Goal: Task Accomplishment & Management: Use online tool/utility

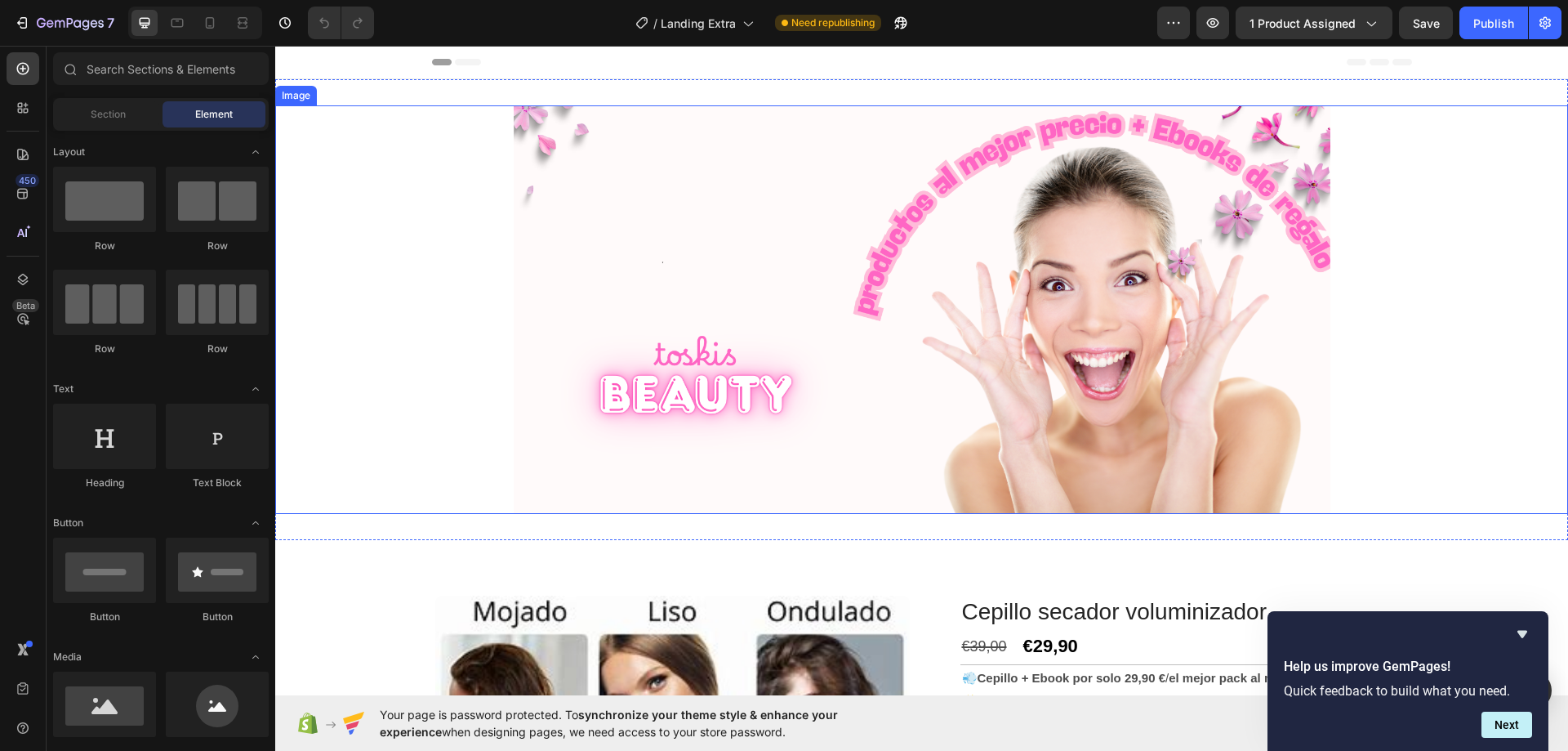
click at [798, 328] on img at bounding box center [922, 310] width 817 height 408
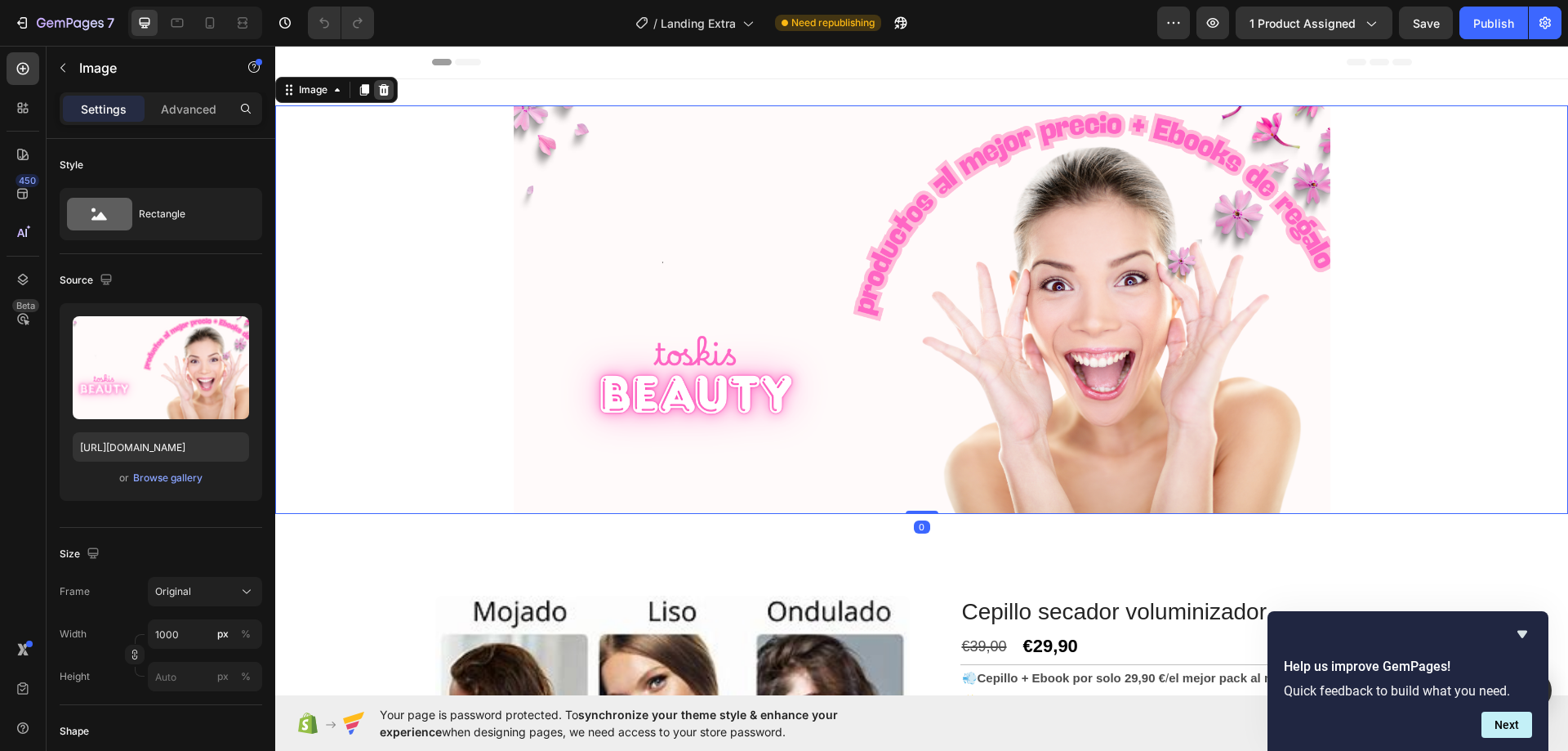
click at [393, 97] on div at bounding box center [384, 90] width 20 height 20
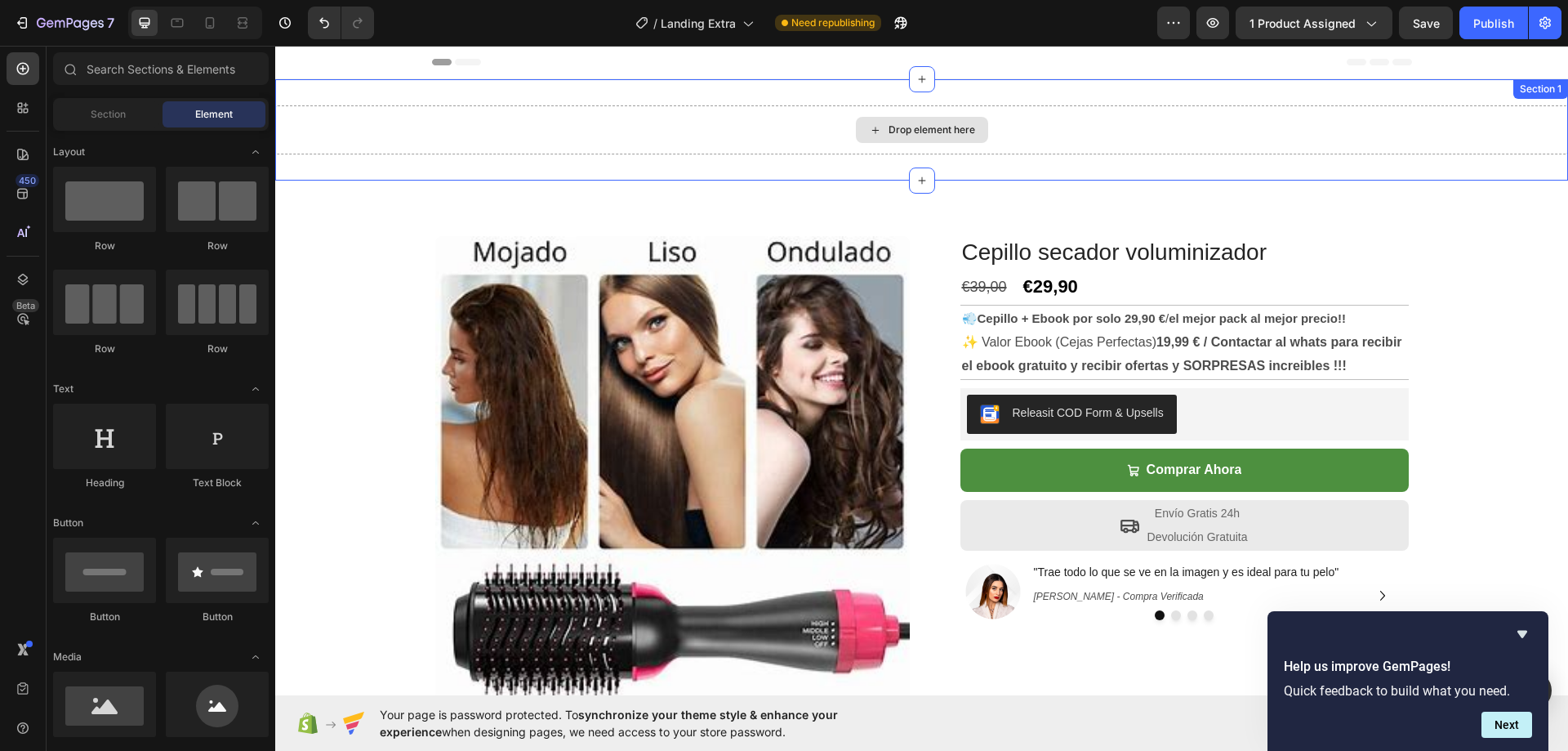
click at [1279, 138] on div "Drop element here" at bounding box center [921, 130] width 1293 height 49
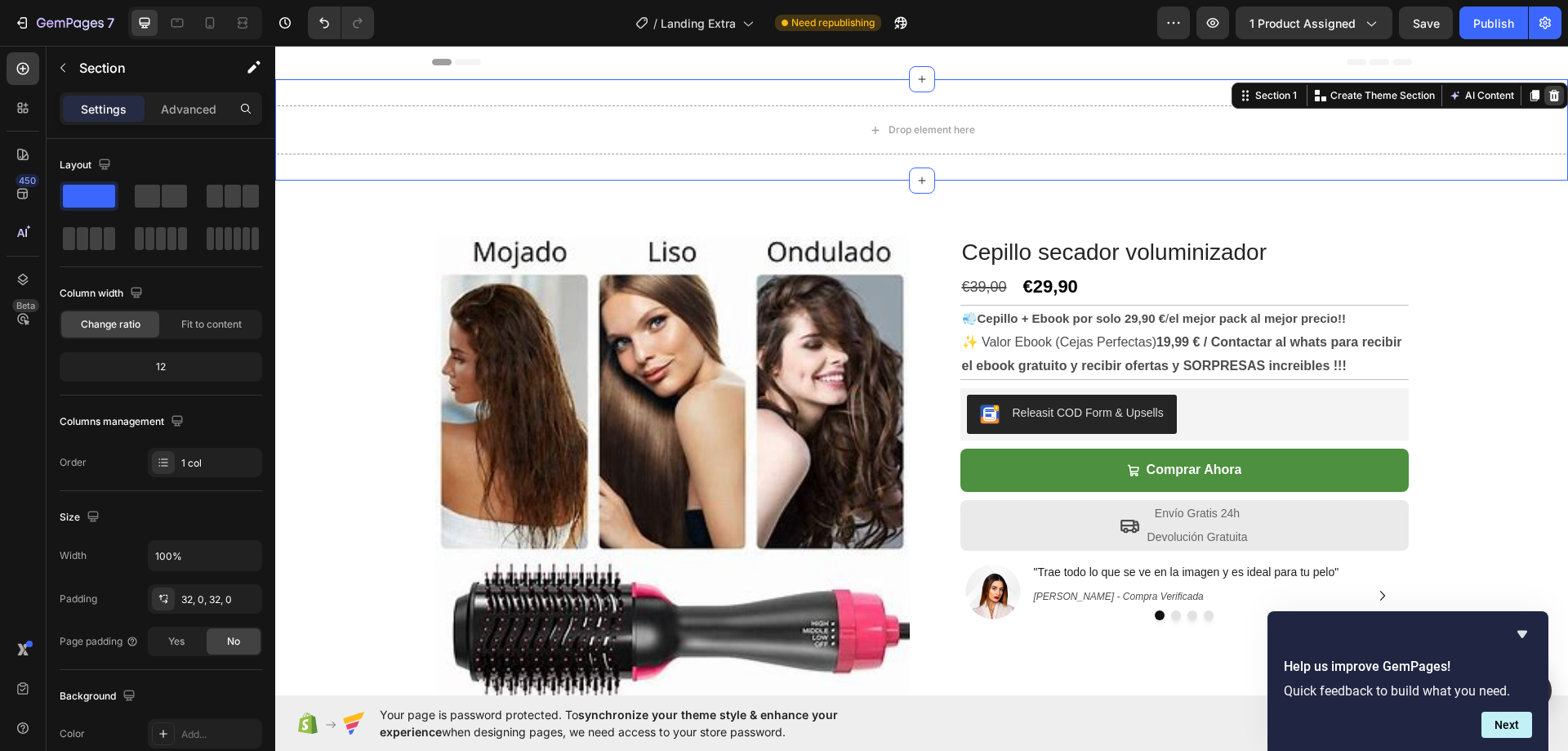
click at [1548, 91] on icon at bounding box center [1554, 96] width 13 height 13
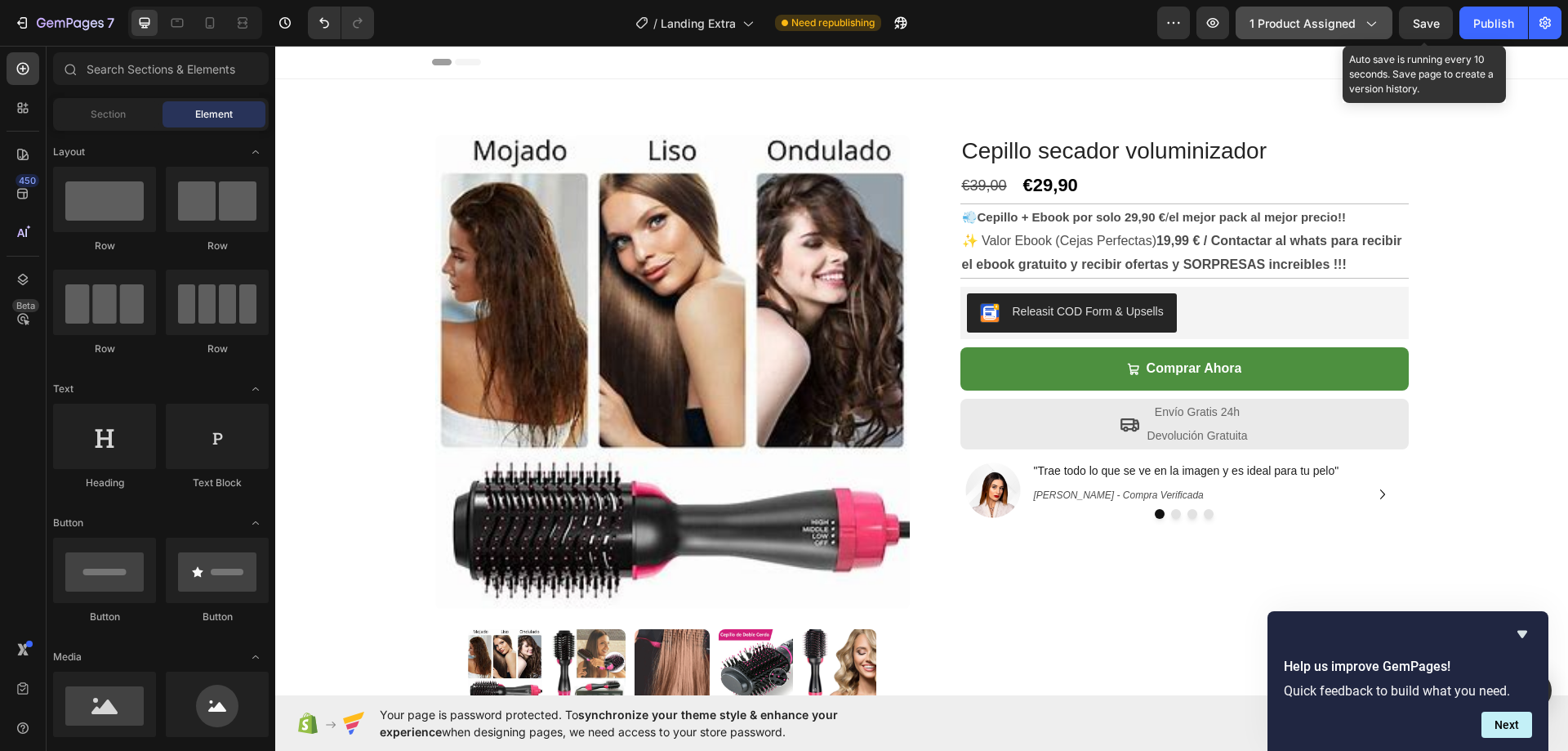
drag, startPoint x: 1436, startPoint y: 22, endPoint x: 1374, endPoint y: 31, distance: 62.6
click at [1434, 21] on span "Save" at bounding box center [1426, 23] width 27 height 14
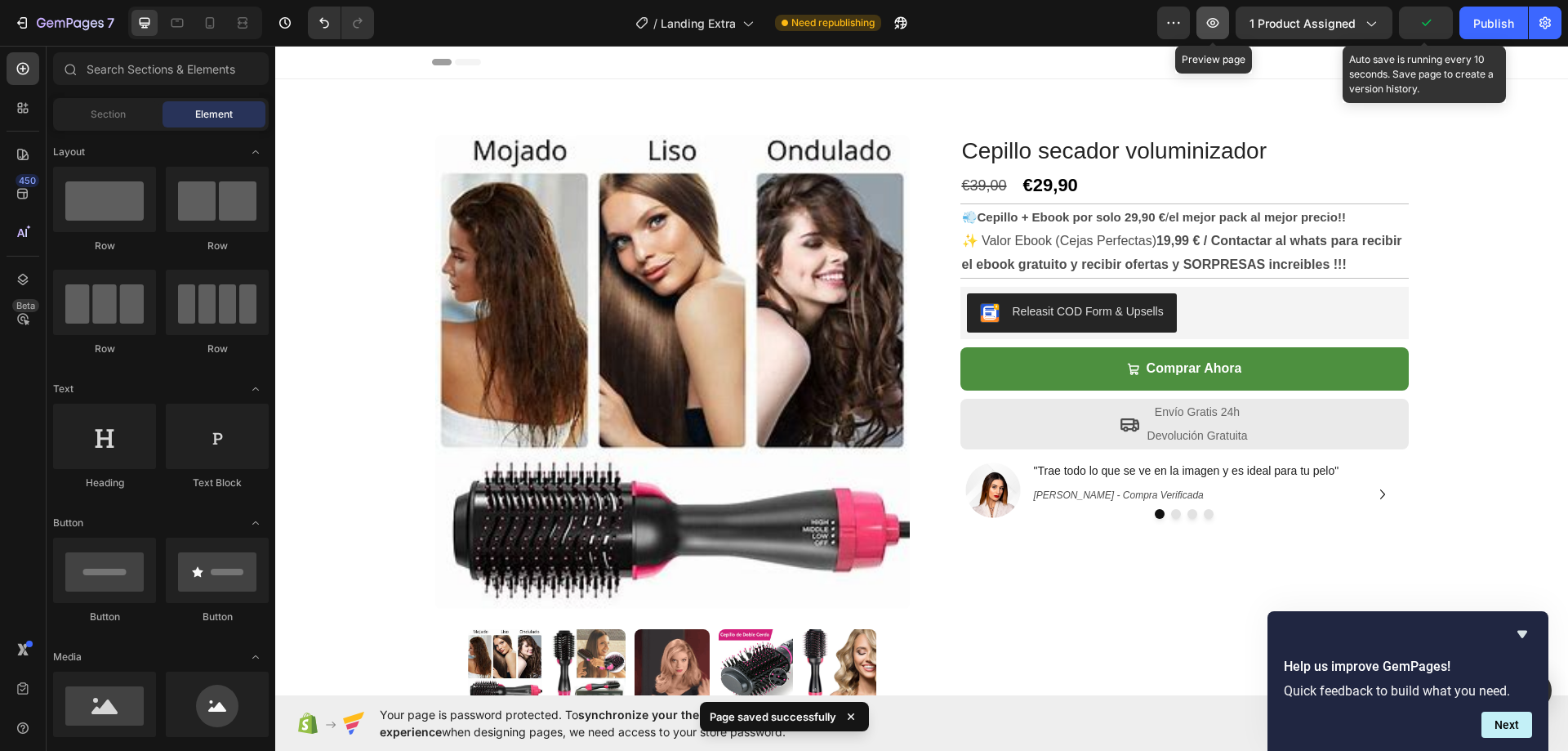
click at [1217, 16] on icon "button" at bounding box center [1213, 23] width 16 height 16
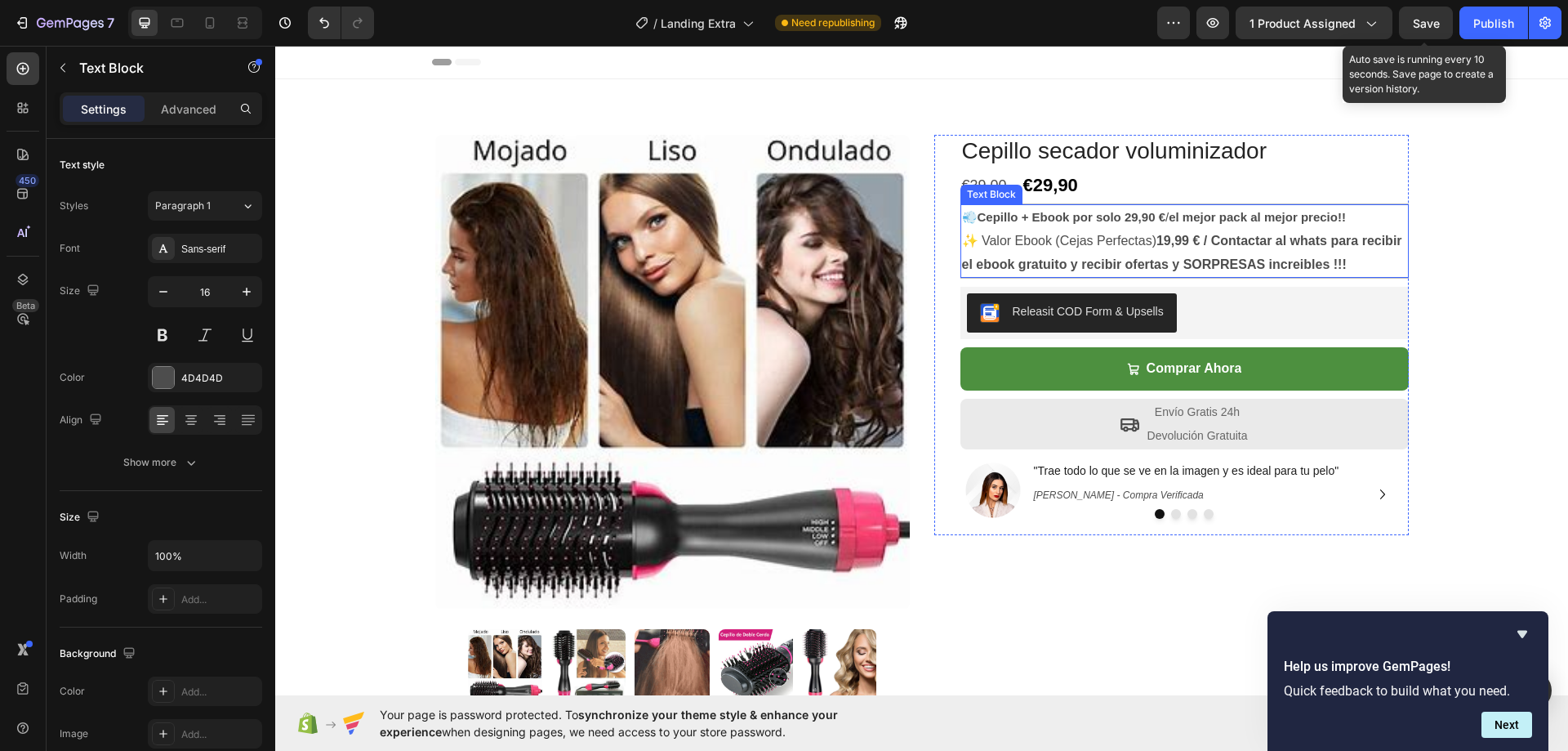
click at [1125, 237] on p "✨ Valor Ebook (Cejas Perfectas) 19,99 € / Contactar al whats para recibir el eb…" at bounding box center [1184, 253] width 445 height 48
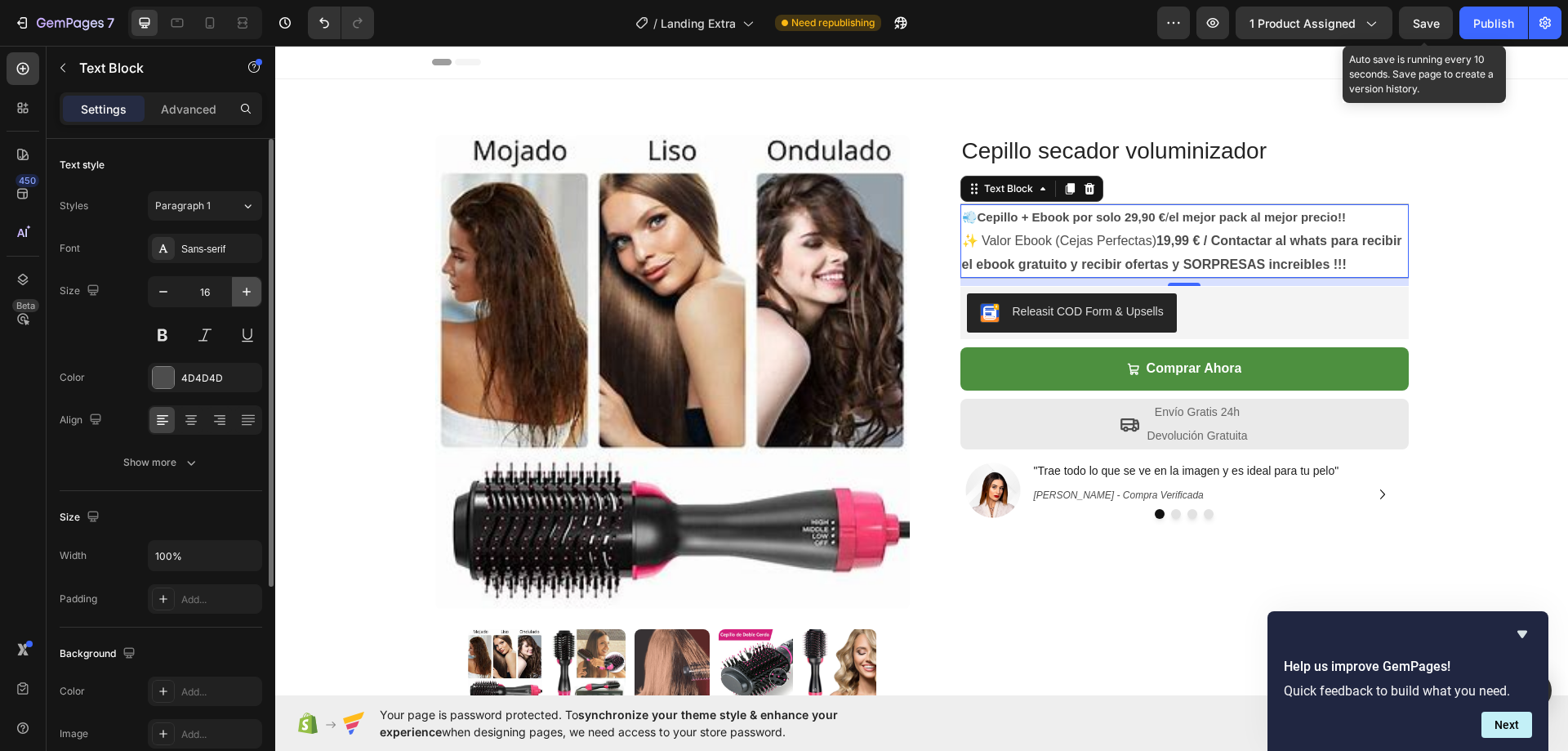
click at [246, 291] on icon "button" at bounding box center [247, 292] width 16 height 16
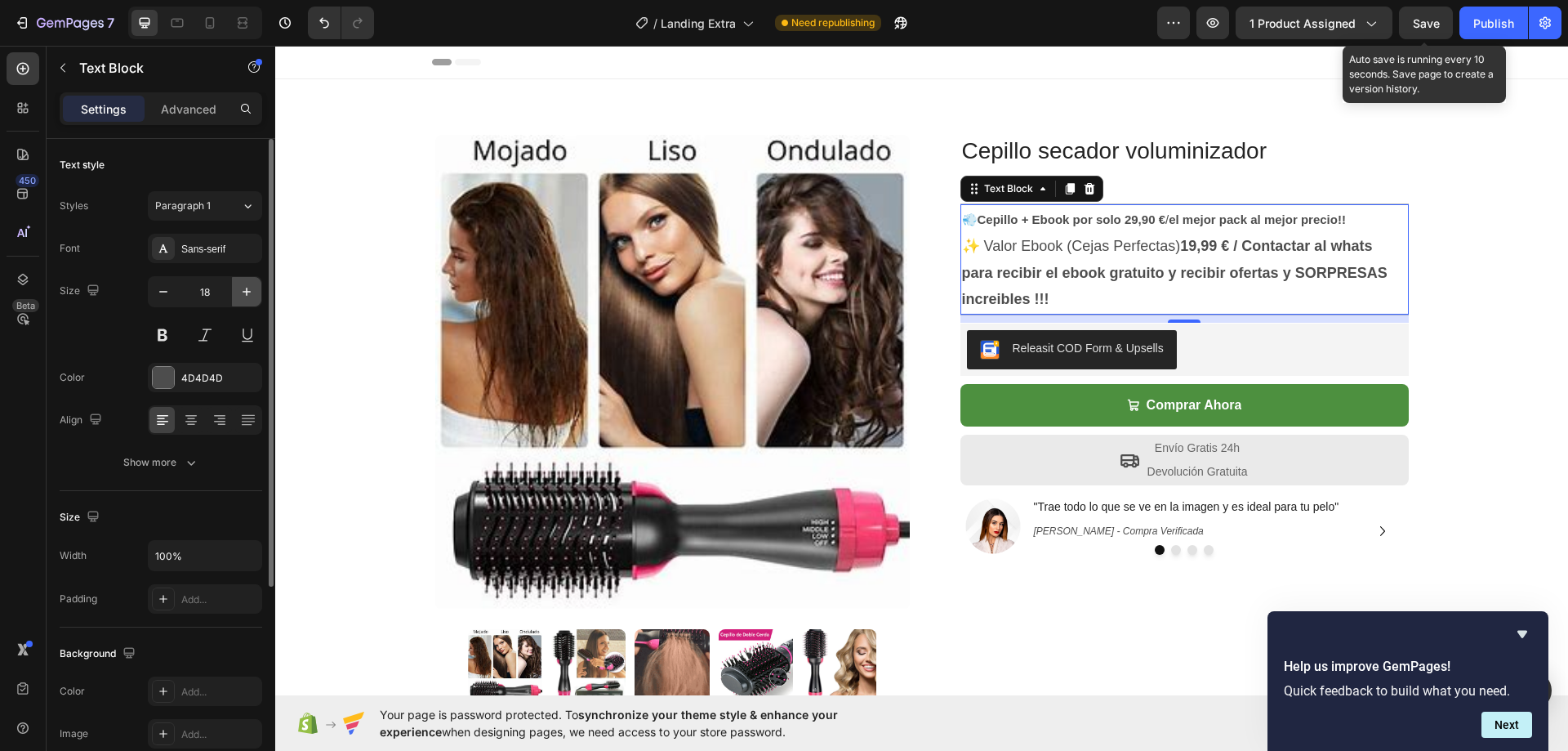
click at [246, 291] on icon "button" at bounding box center [247, 292] width 16 height 16
type input "19"
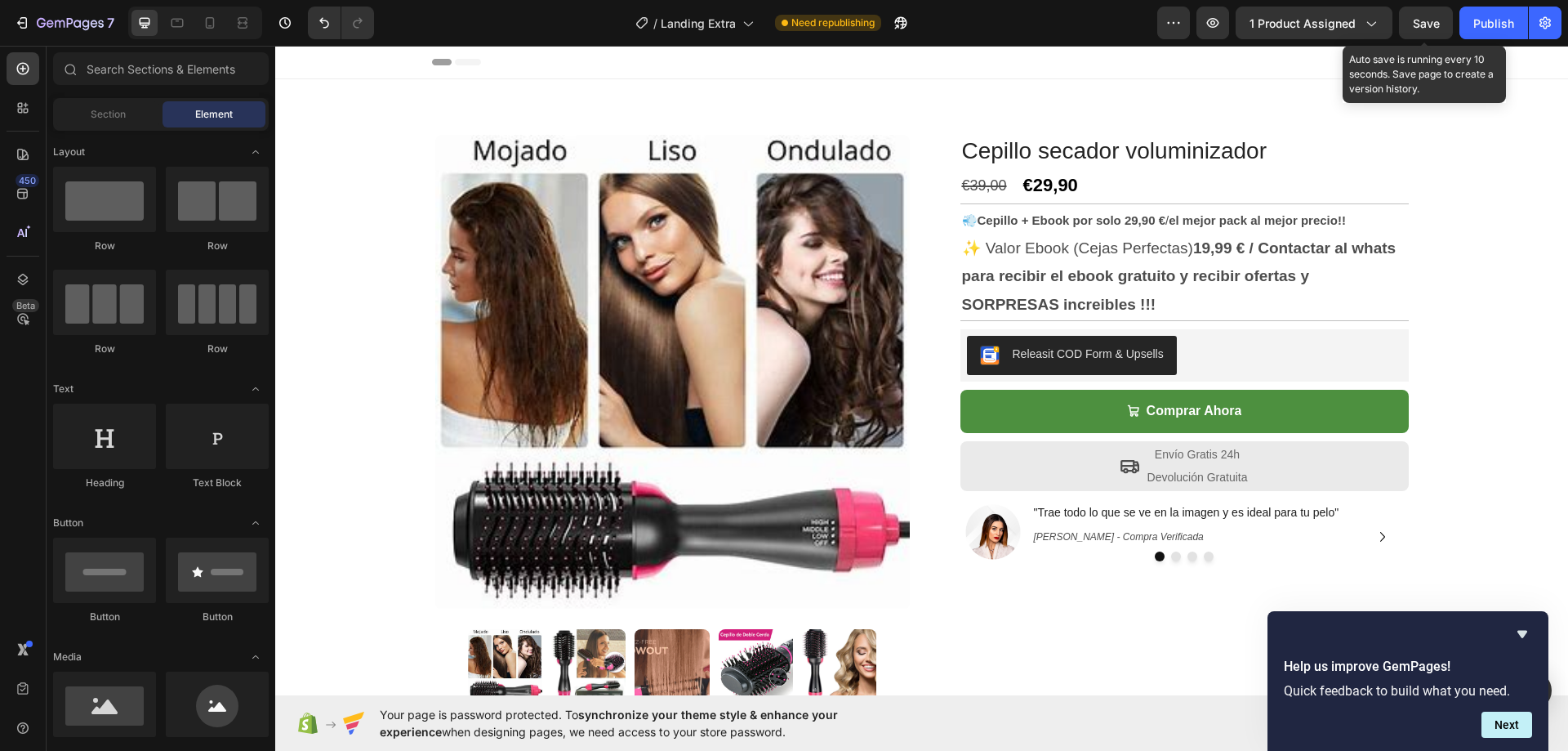
click at [1311, 255] on strong "€ / Contactar al whats para recibir el ebook gratuito y recibir ofertas y SORPR…" at bounding box center [1179, 275] width 434 height 73
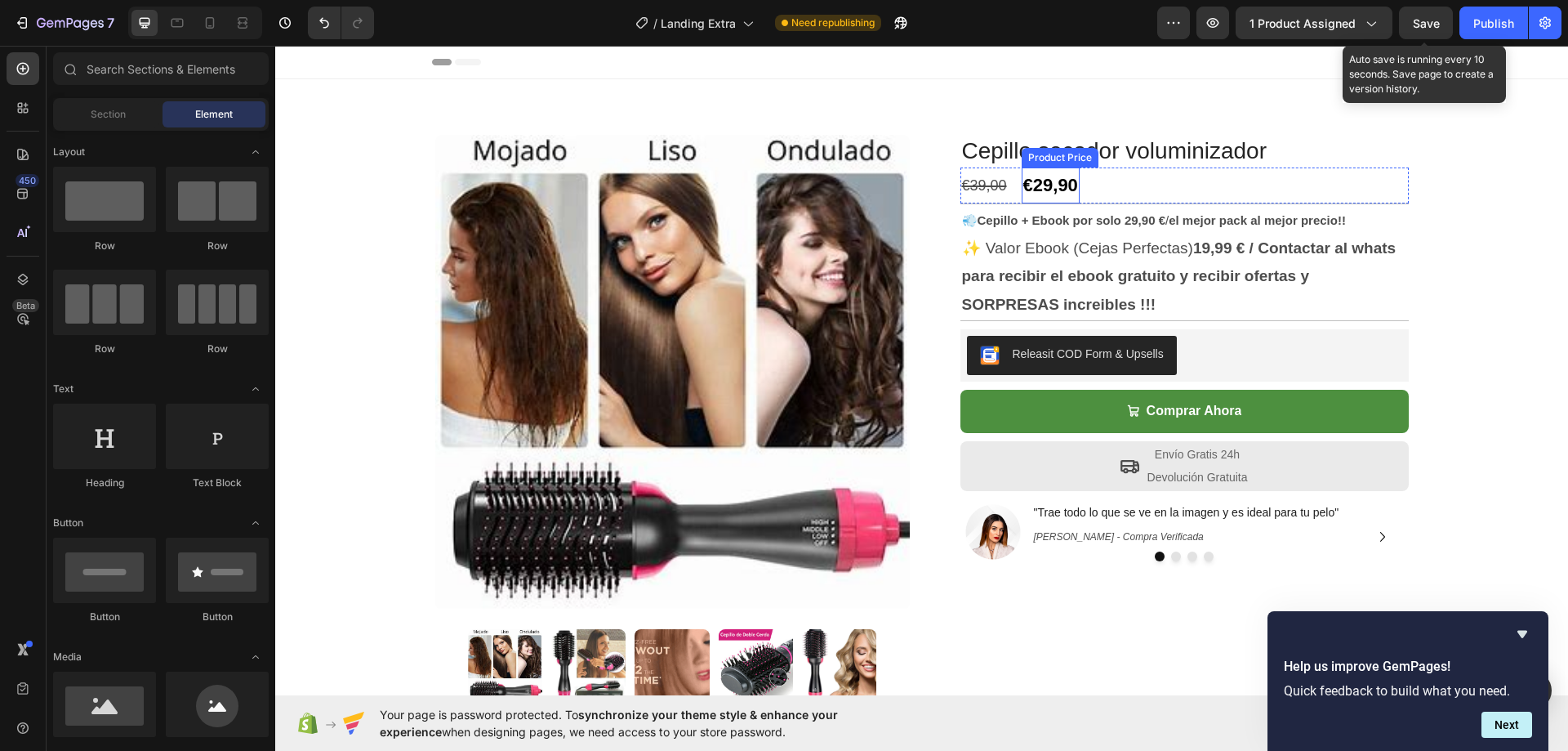
click at [1052, 186] on div "€29,90" at bounding box center [1051, 185] width 58 height 36
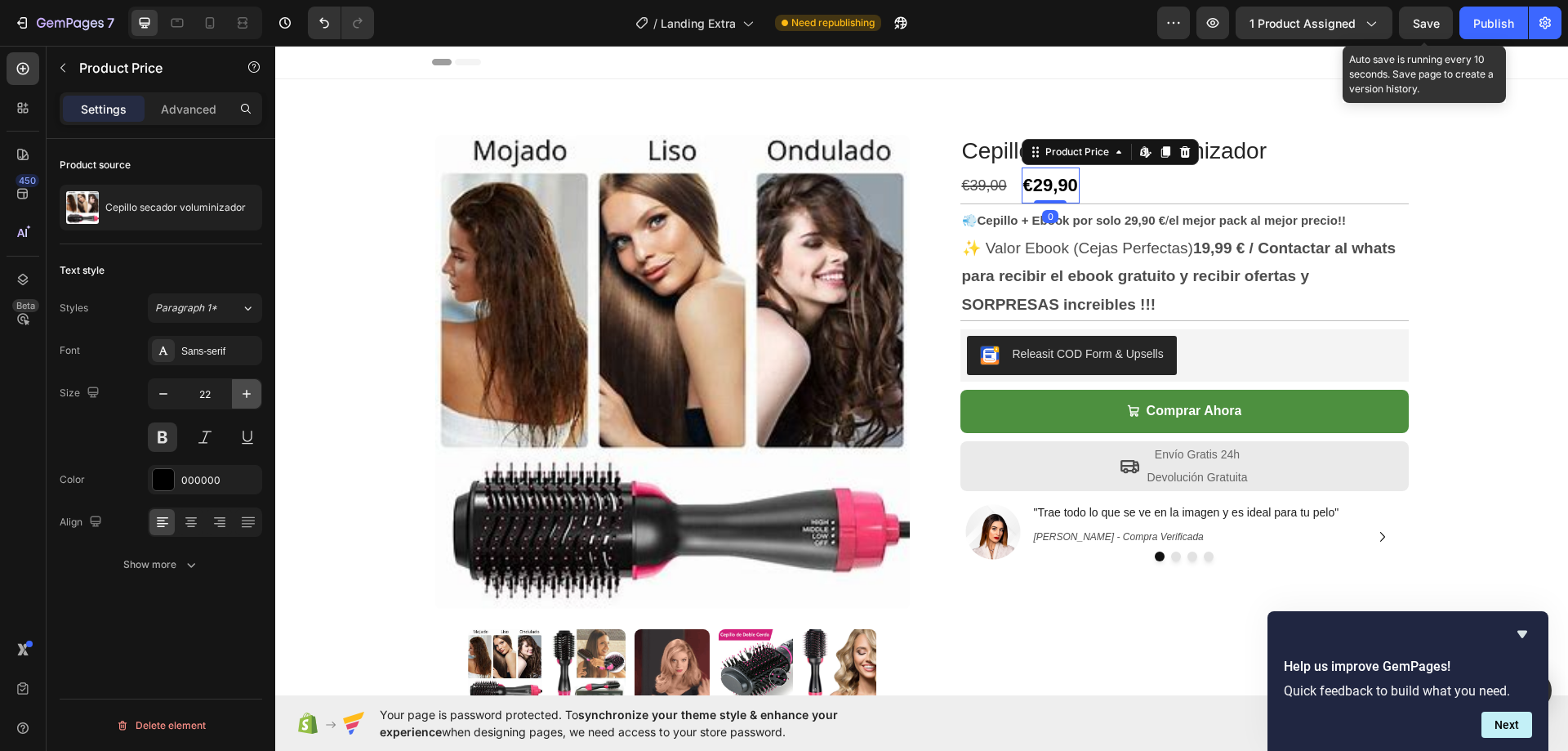
click at [242, 393] on icon "button" at bounding box center [247, 394] width 16 height 16
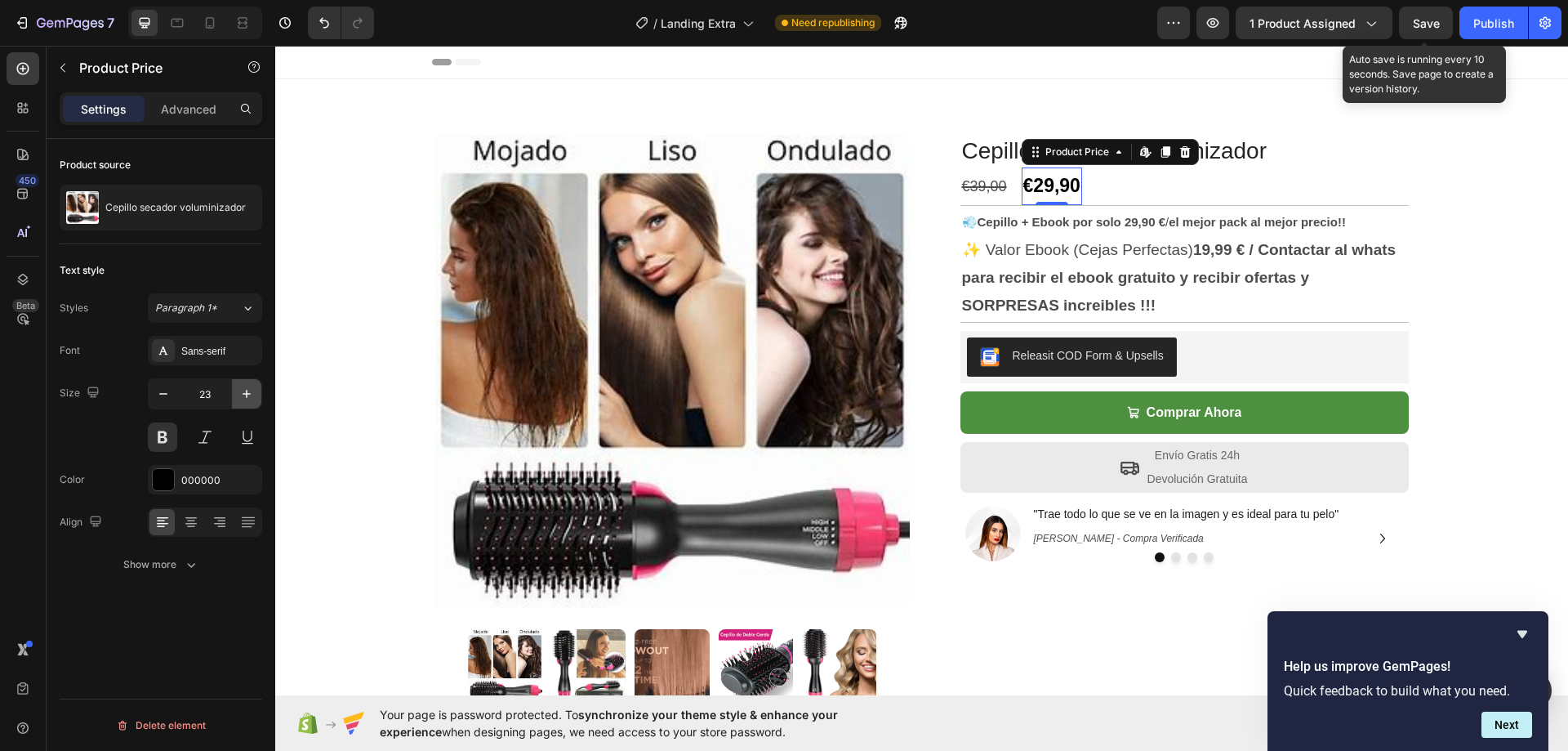
click at [242, 393] on icon "button" at bounding box center [247, 394] width 16 height 16
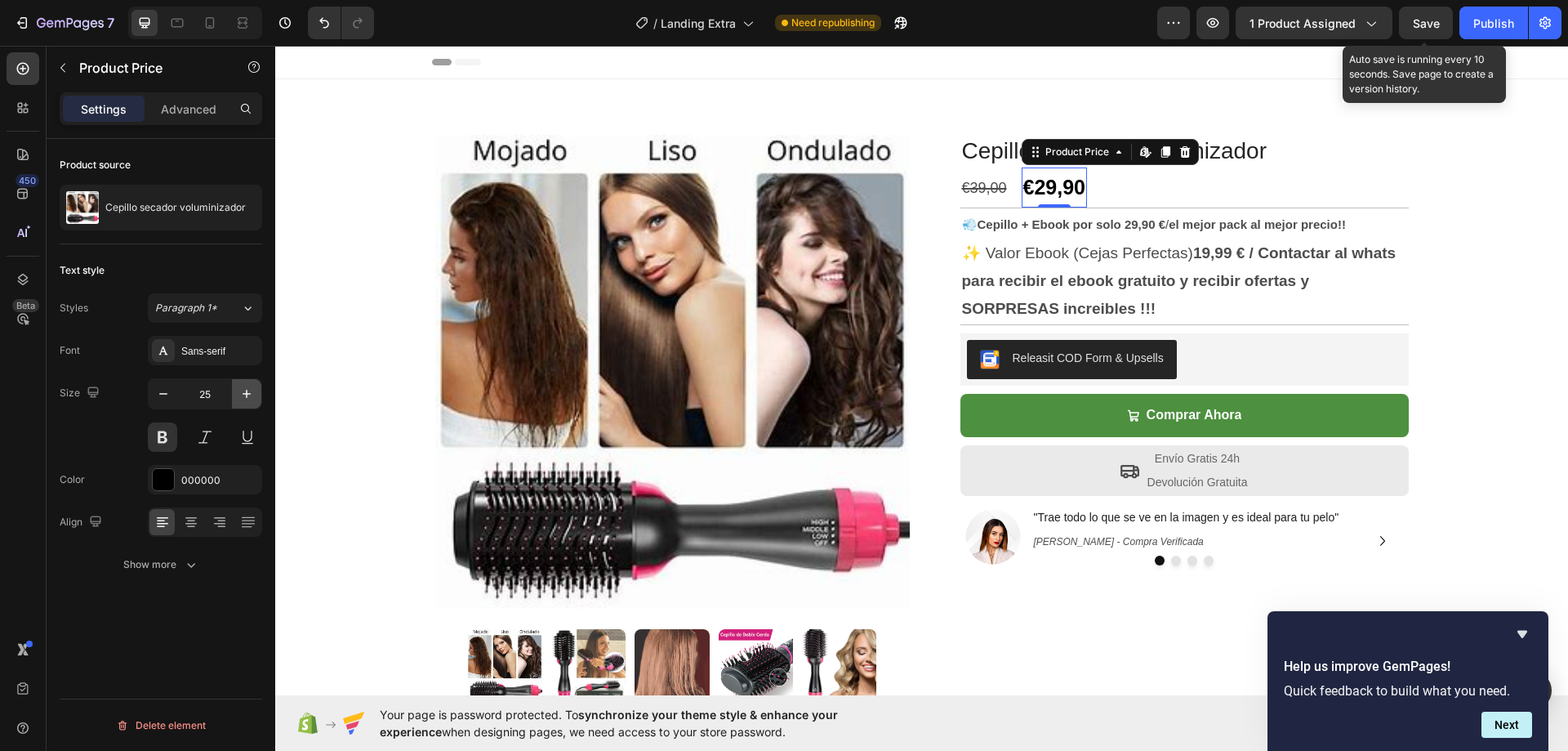
click at [242, 393] on icon "button" at bounding box center [247, 394] width 16 height 16
type input "26"
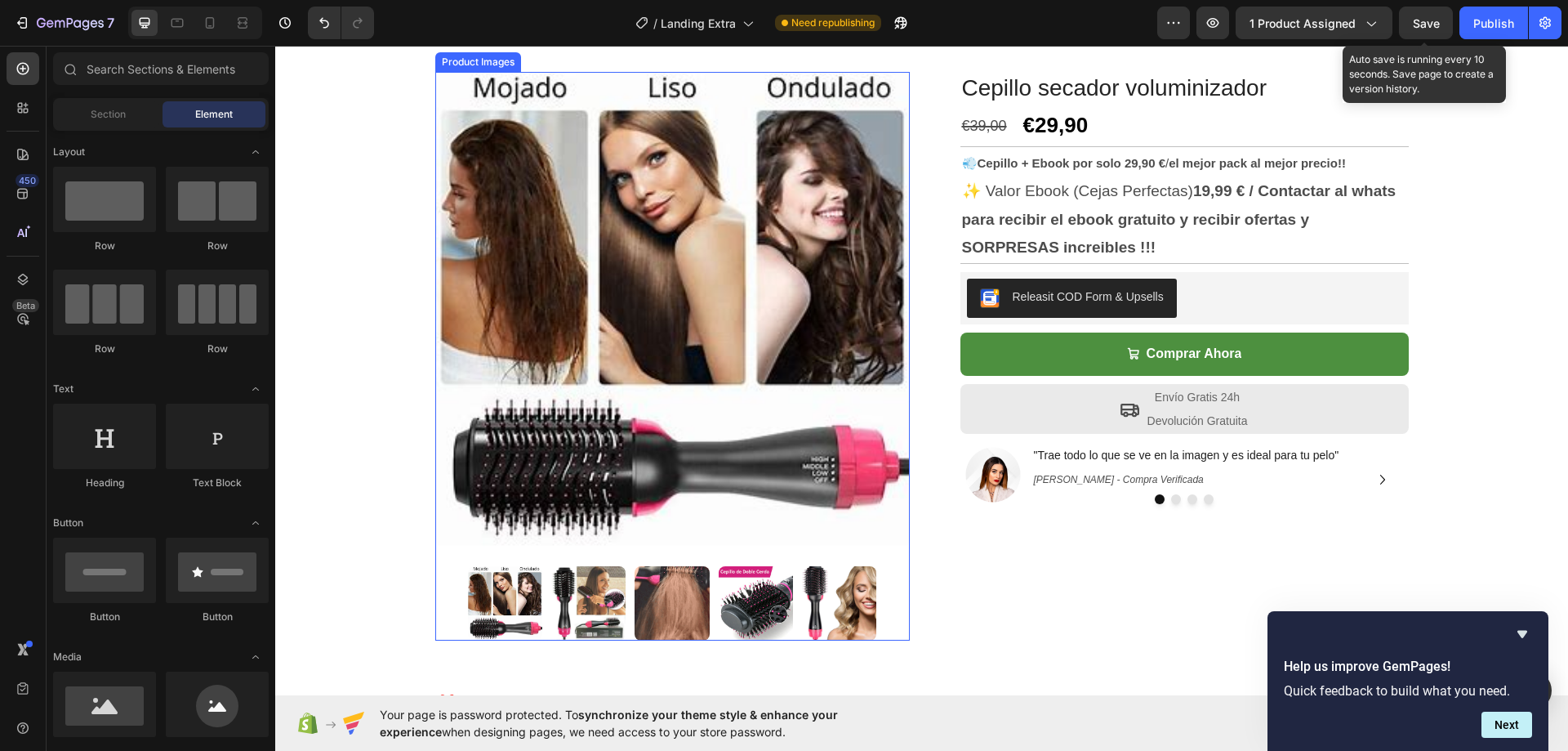
scroll to position [82, 0]
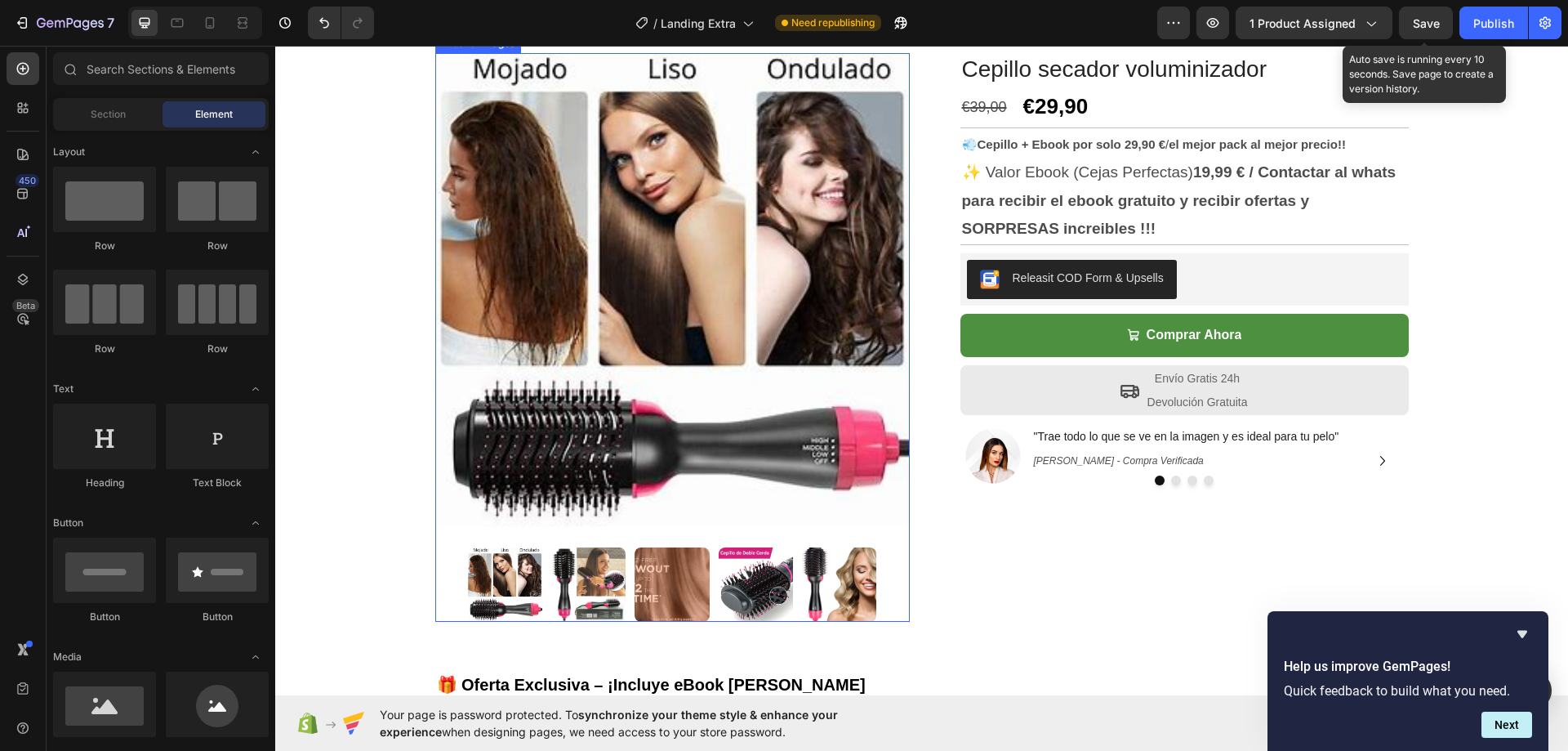
click at [557, 603] on img at bounding box center [589, 585] width 75 height 75
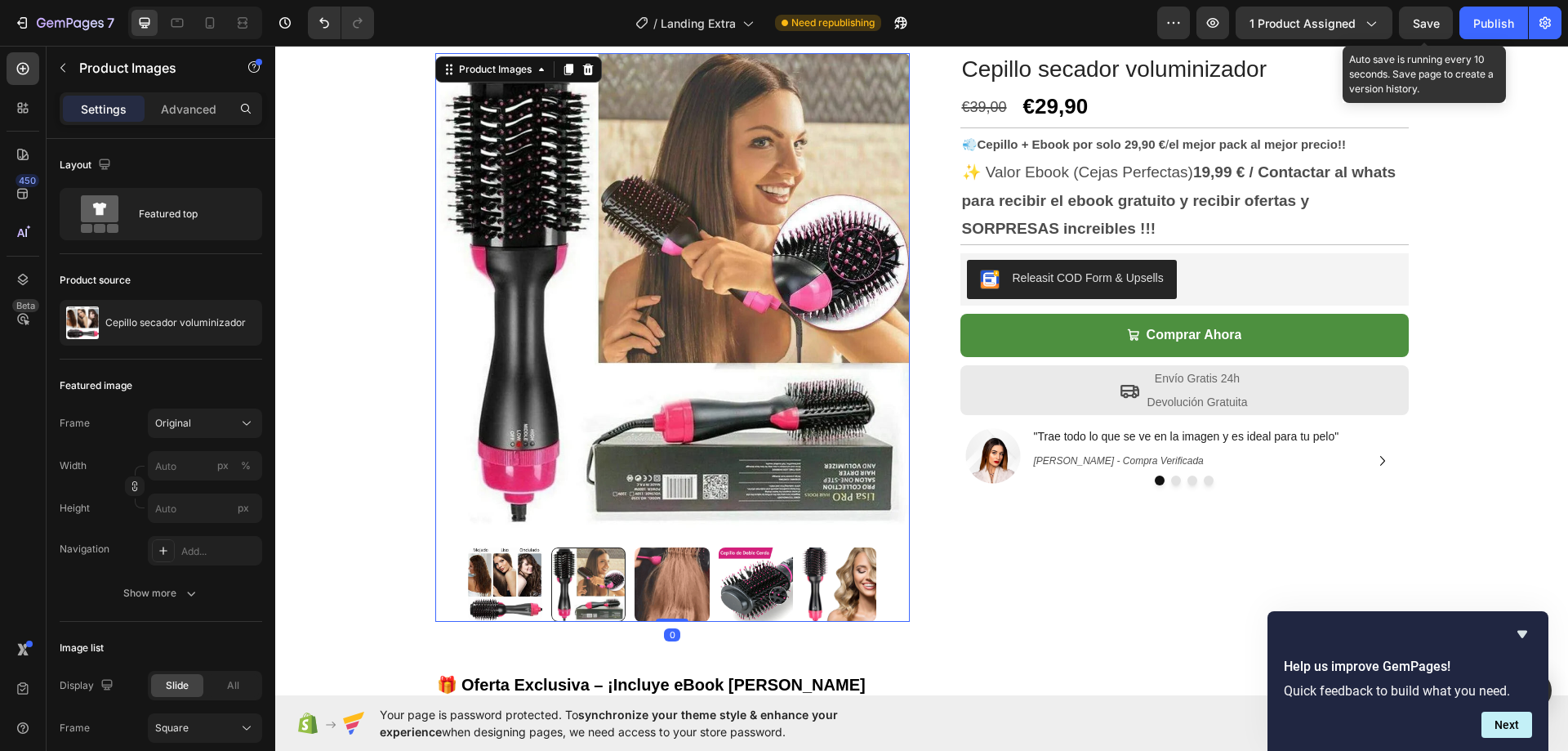
click at [643, 585] on img at bounding box center [671, 585] width 75 height 75
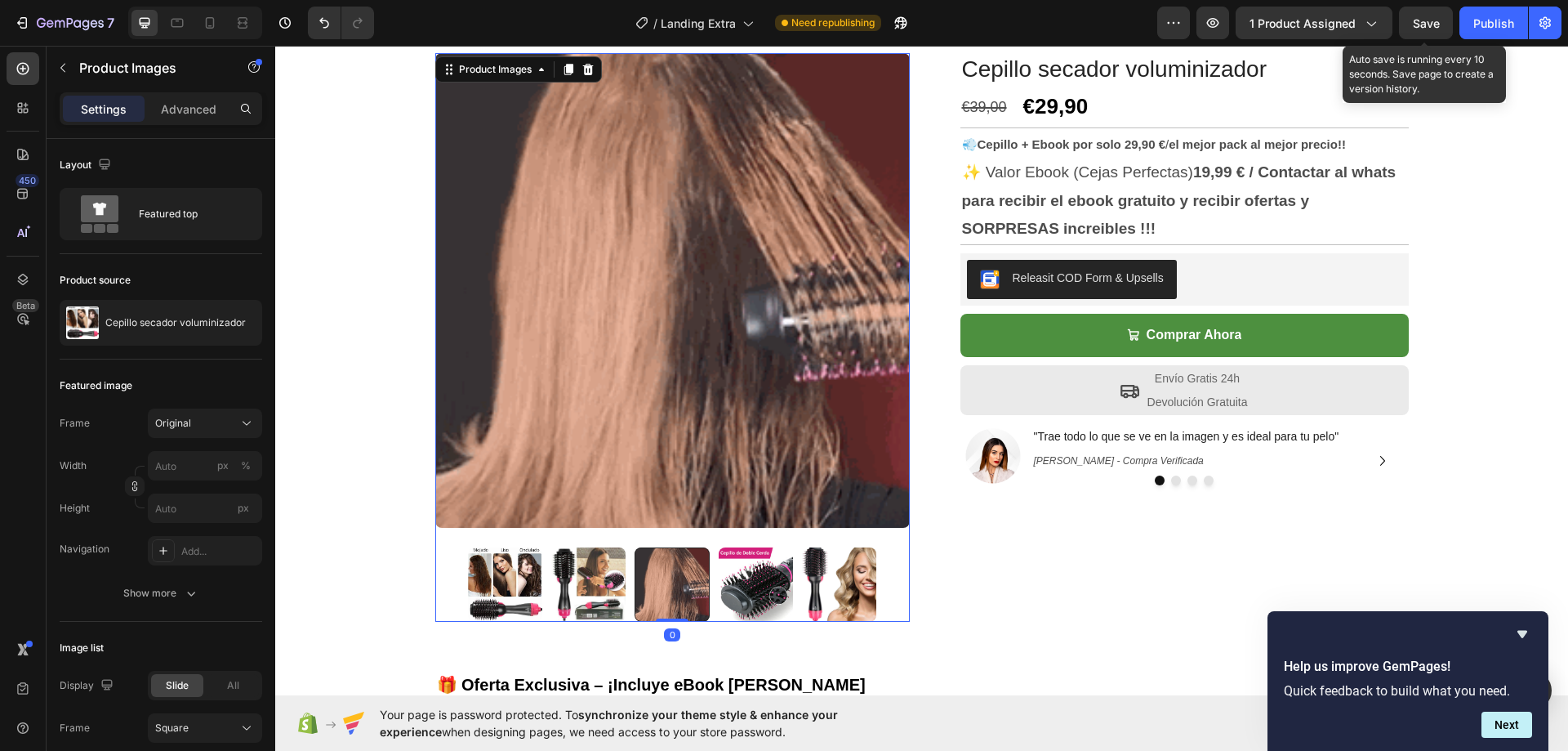
click at [836, 583] on img at bounding box center [839, 585] width 75 height 75
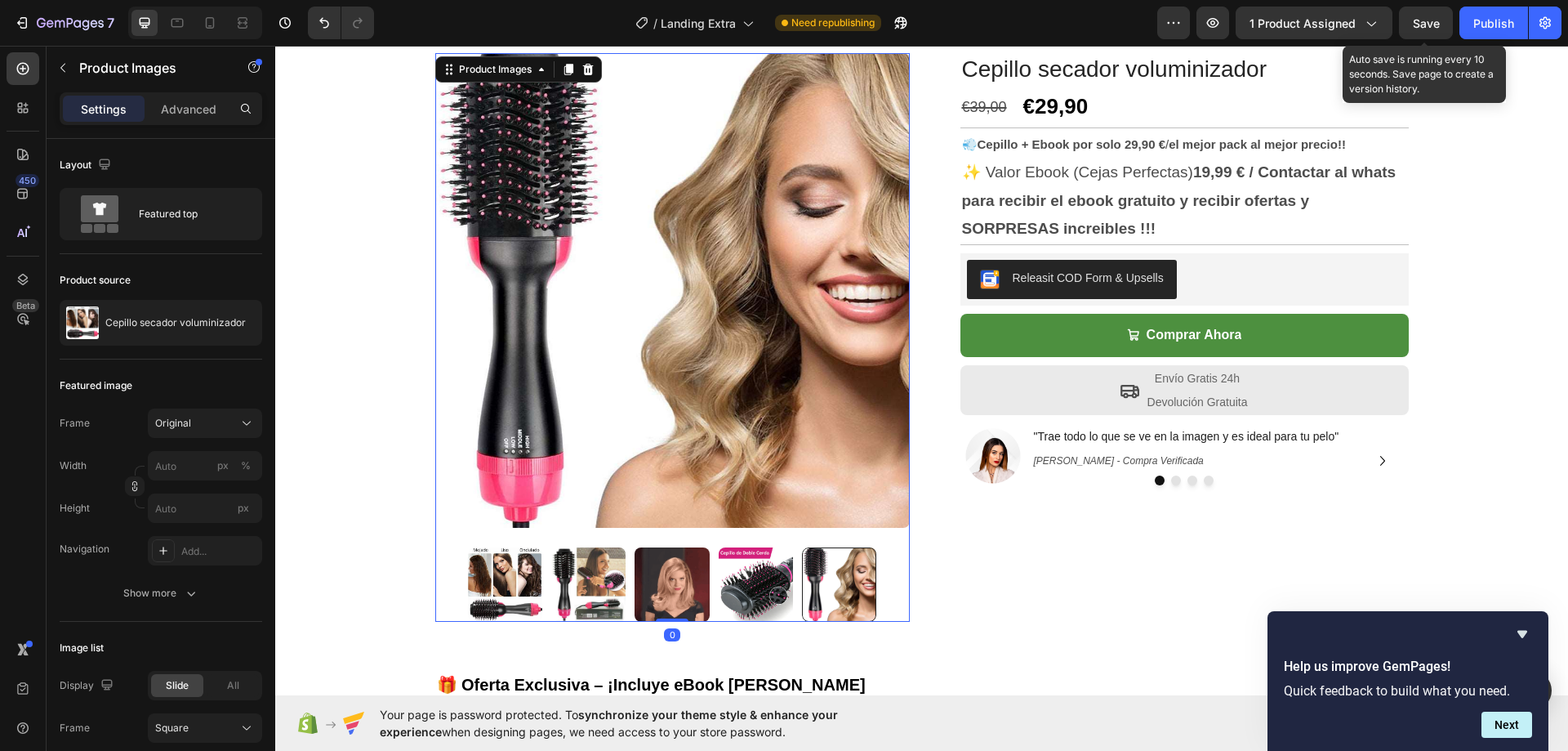
click at [724, 585] on img at bounding box center [756, 585] width 75 height 75
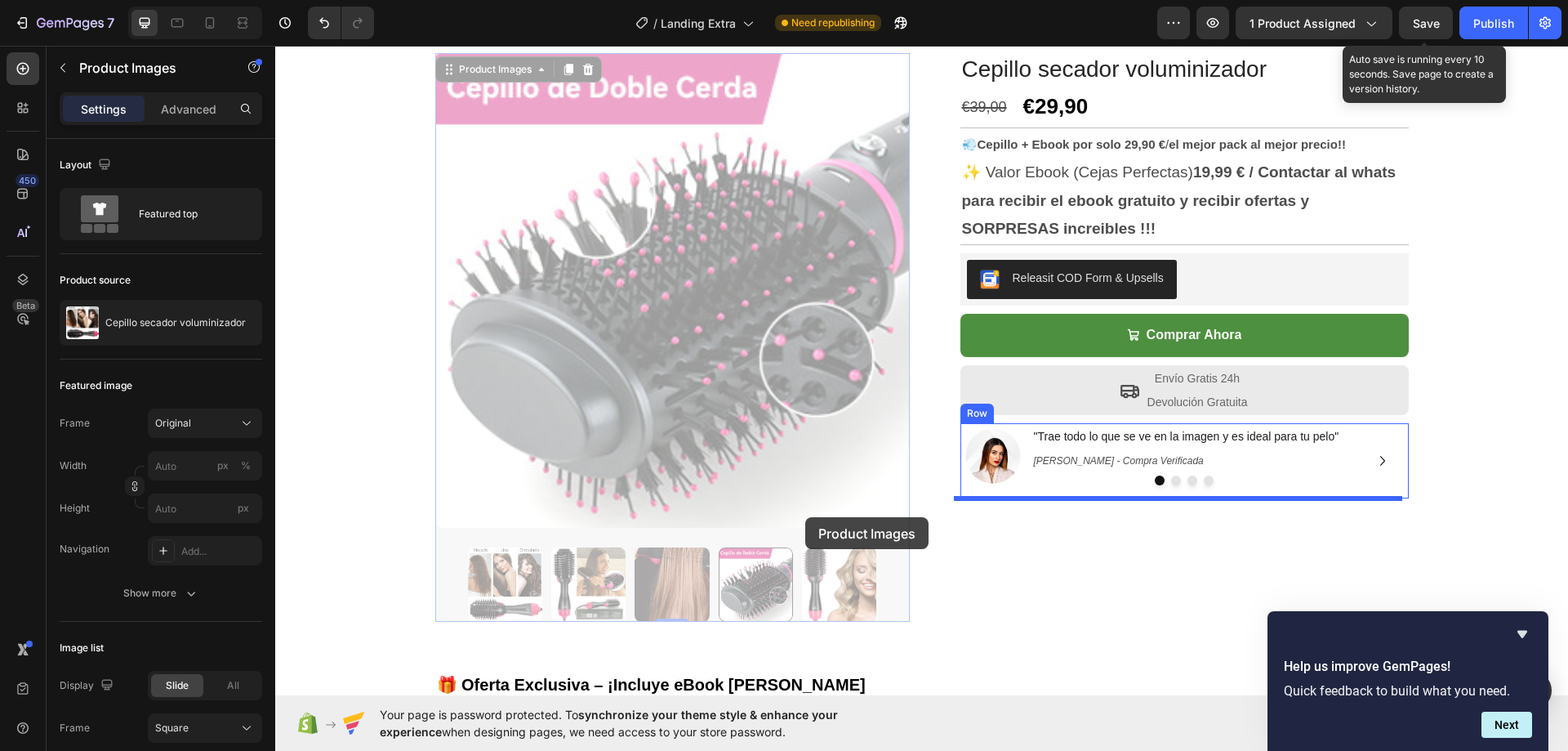
drag, startPoint x: 781, startPoint y: 524, endPoint x: 755, endPoint y: 530, distance: 26.7
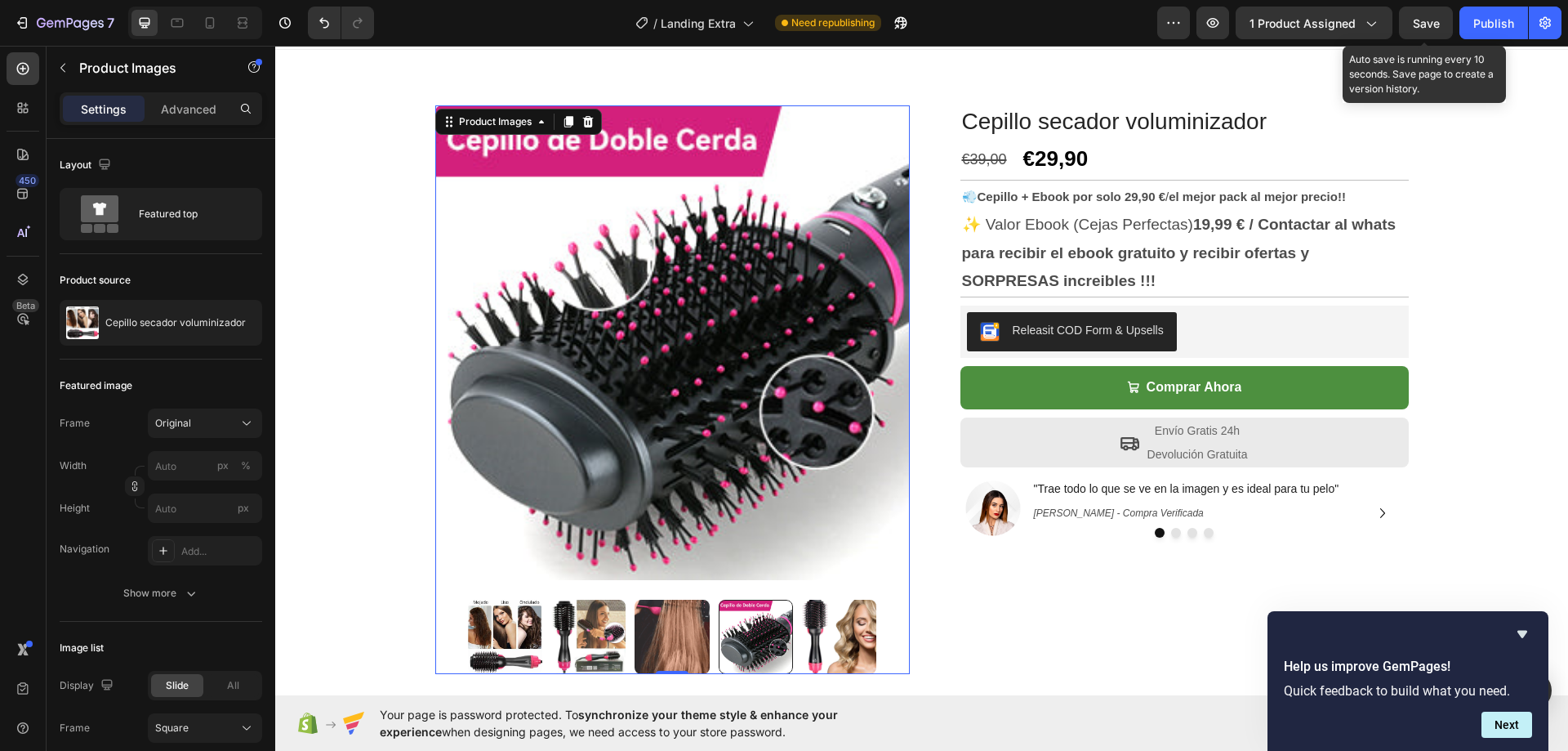
scroll to position [0, 0]
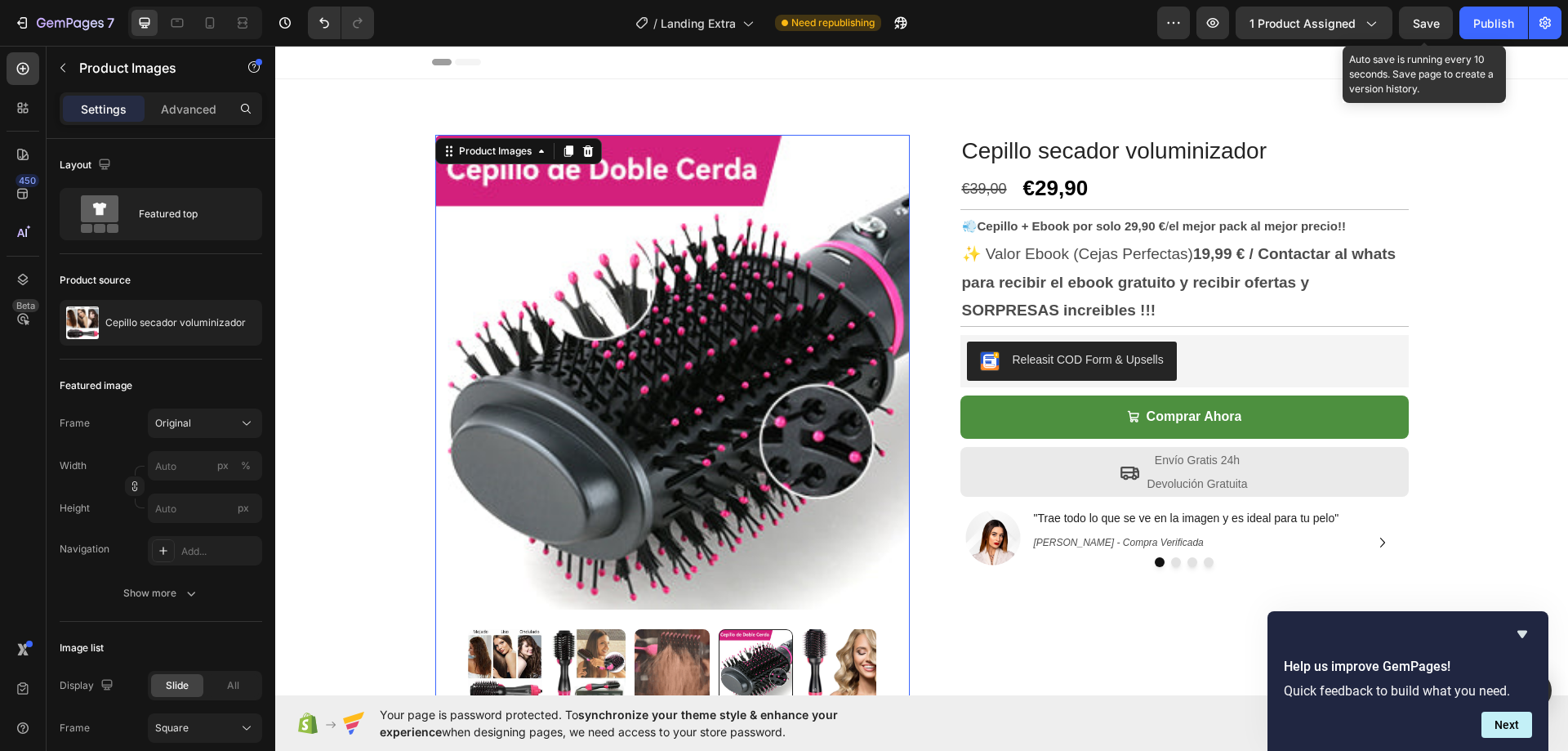
click at [496, 651] on img at bounding box center [505, 666] width 75 height 75
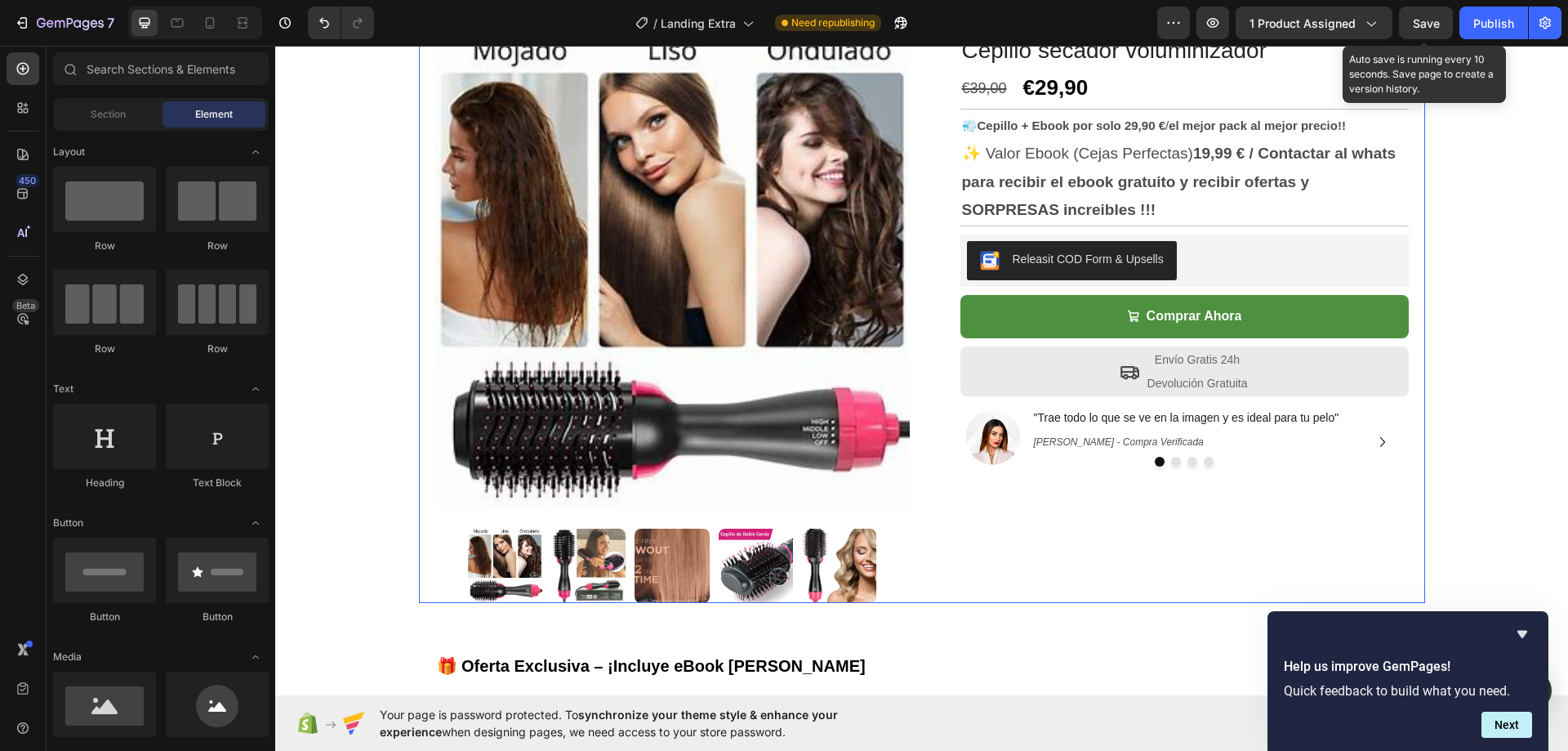
scroll to position [82, 0]
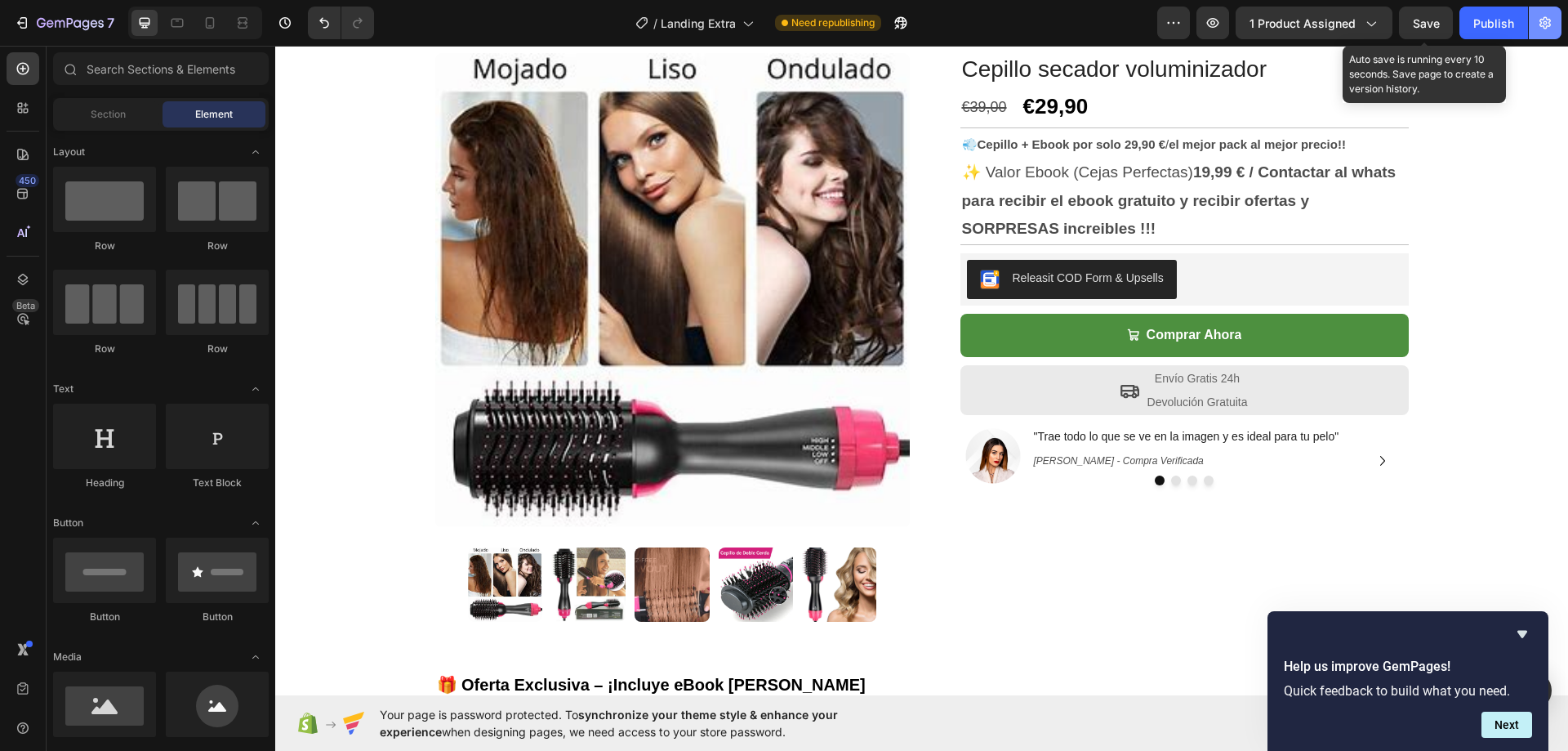
click at [1542, 20] on icon "button" at bounding box center [1545, 23] width 16 height 16
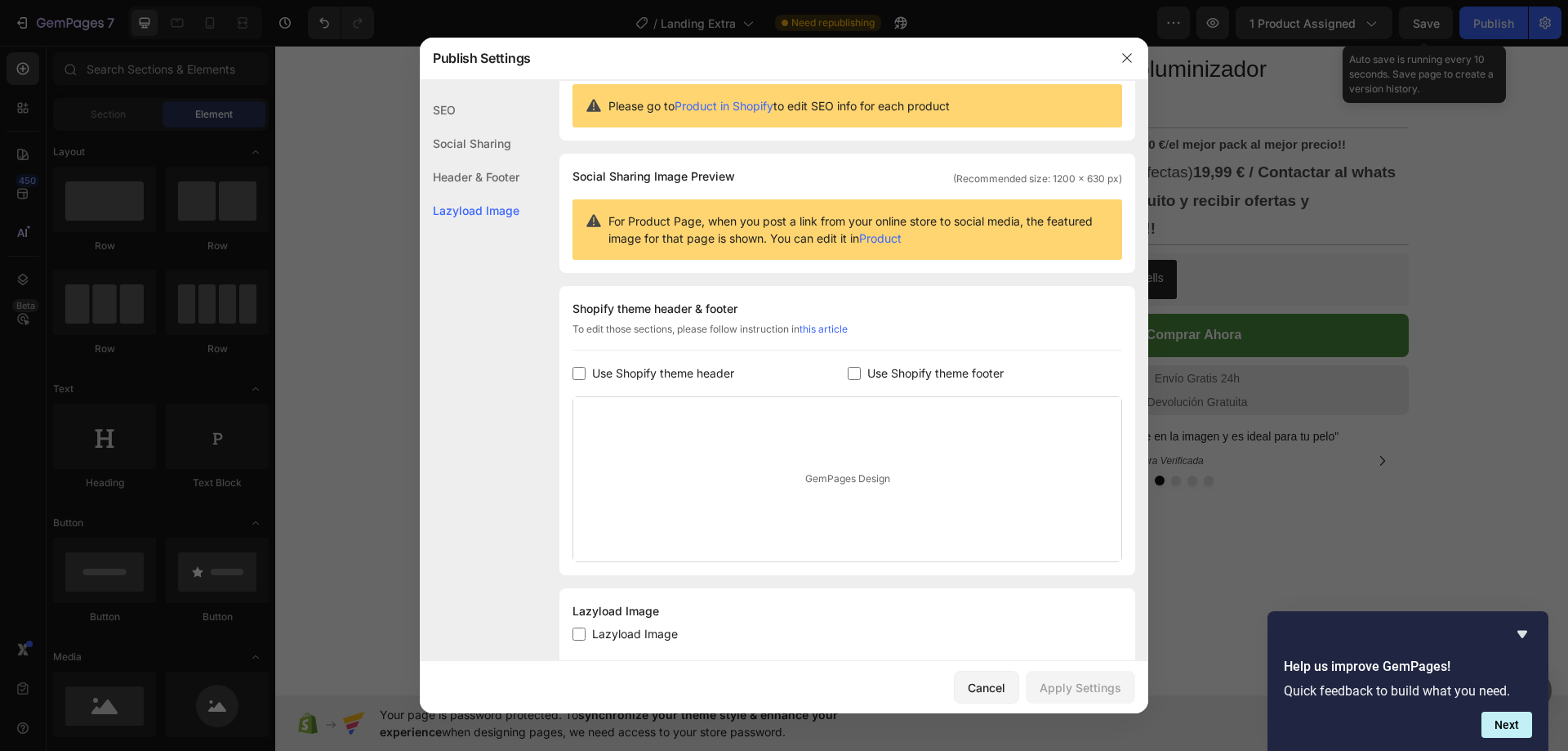
scroll to position [84, 0]
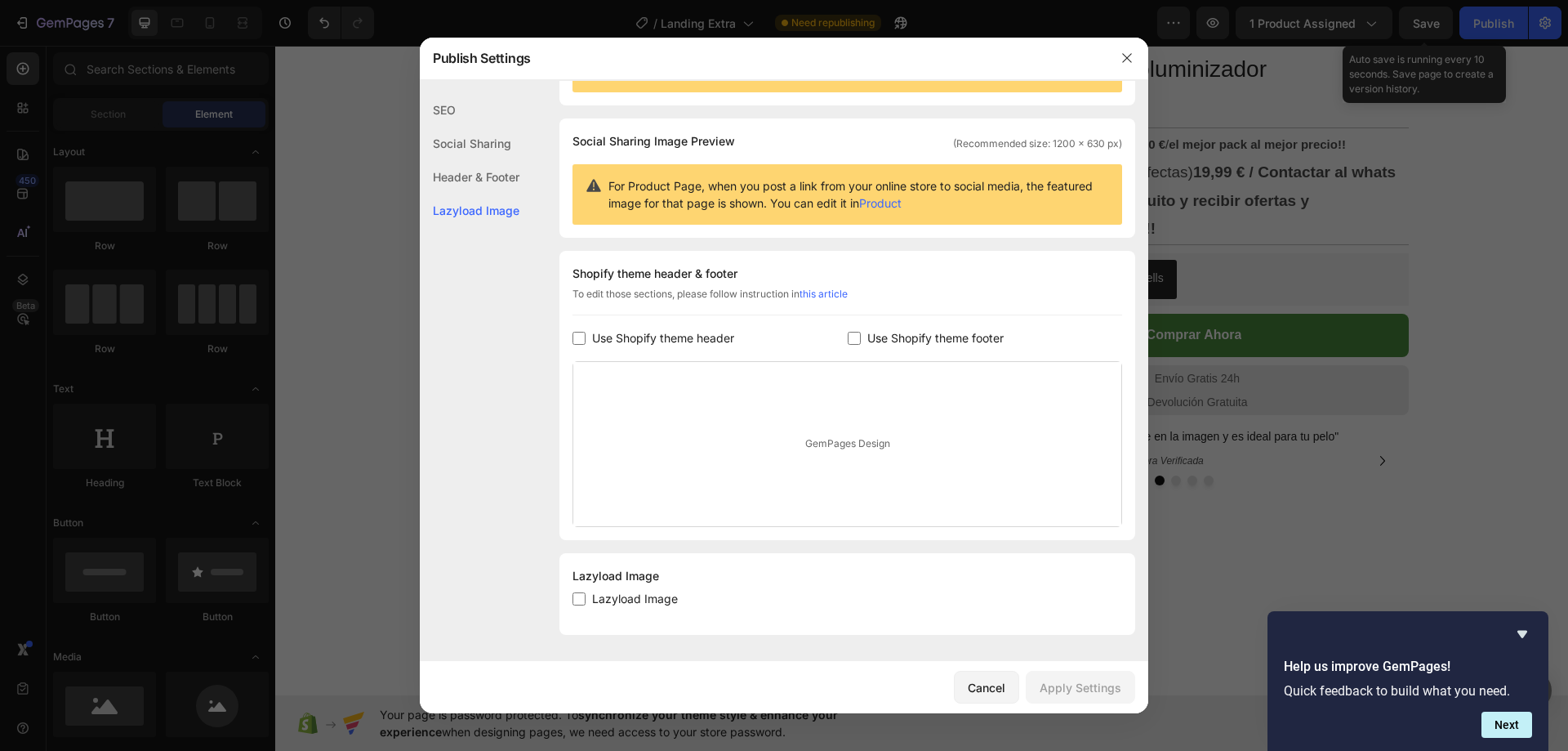
click at [580, 335] on input "checkbox" at bounding box center [579, 339] width 13 height 13
checkbox input "true"
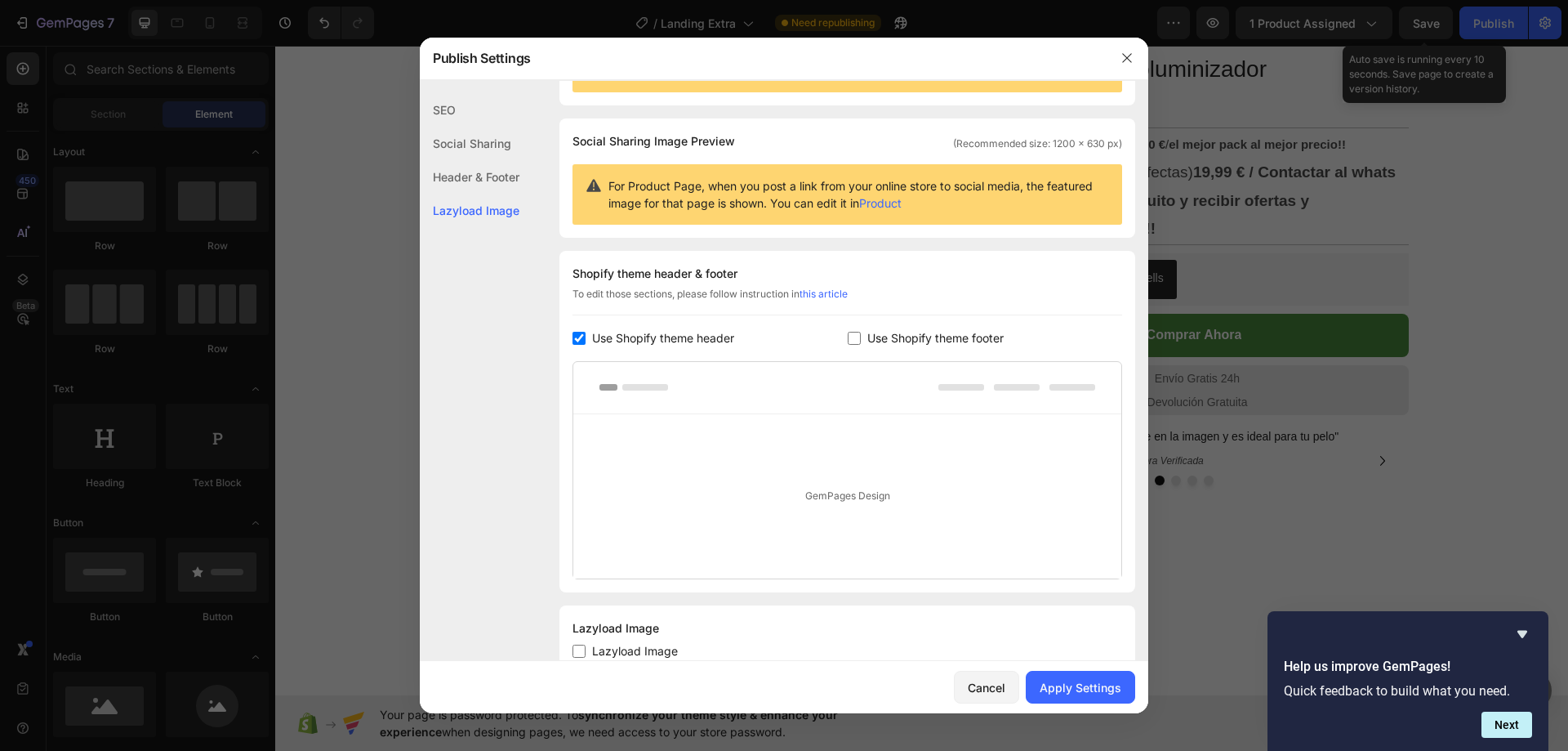
click at [861, 331] on label "Use Shopify theme footer" at bounding box center [932, 339] width 143 height 20
checkbox input "true"
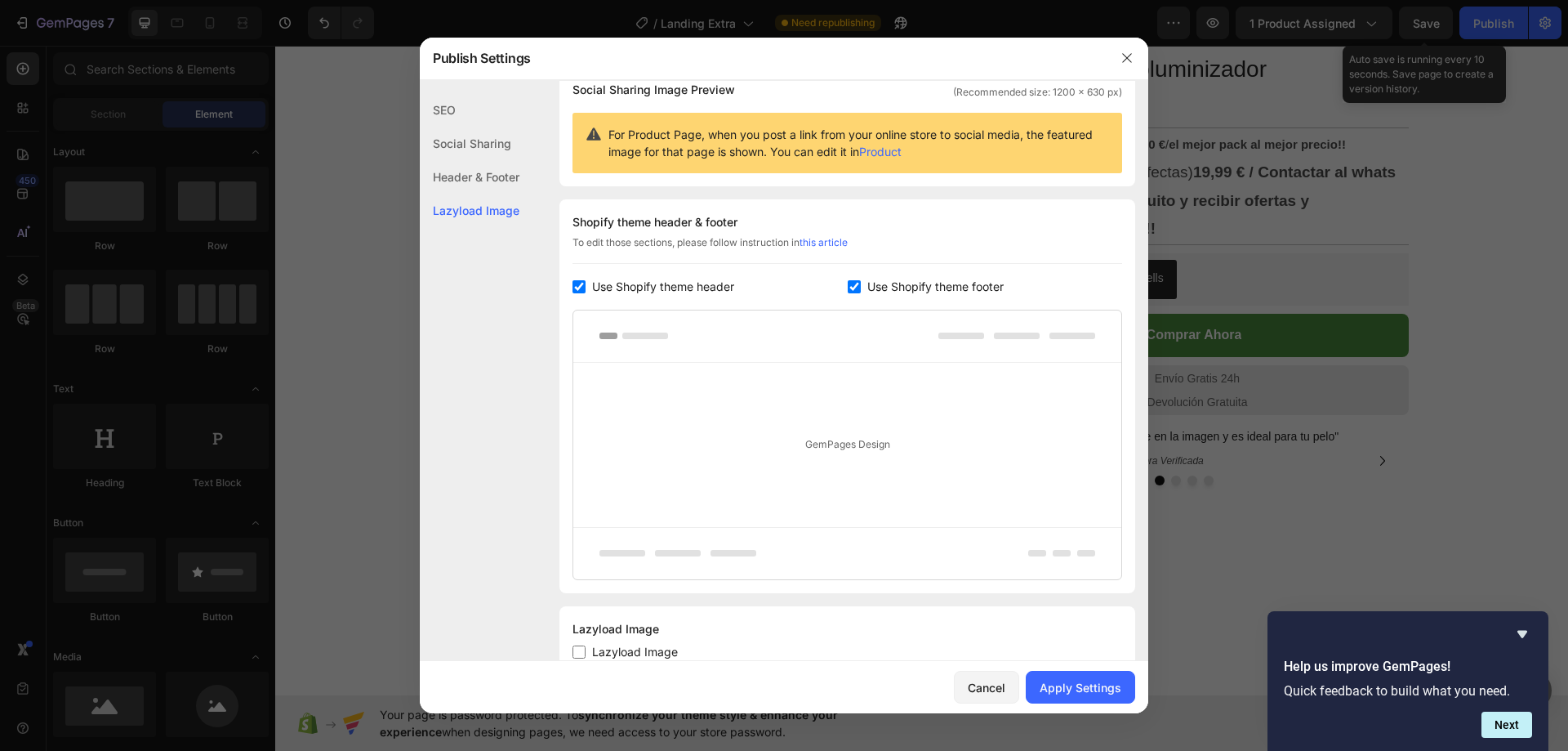
scroll to position [188, 0]
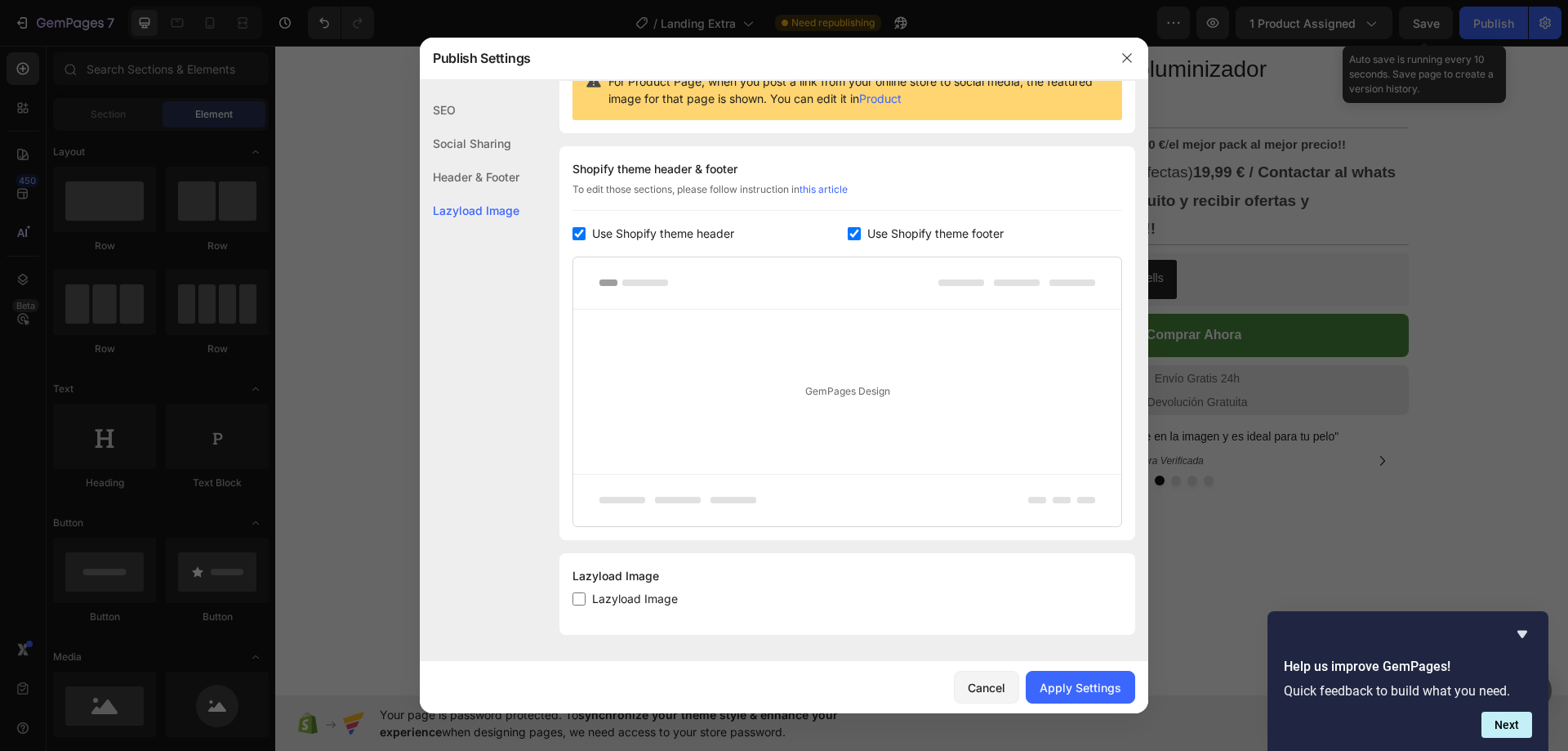
click at [572, 591] on div "Lazyload Image Lazyload Image" at bounding box center [848, 594] width 576 height 82
click at [578, 598] on input "checkbox" at bounding box center [579, 599] width 13 height 13
click at [583, 599] on input "checkbox" at bounding box center [579, 599] width 13 height 13
click at [579, 599] on input "checkbox" at bounding box center [579, 599] width 13 height 13
checkbox input "false"
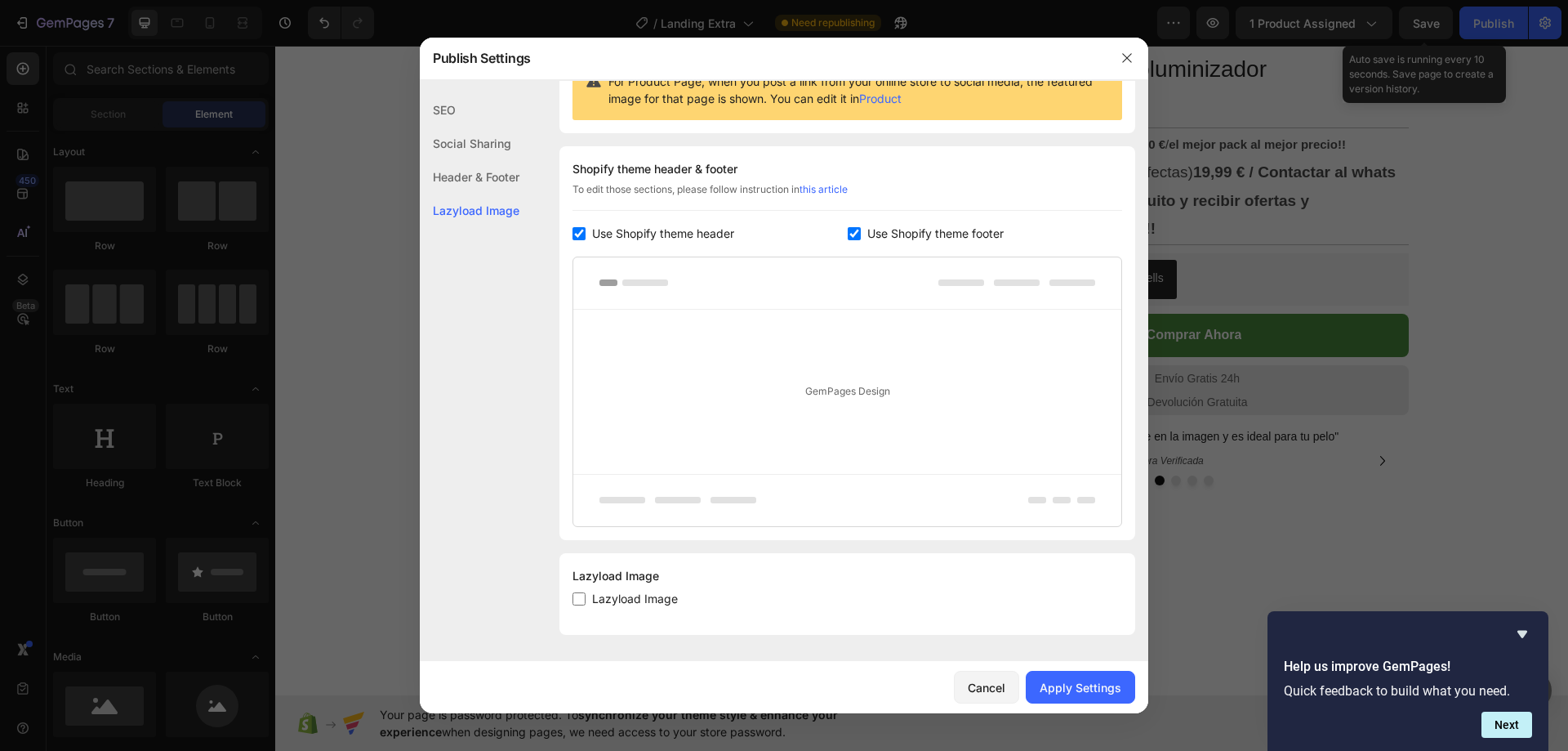
click at [848, 228] on input "checkbox" at bounding box center [854, 234] width 13 height 13
checkbox input "false"
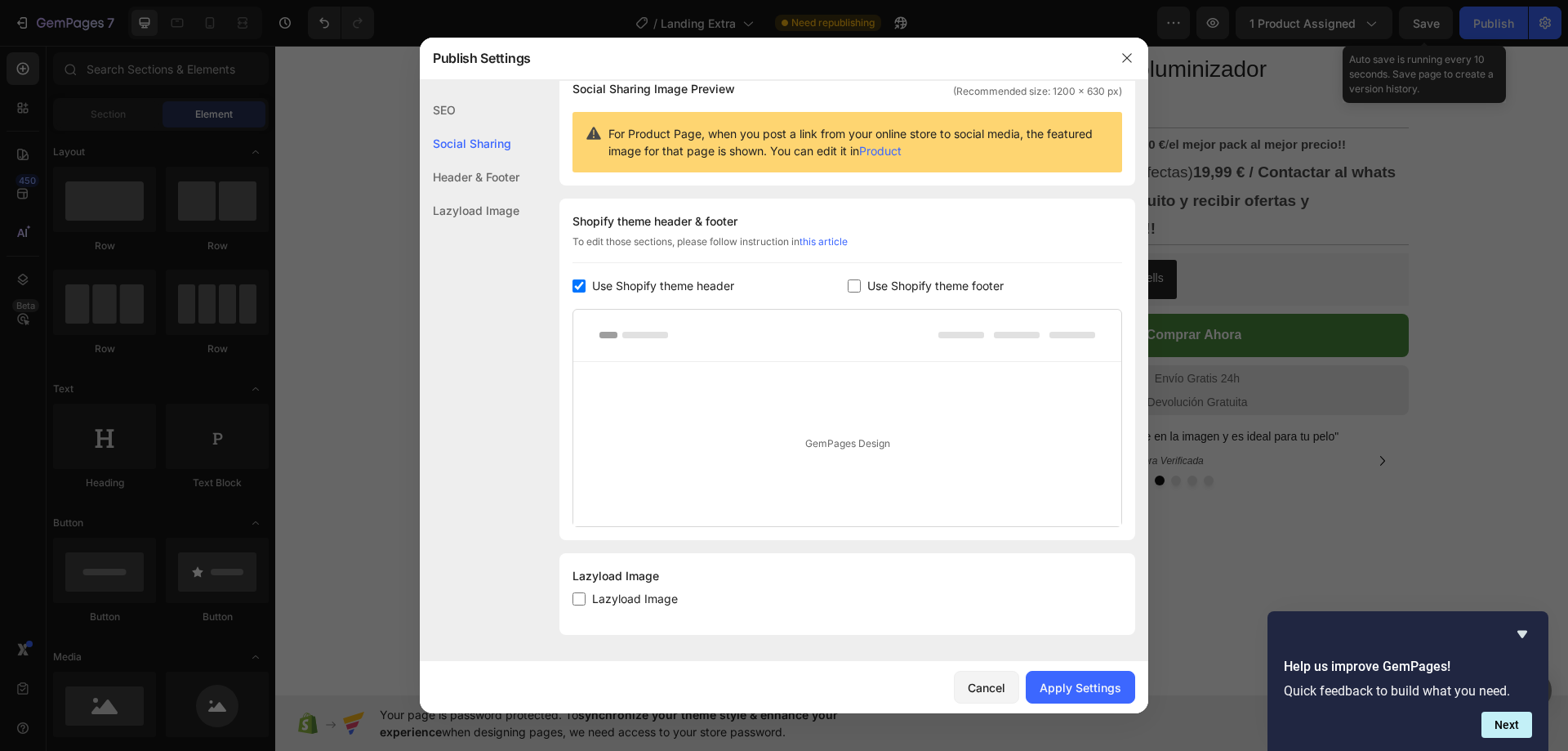
click at [579, 284] on input "checkbox" at bounding box center [579, 286] width 13 height 13
checkbox input "false"
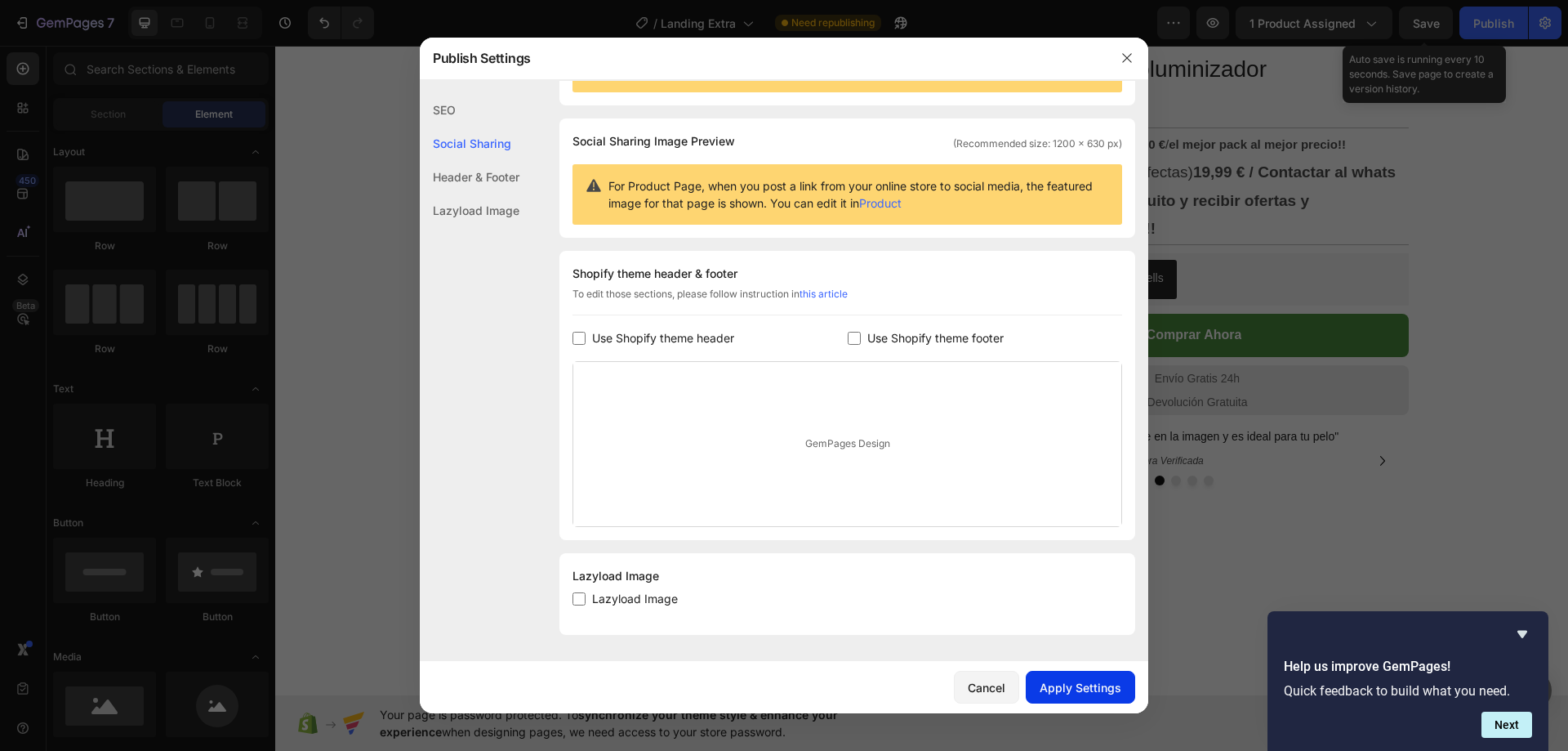
click at [1061, 683] on div "Apply Settings" at bounding box center [1081, 687] width 82 height 17
click at [1129, 58] on icon "button" at bounding box center [1127, 58] width 13 height 13
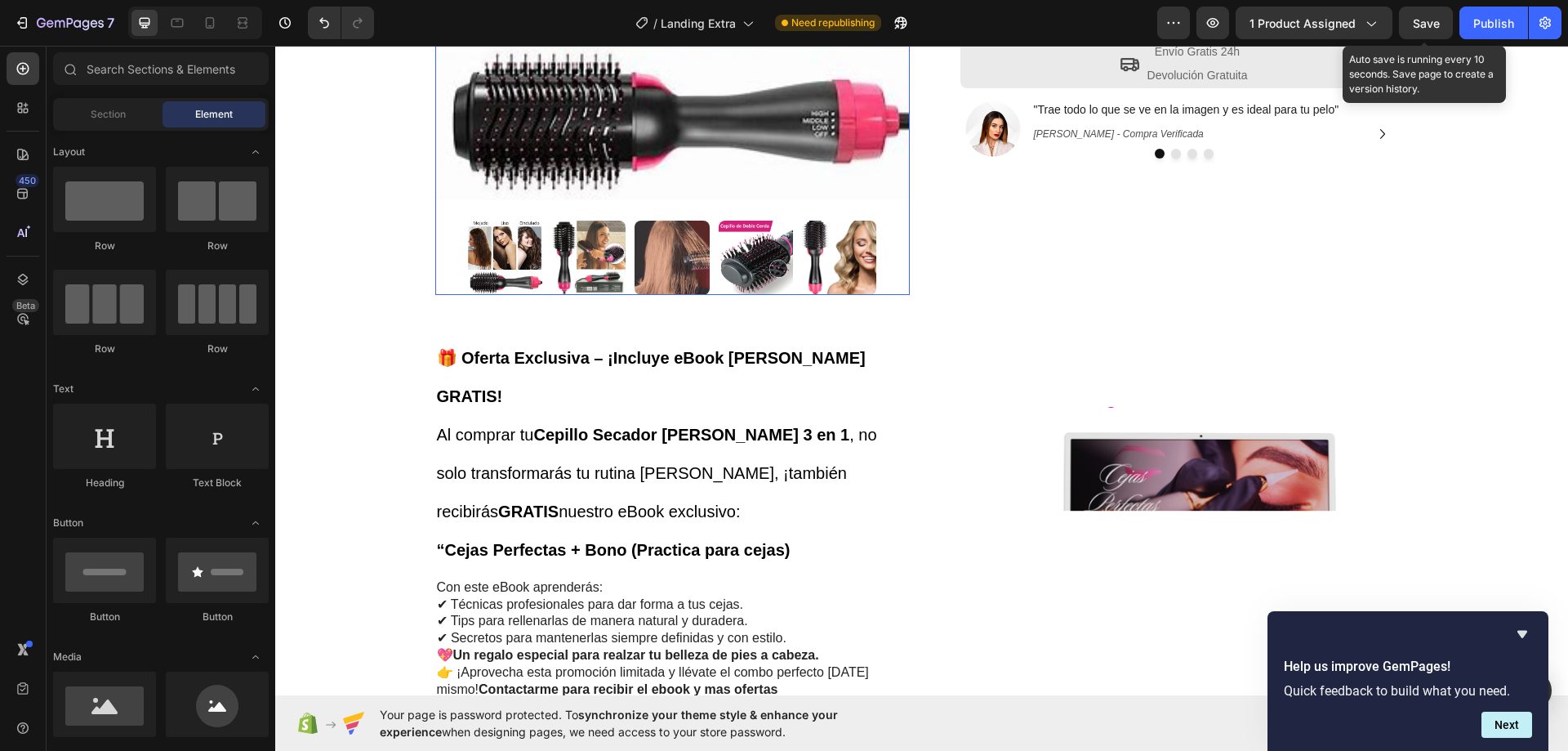
scroll to position [735, 0]
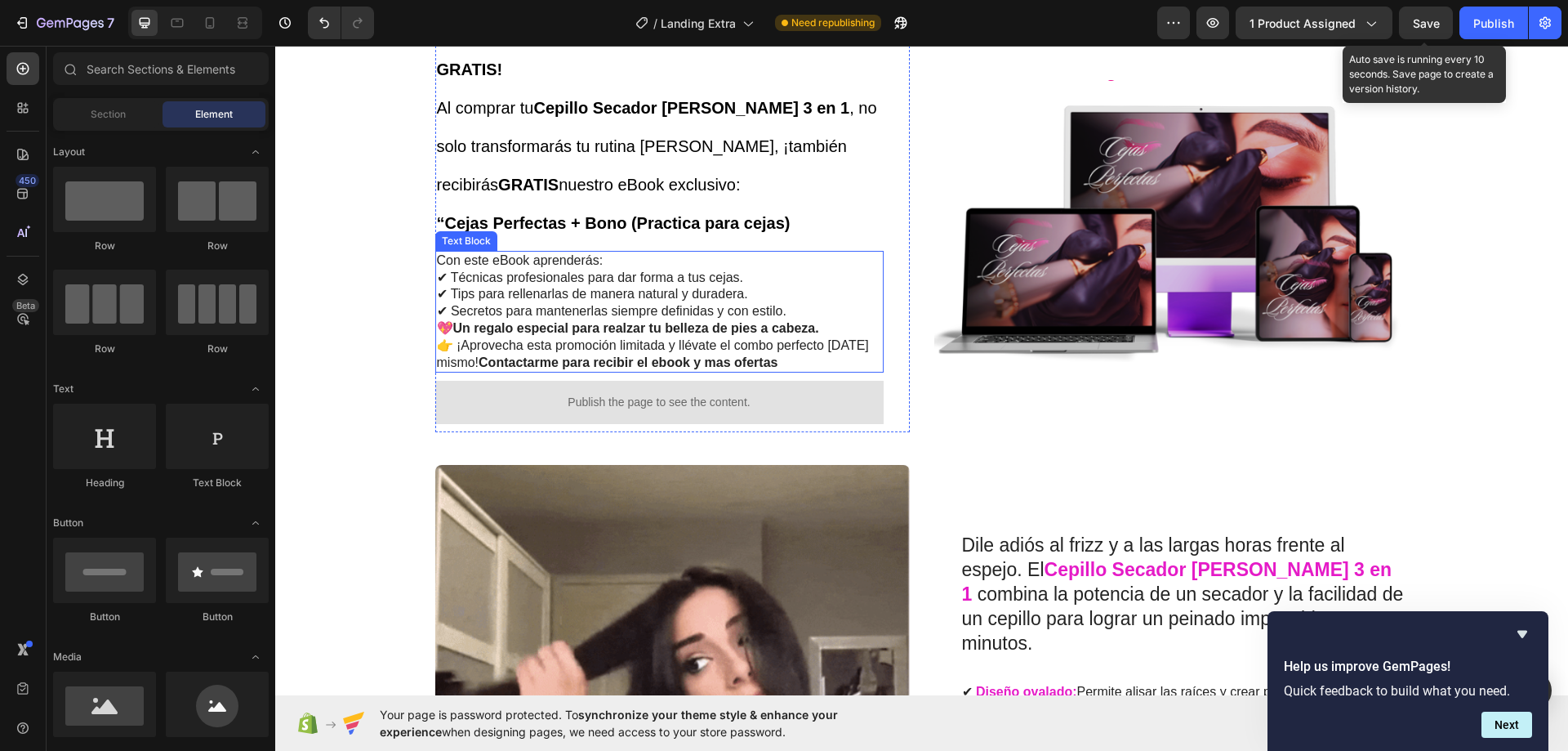
click at [655, 321] on strong "Un regalo especial para realzar tu belleza de pies a cabeza." at bounding box center [636, 328] width 366 height 14
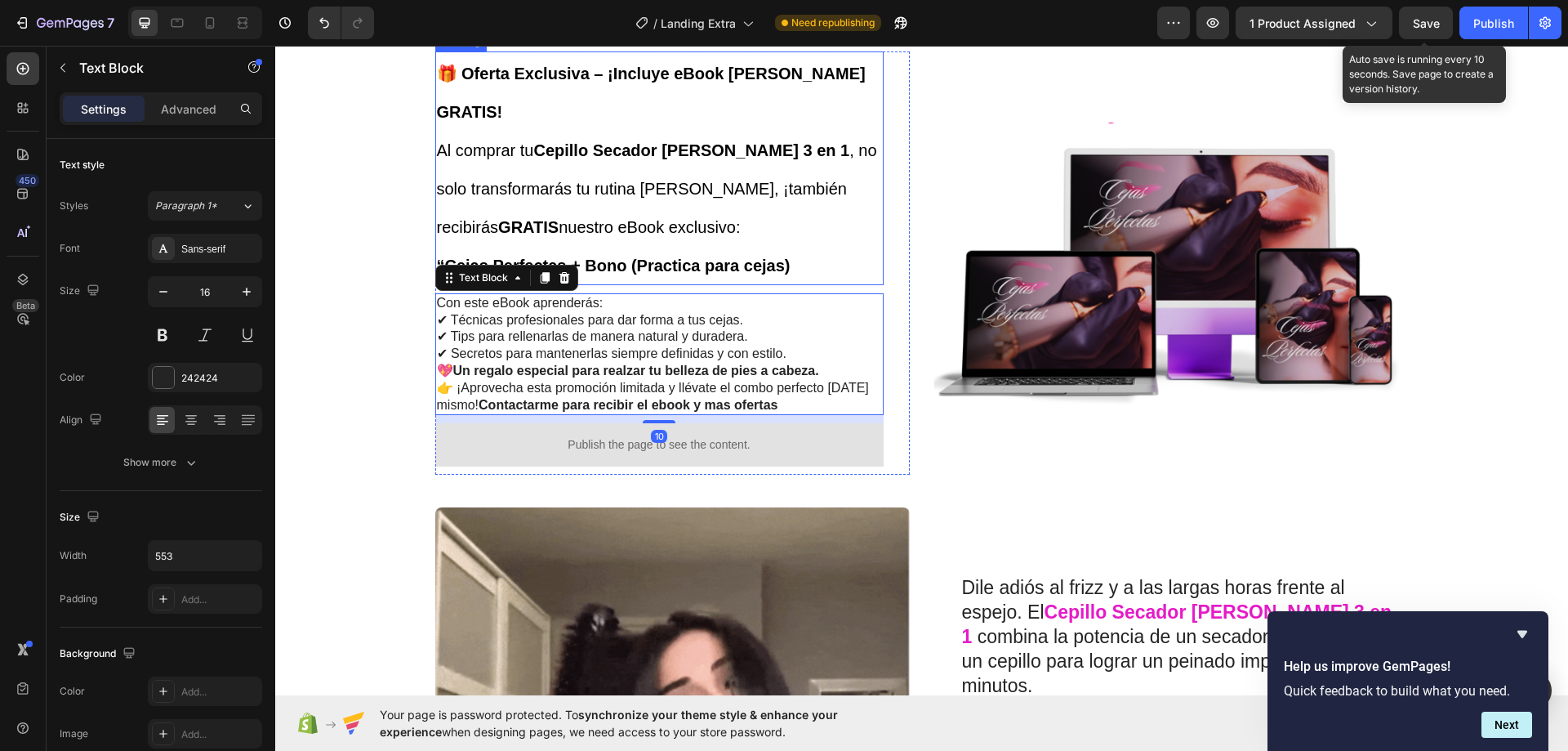
scroll to position [572, 0]
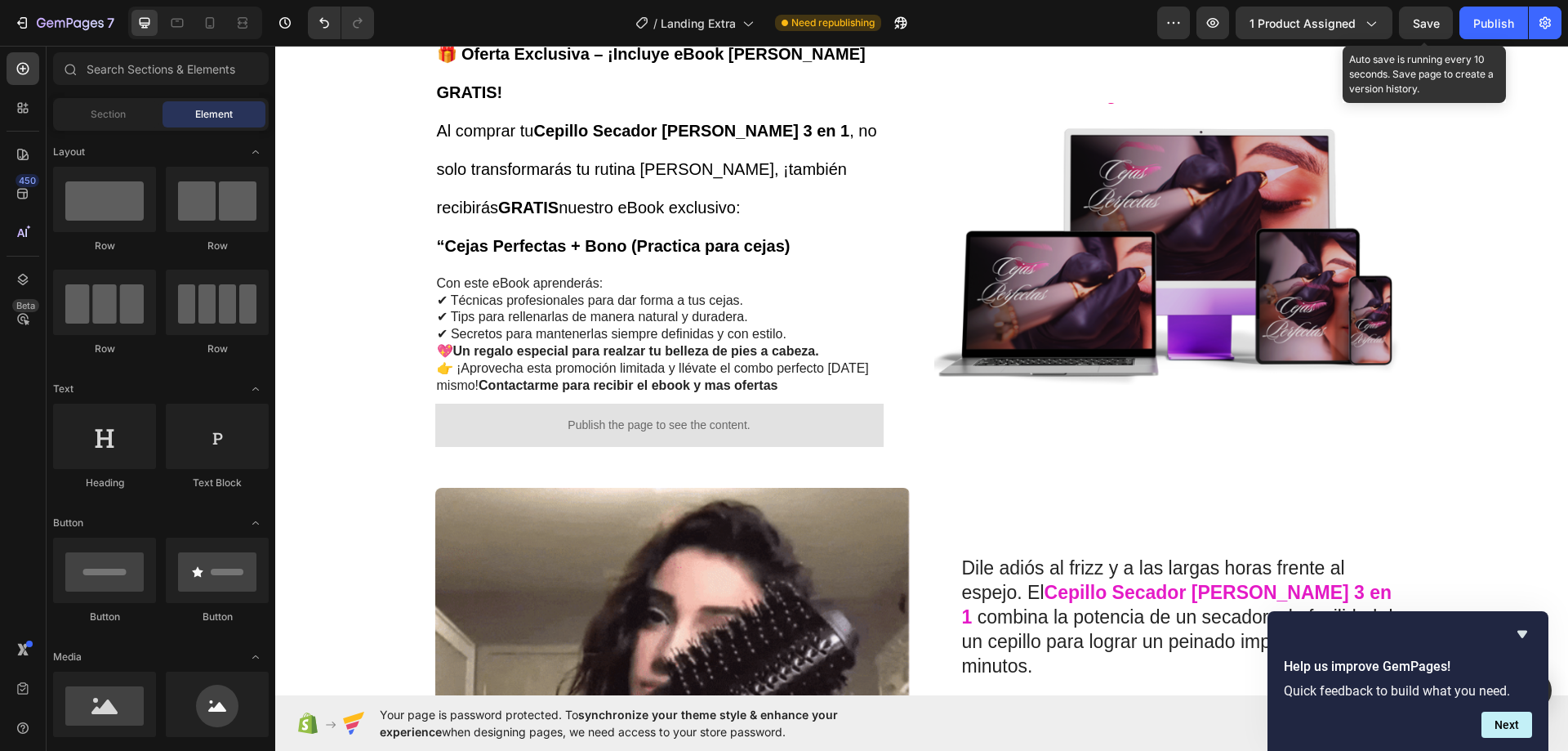
scroll to position [653, 0]
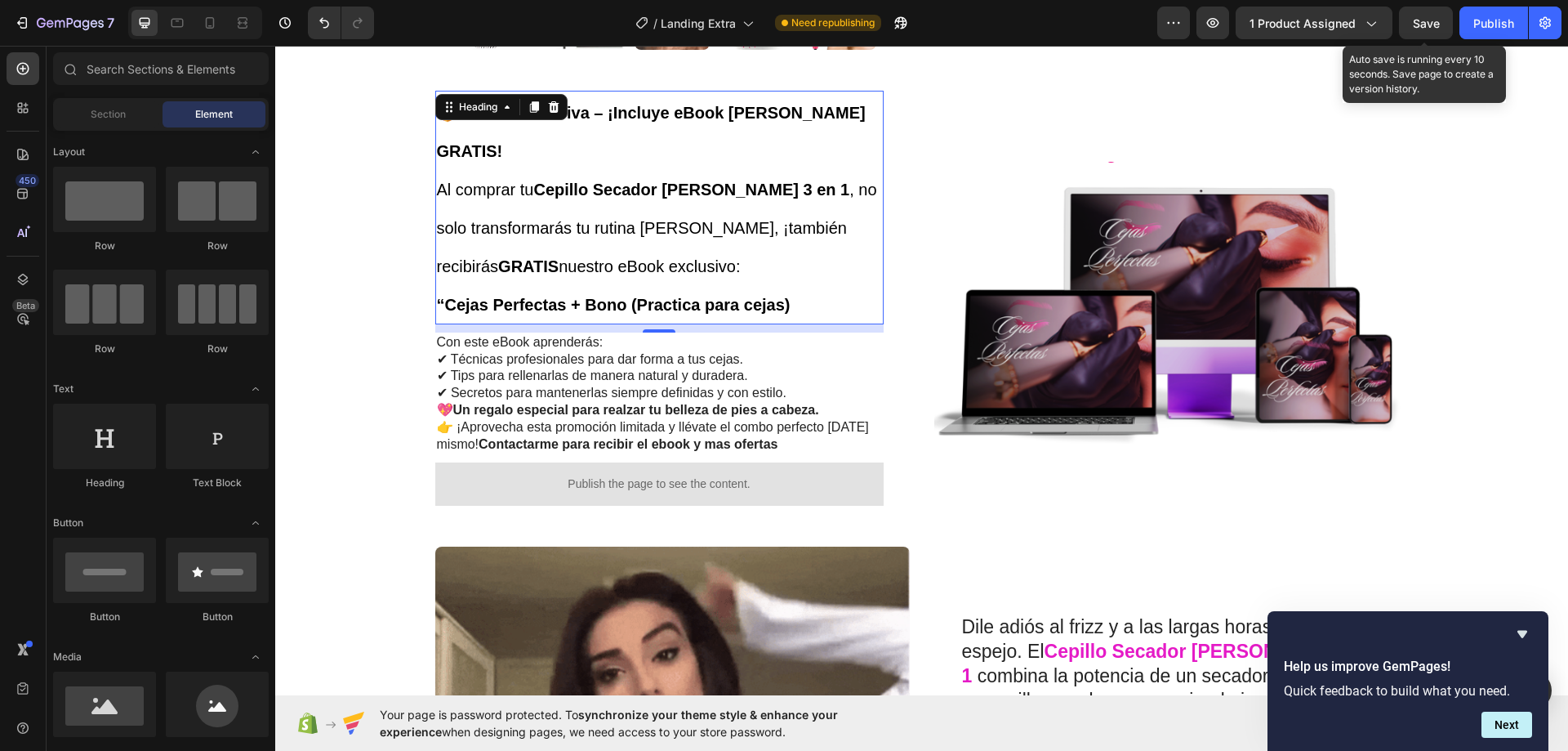
click at [625, 180] on strong "Cepillo Secador [PERSON_NAME] 3 en 1" at bounding box center [692, 189] width 316 height 18
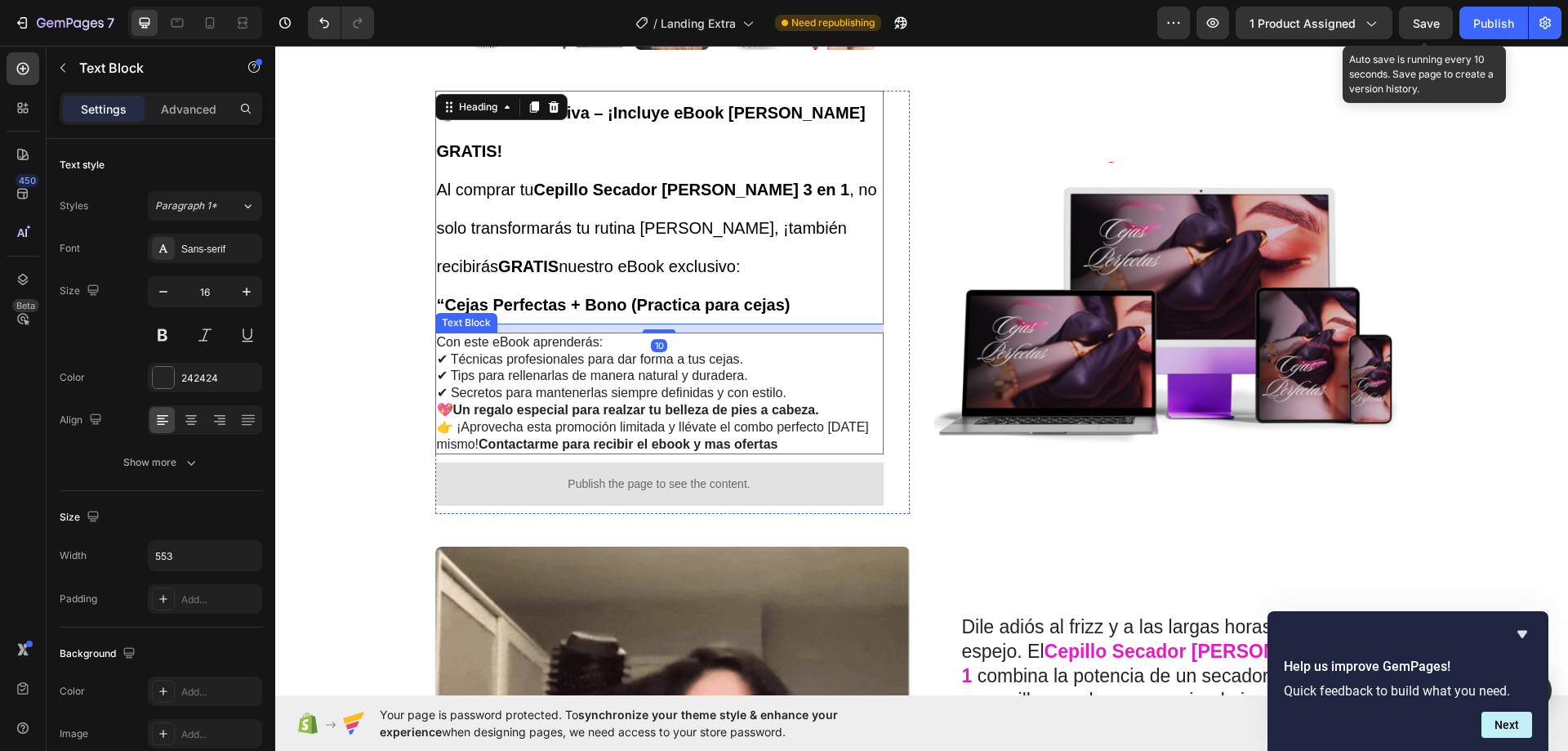
click at [557, 348] on p "Con este eBook aprenderás: ✔ Técnicas profesionales para dar forma a tus cejas.…" at bounding box center [659, 368] width 445 height 68
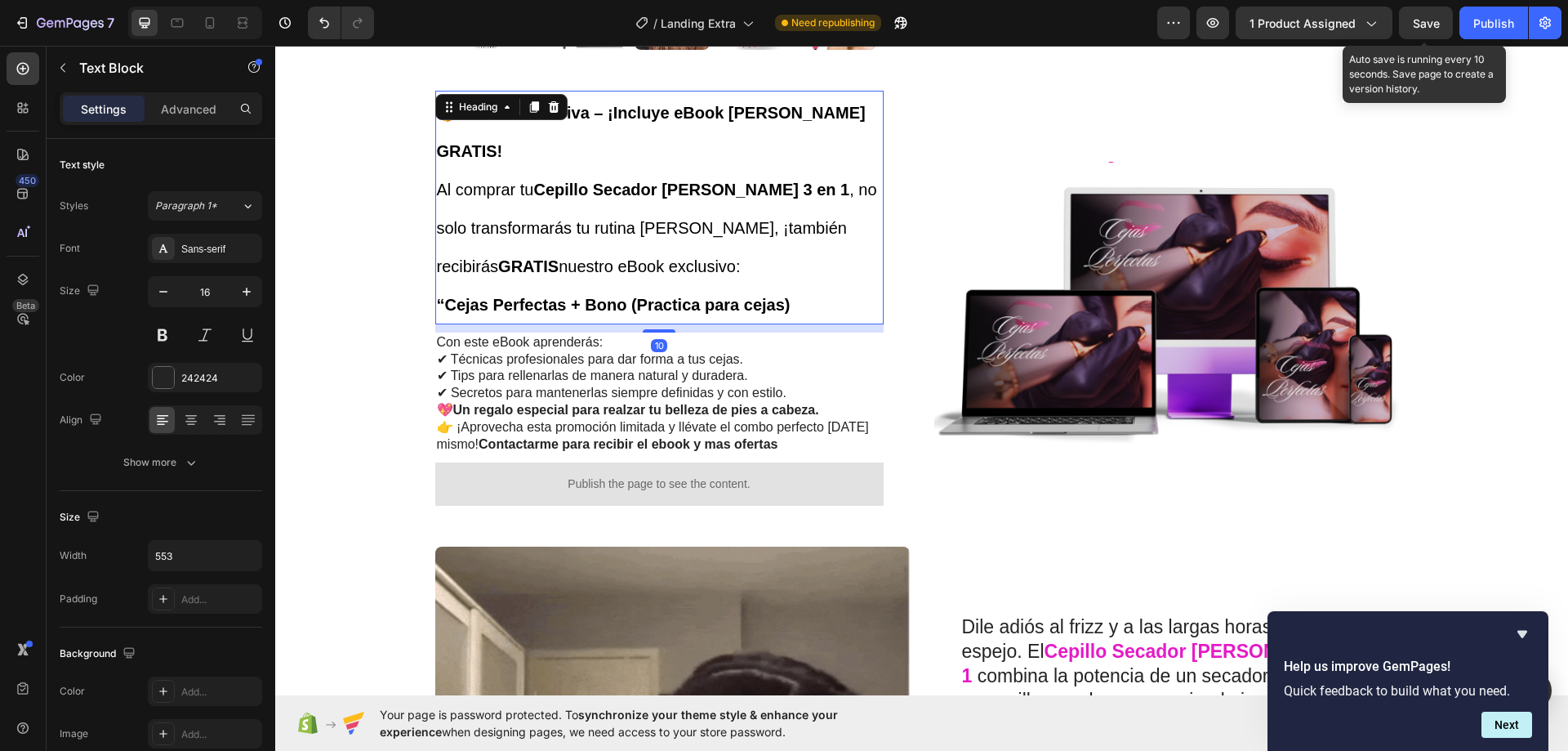
click at [591, 189] on span "Al comprar tu Cepillo Secador [PERSON_NAME] 3 en 1 , no solo transformarás tu r…" at bounding box center [657, 228] width 440 height 95
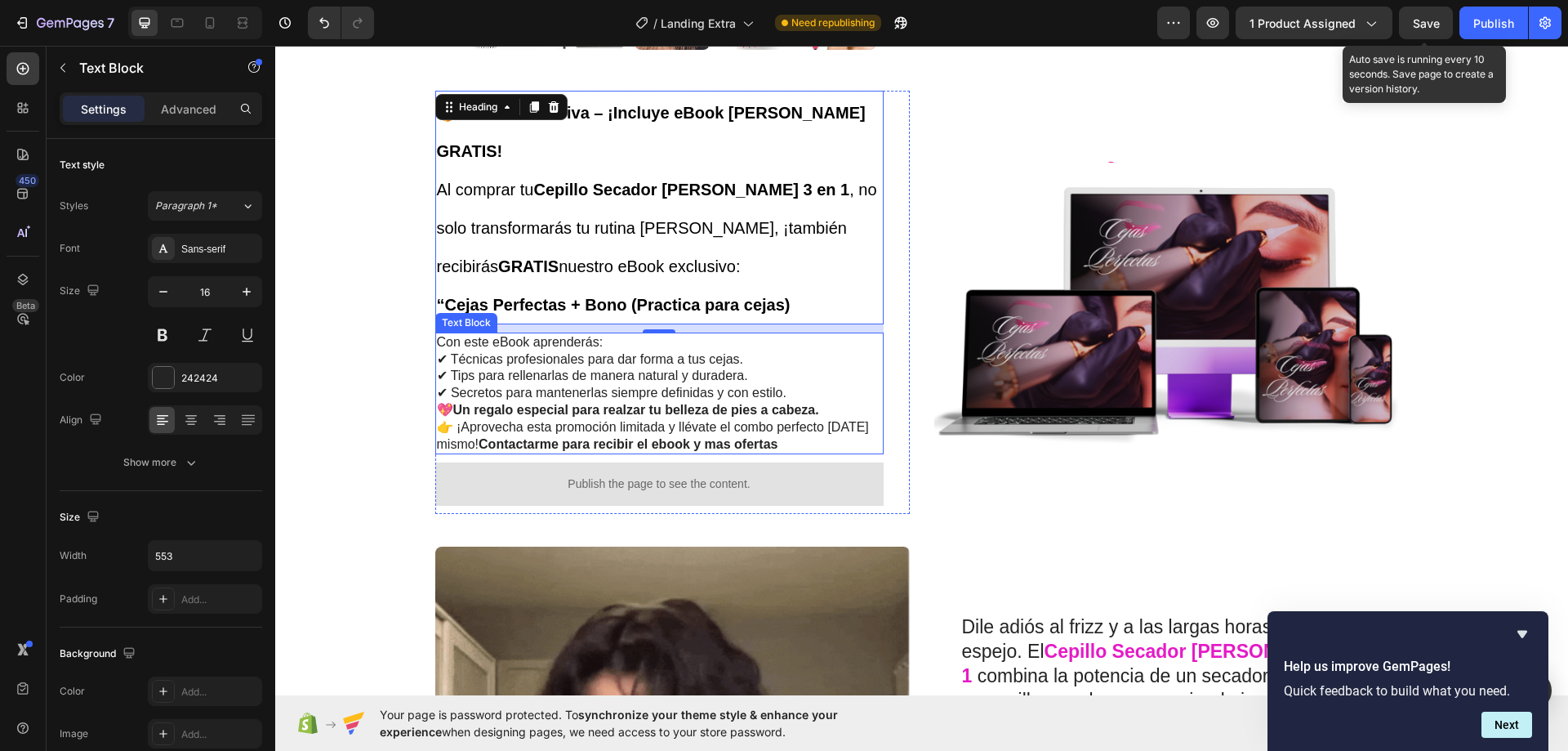
click at [515, 337] on p "Con este eBook aprenderás: ✔ Técnicas profesionales para dar forma a tus cejas.…" at bounding box center [659, 368] width 445 height 68
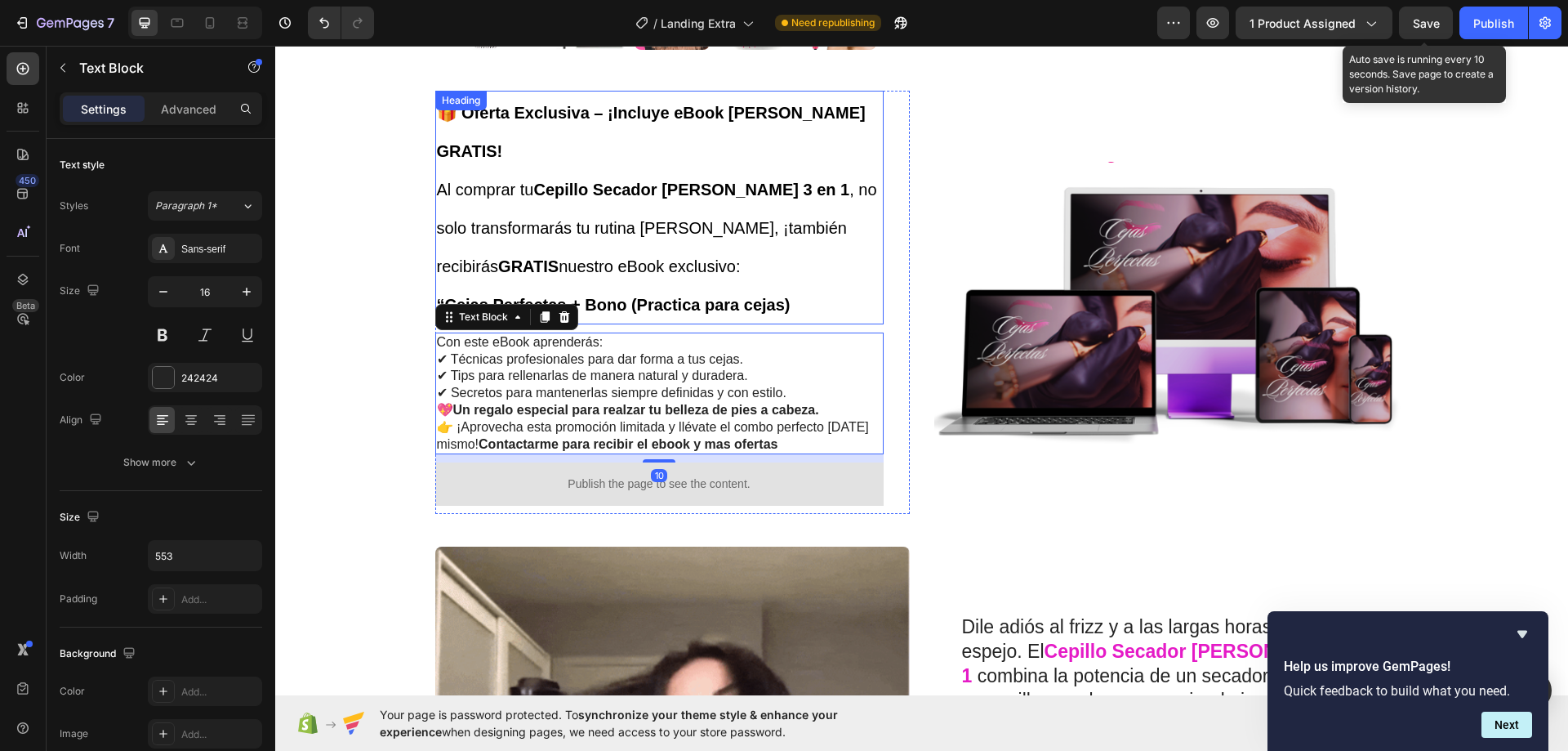
click at [570, 193] on span "Al comprar tu Cepillo Secador [PERSON_NAME] 3 en 1 , no solo transformarás tu r…" at bounding box center [657, 228] width 440 height 95
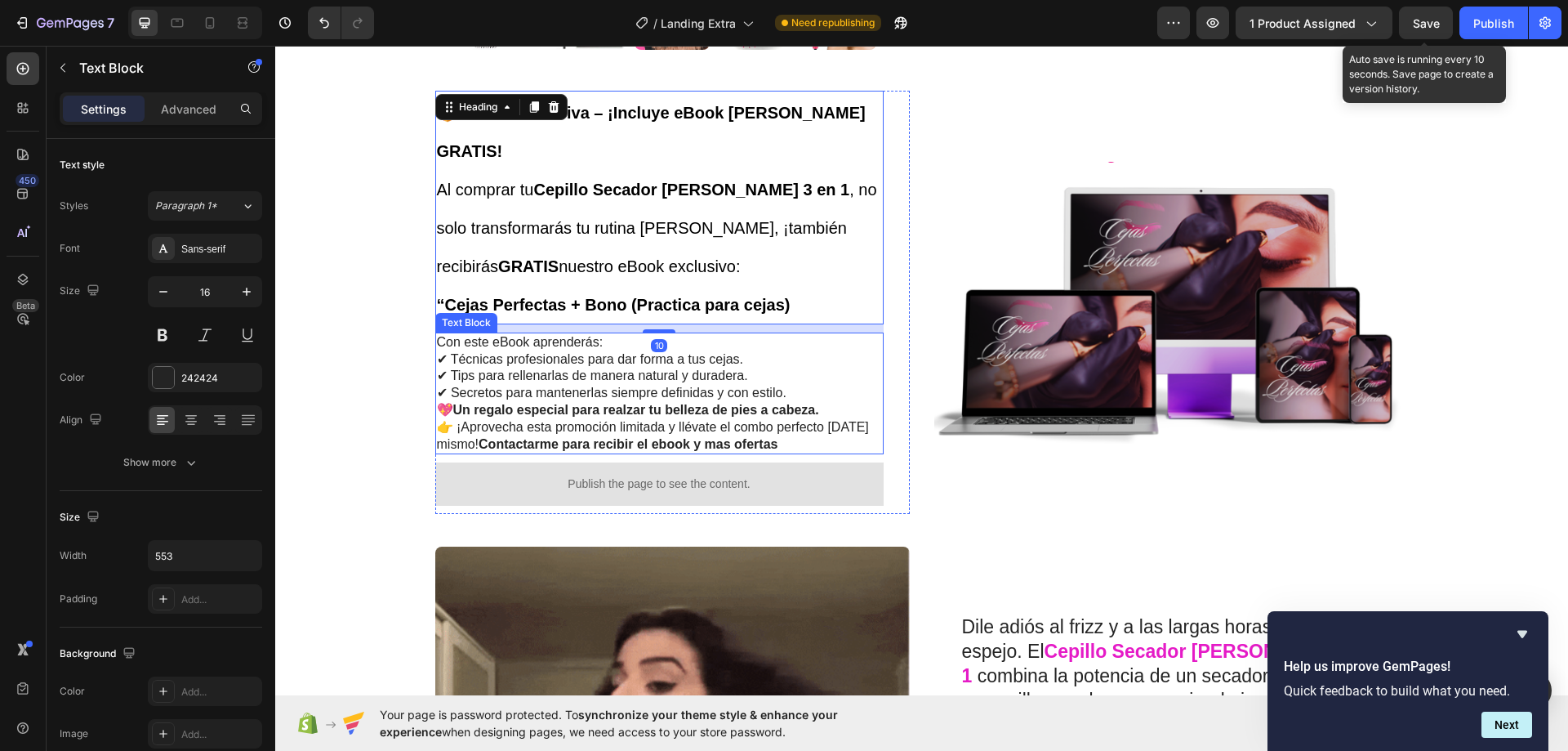
click at [566, 403] on strong "Un regalo especial para realzar tu belleza de pies a cabeza." at bounding box center [636, 409] width 366 height 14
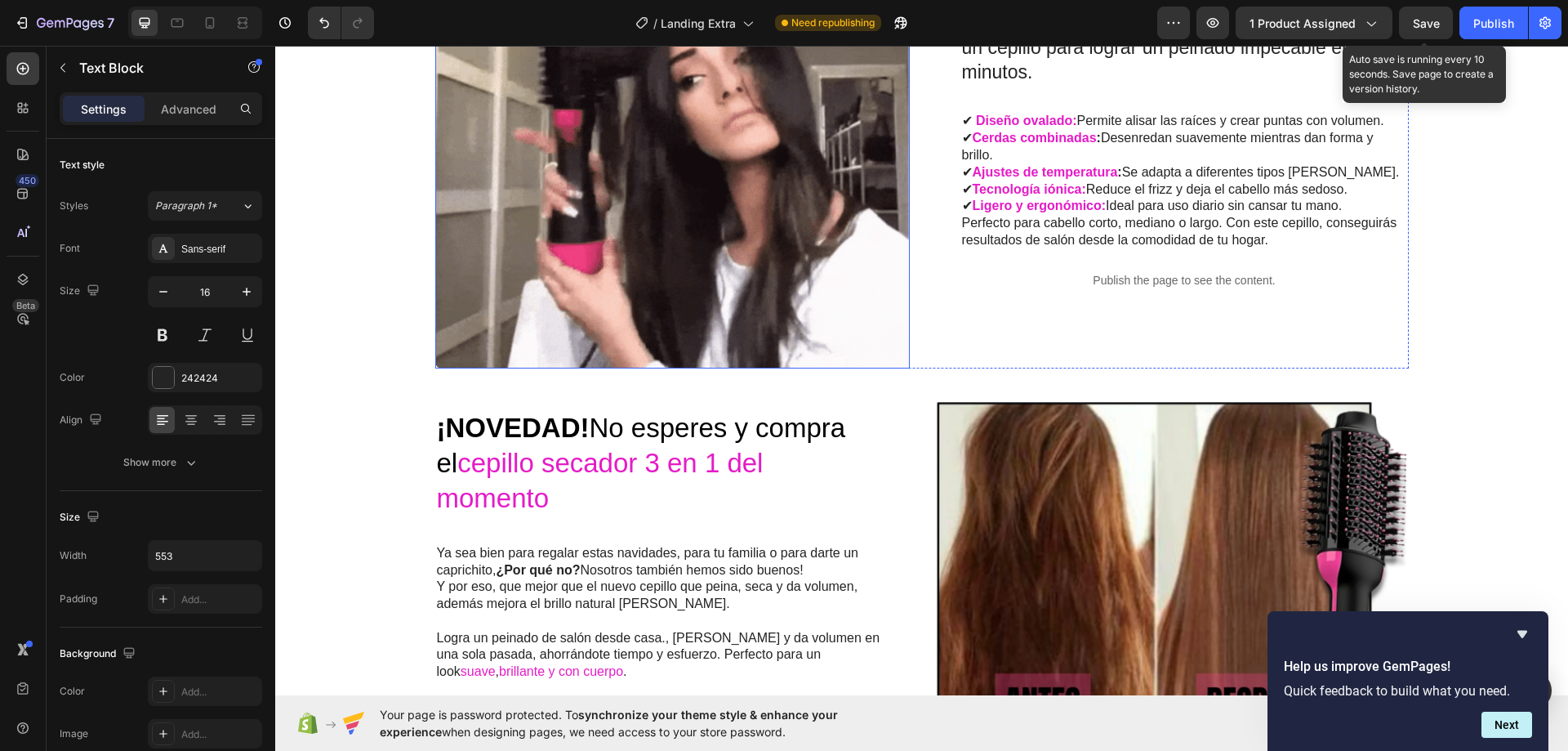
scroll to position [1471, 0]
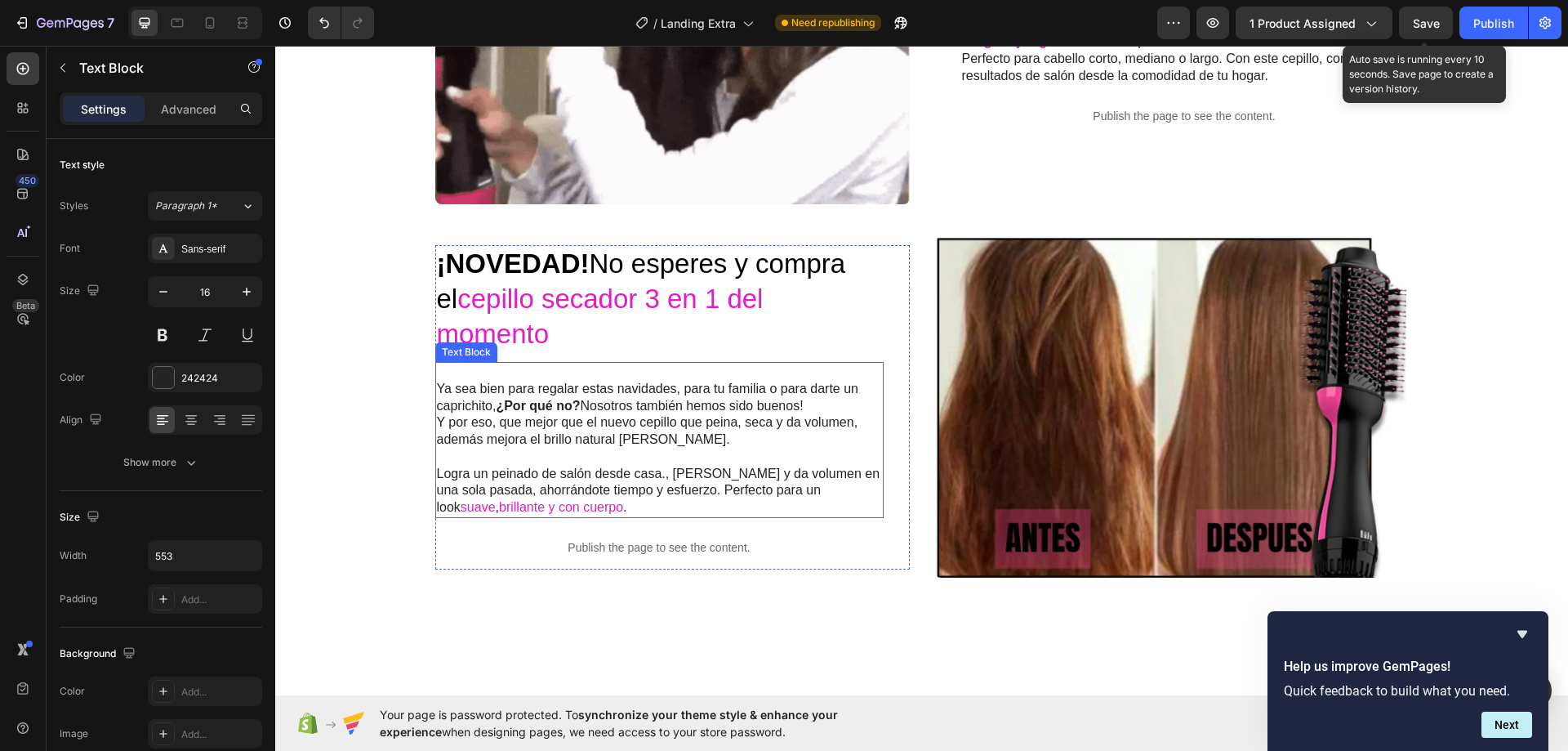
click at [582, 414] on p "Y por eso, que mejor que el nuevo cepillo que peina, seca y da volumen, además …" at bounding box center [659, 431] width 445 height 34
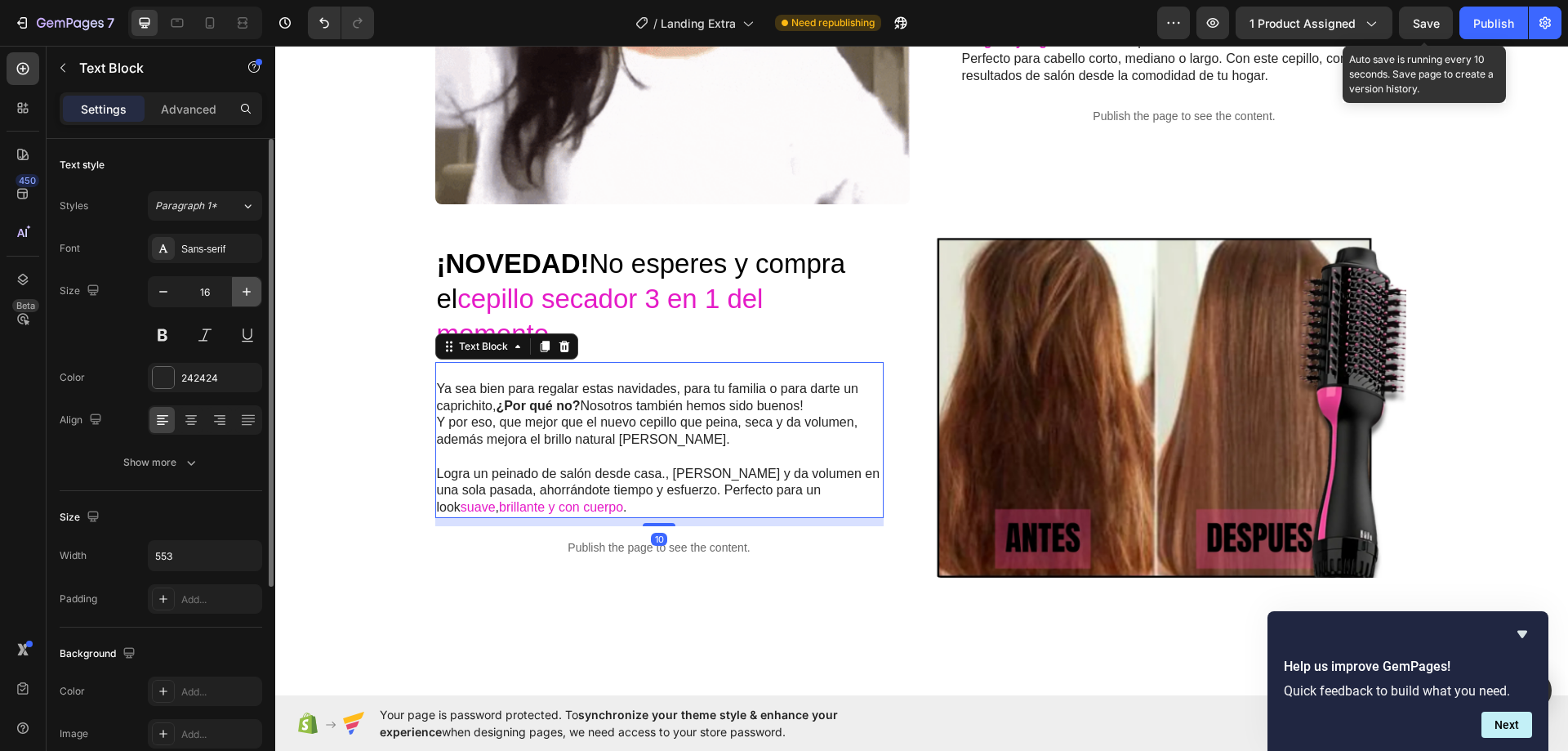
click at [254, 295] on icon "button" at bounding box center [247, 292] width 16 height 16
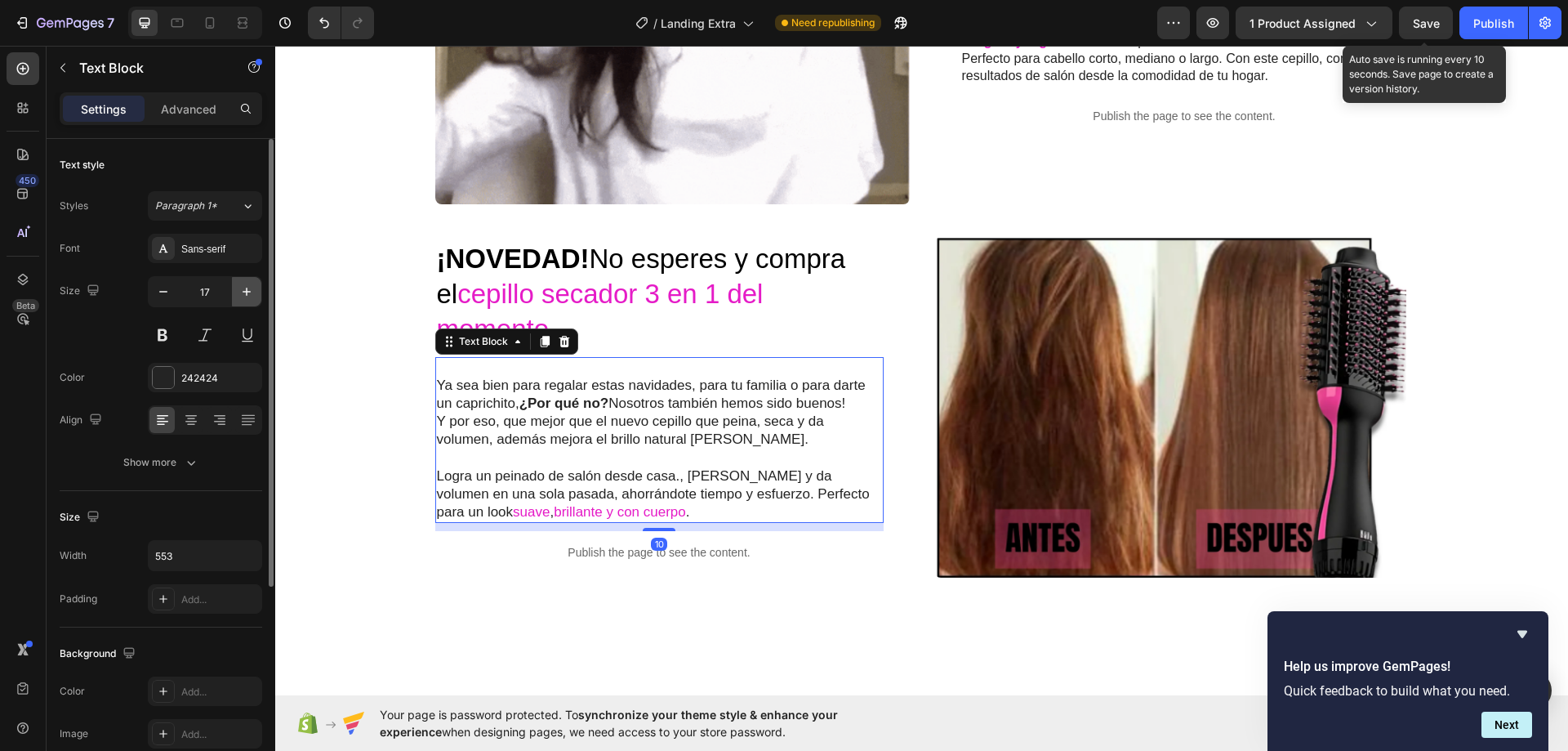
click at [254, 295] on icon "button" at bounding box center [247, 292] width 16 height 16
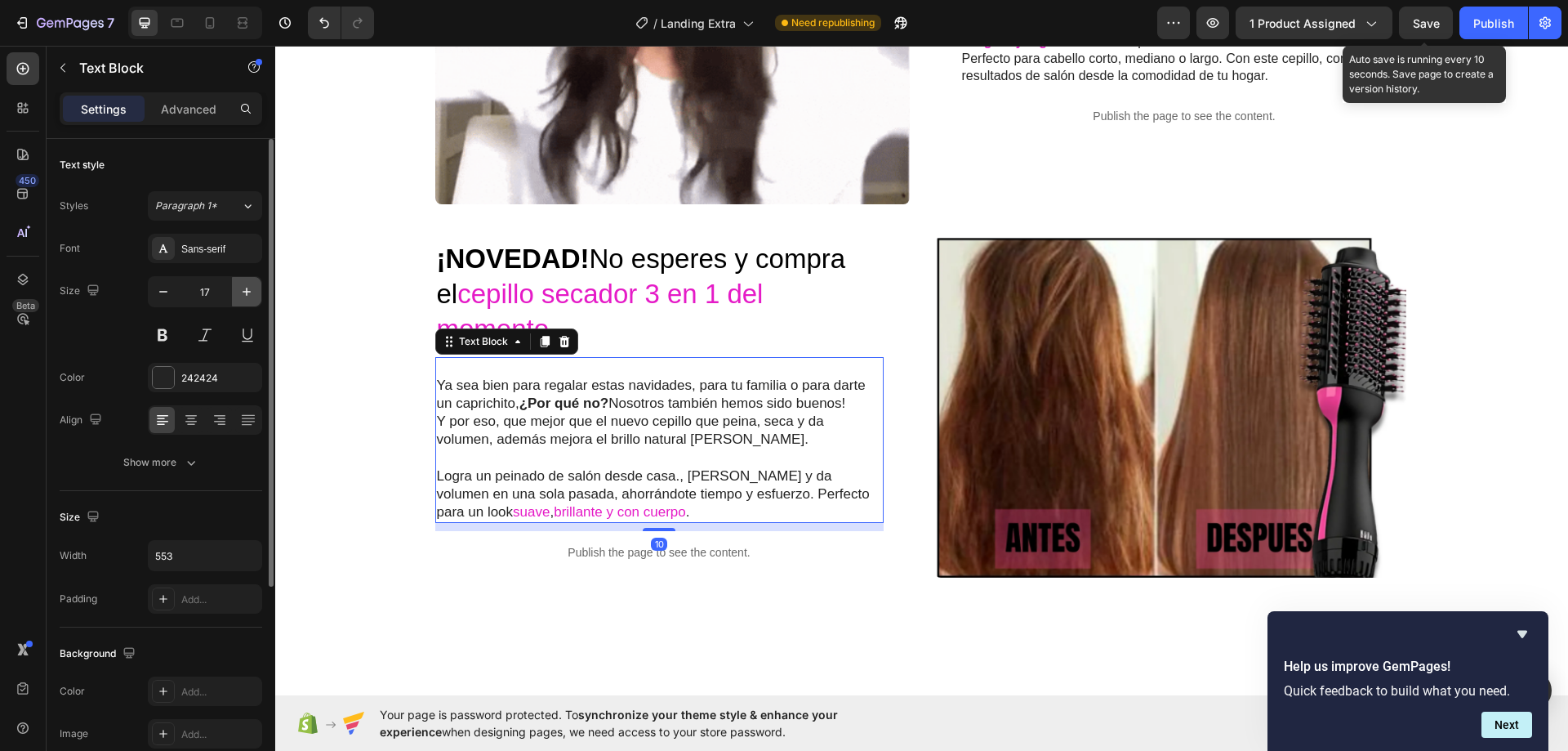
type input "18"
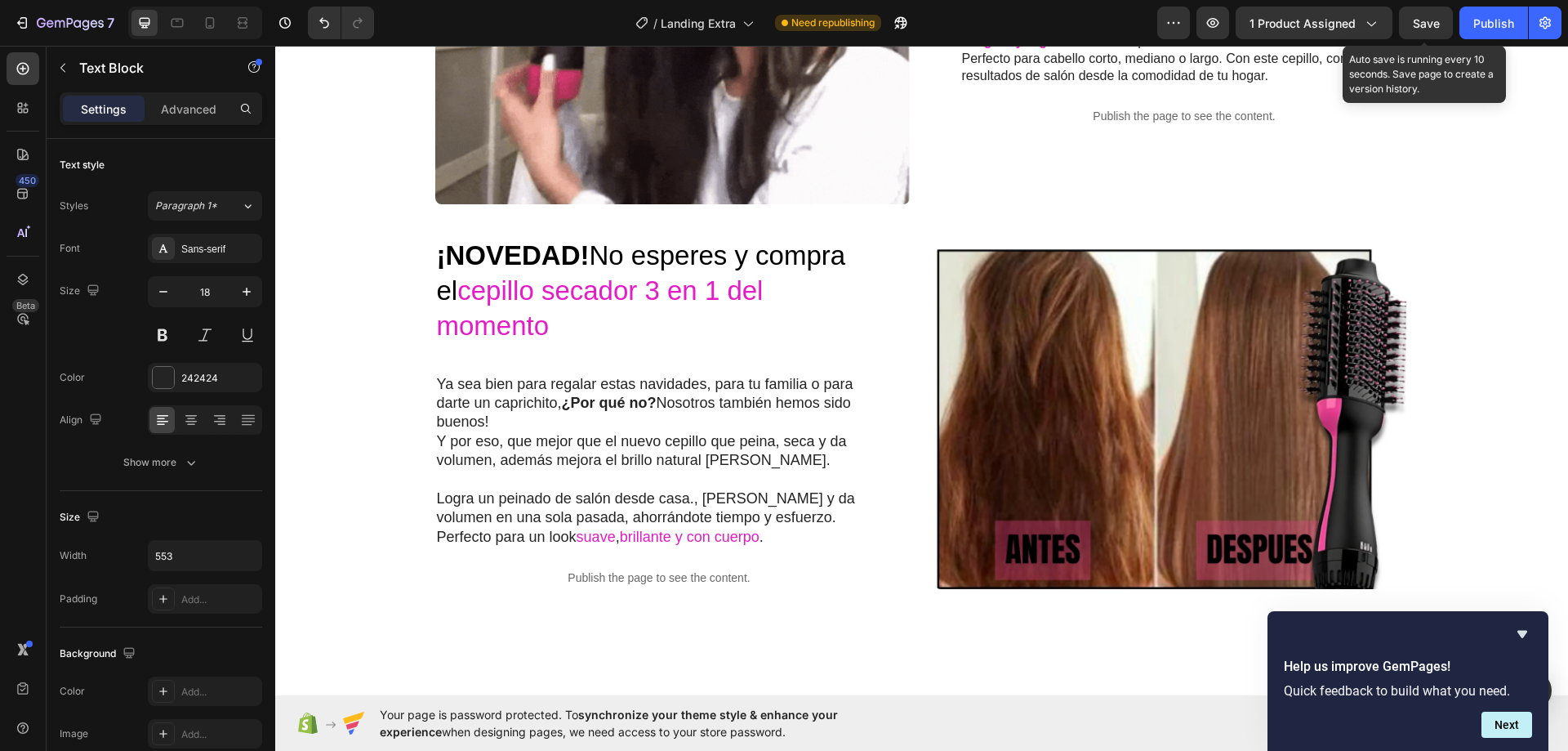
click at [346, 207] on div "🎁 Oferta Exclusiva – ¡Incluye eBook [PERSON_NAME] GRATIS! Al comprar tu Cepillo…" at bounding box center [921, 57] width 1293 height 2896
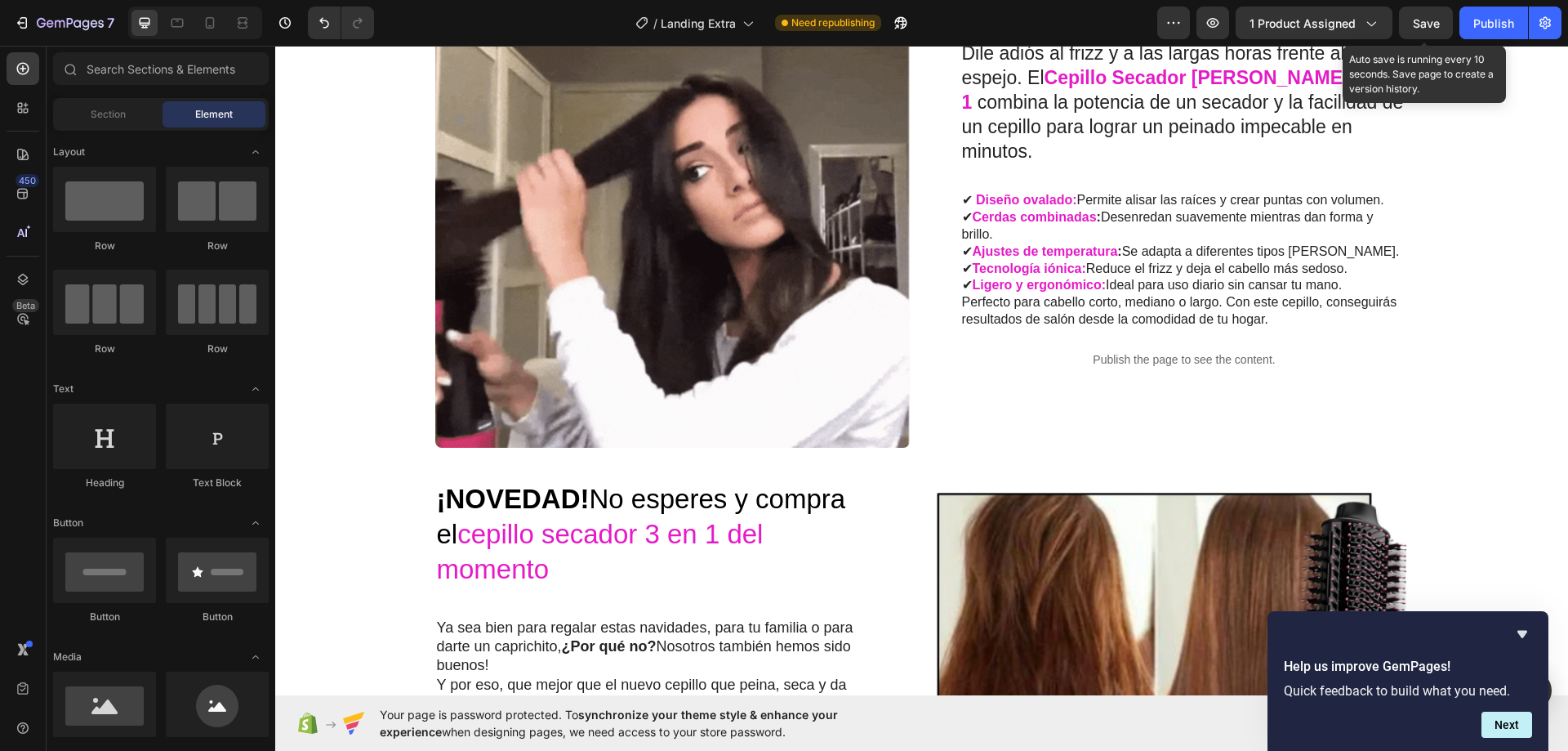
scroll to position [1226, 0]
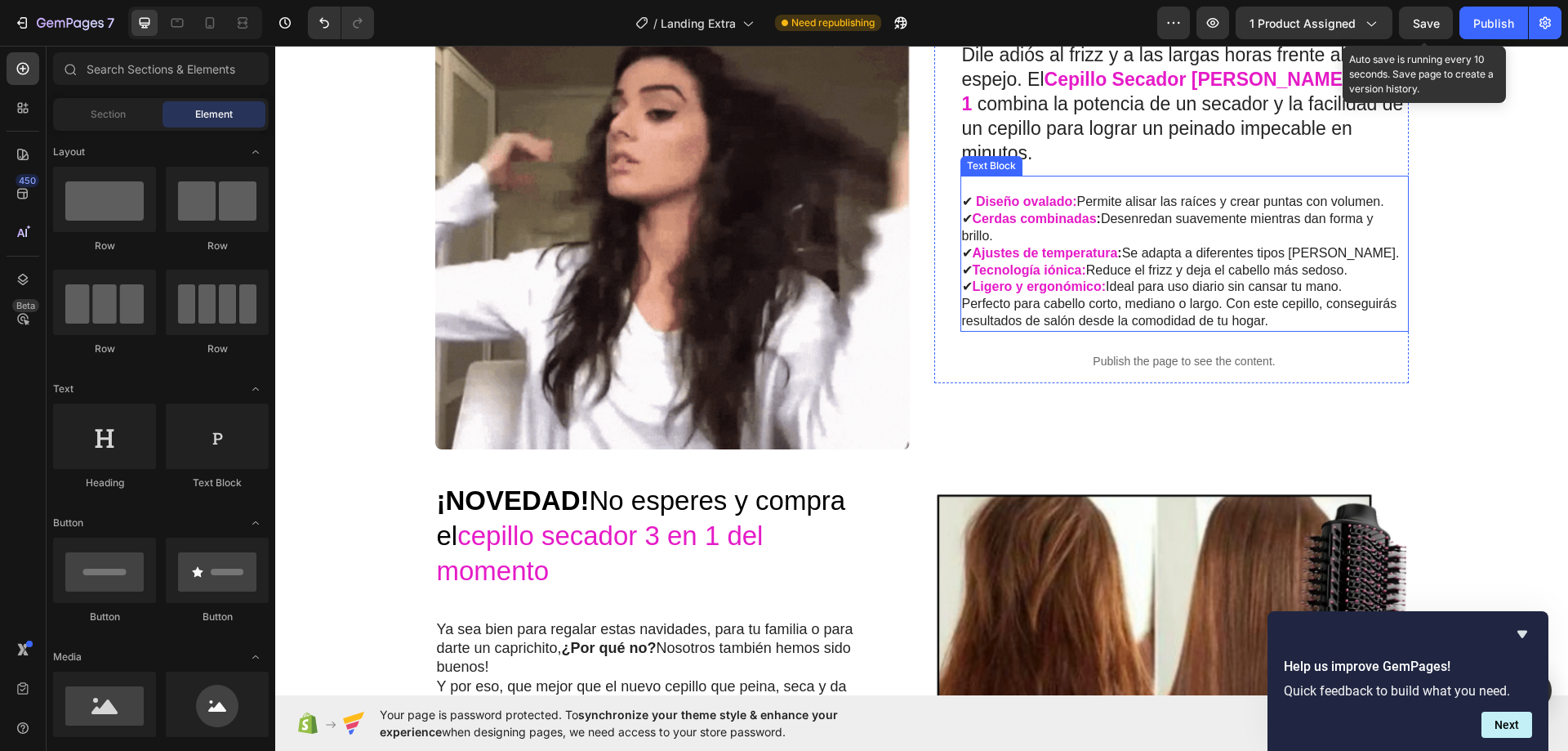
click at [1103, 235] on p "✔ Diseño ovalado: Permite alisar las raíces y crear puntas con volumen. ✔ Cerda…" at bounding box center [1184, 236] width 445 height 119
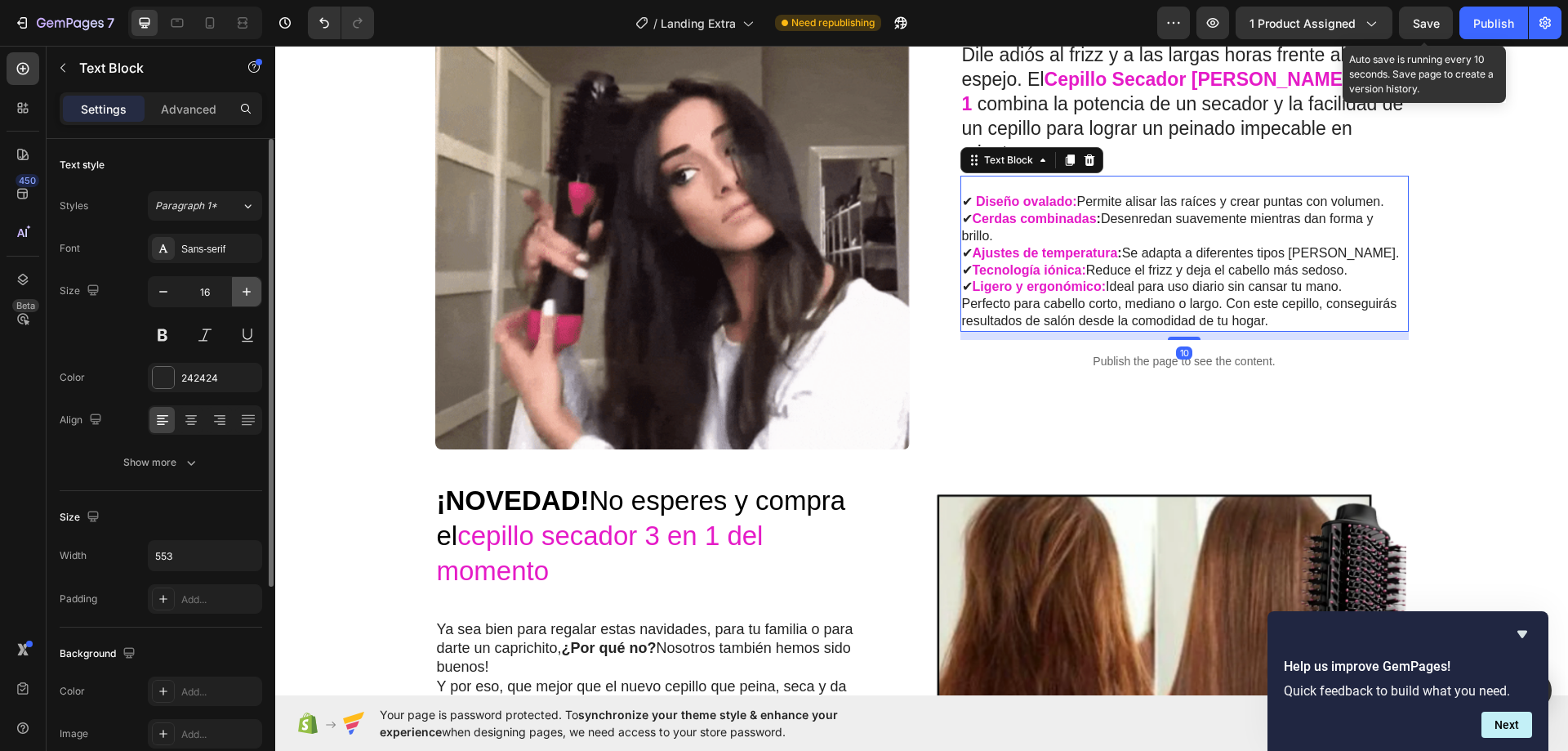
click at [257, 287] on button "button" at bounding box center [247, 292] width 30 height 30
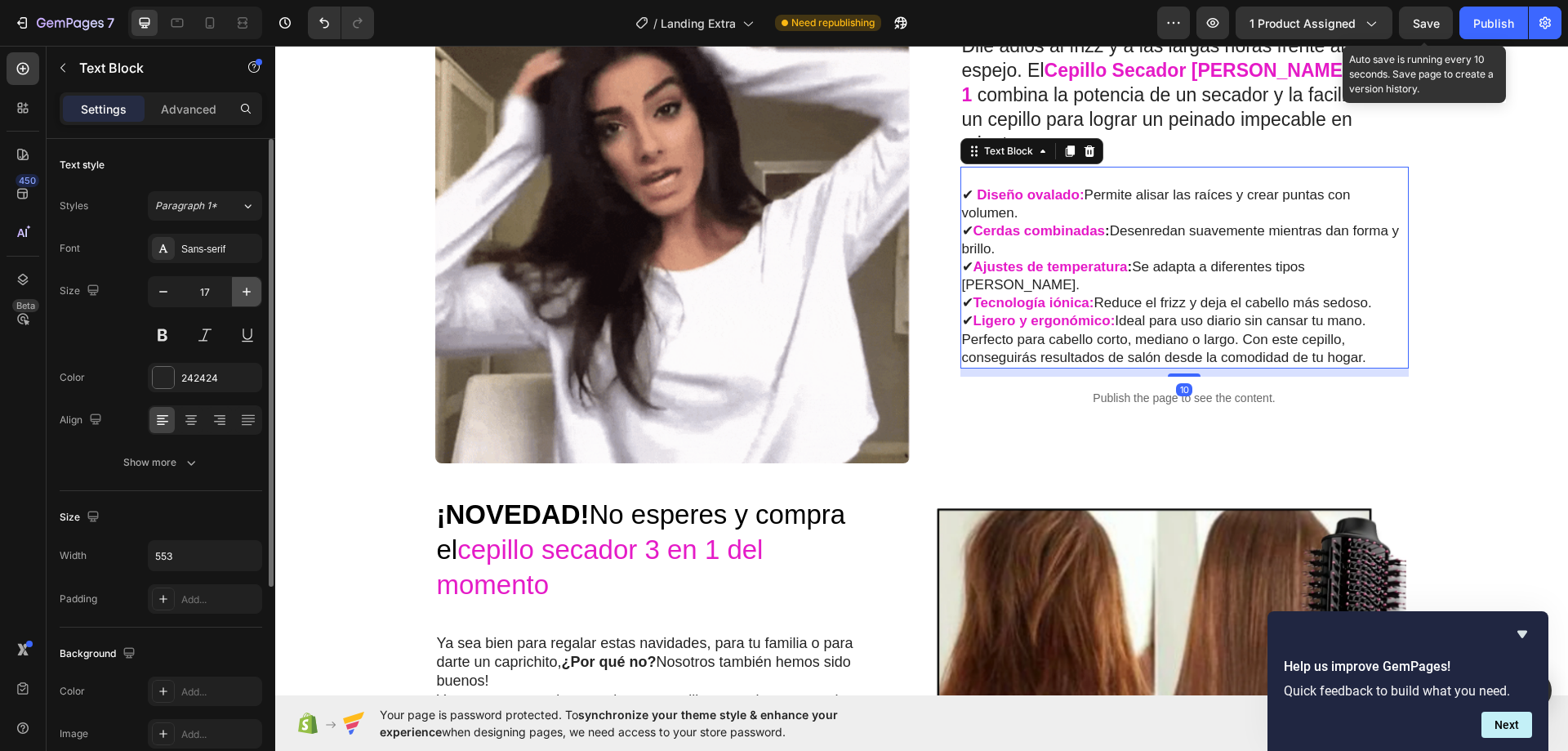
click at [256, 287] on button "button" at bounding box center [247, 292] width 30 height 30
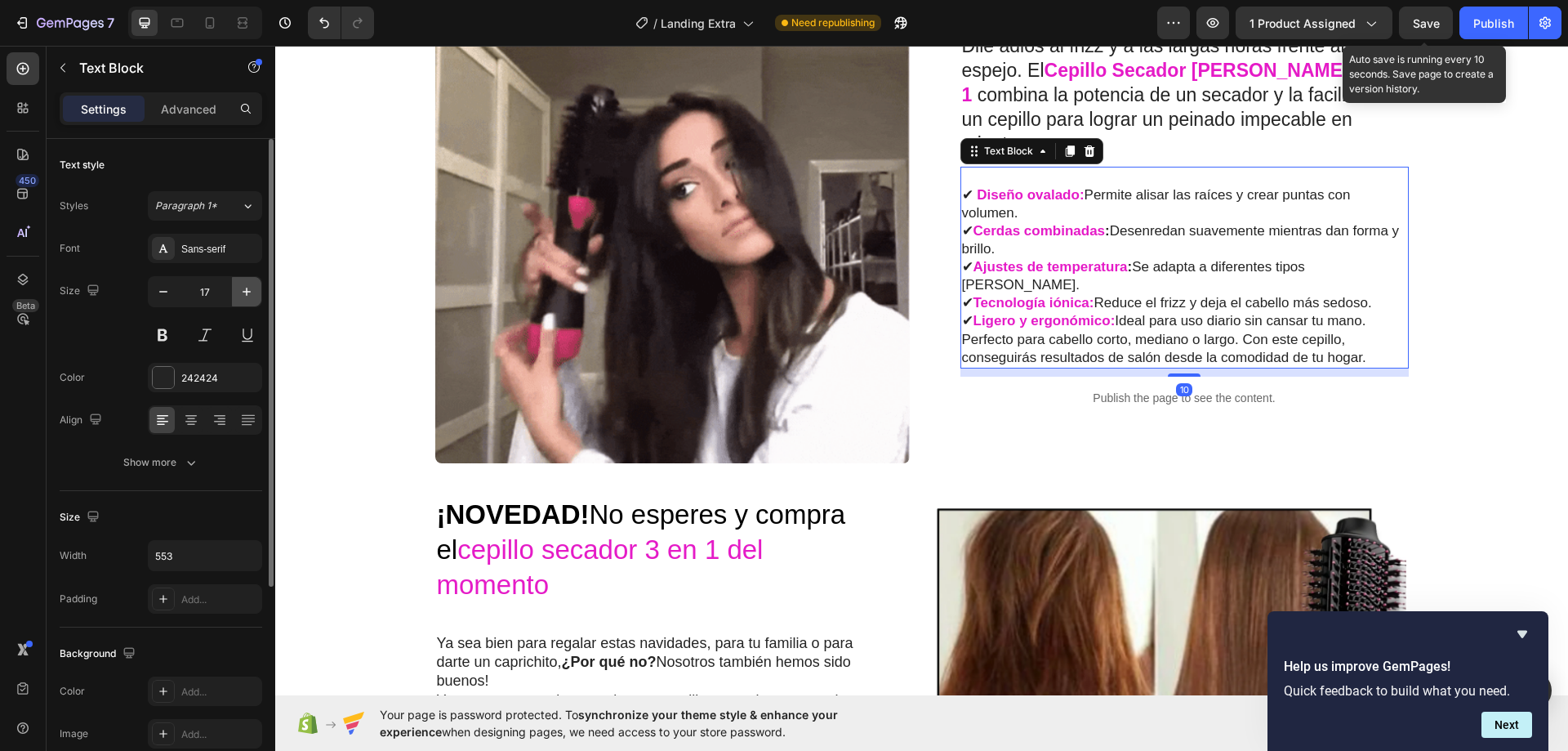
type input "18"
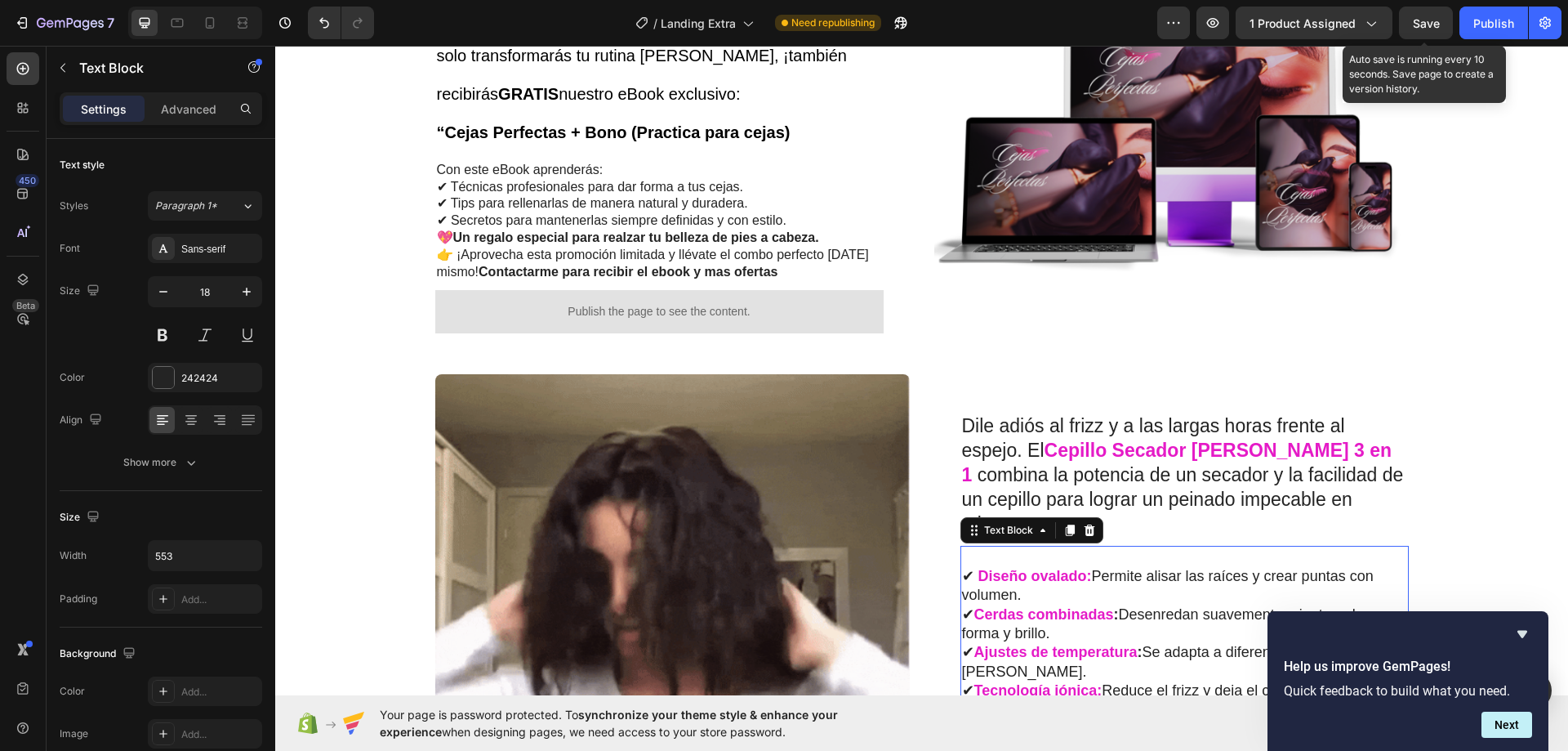
scroll to position [789, 0]
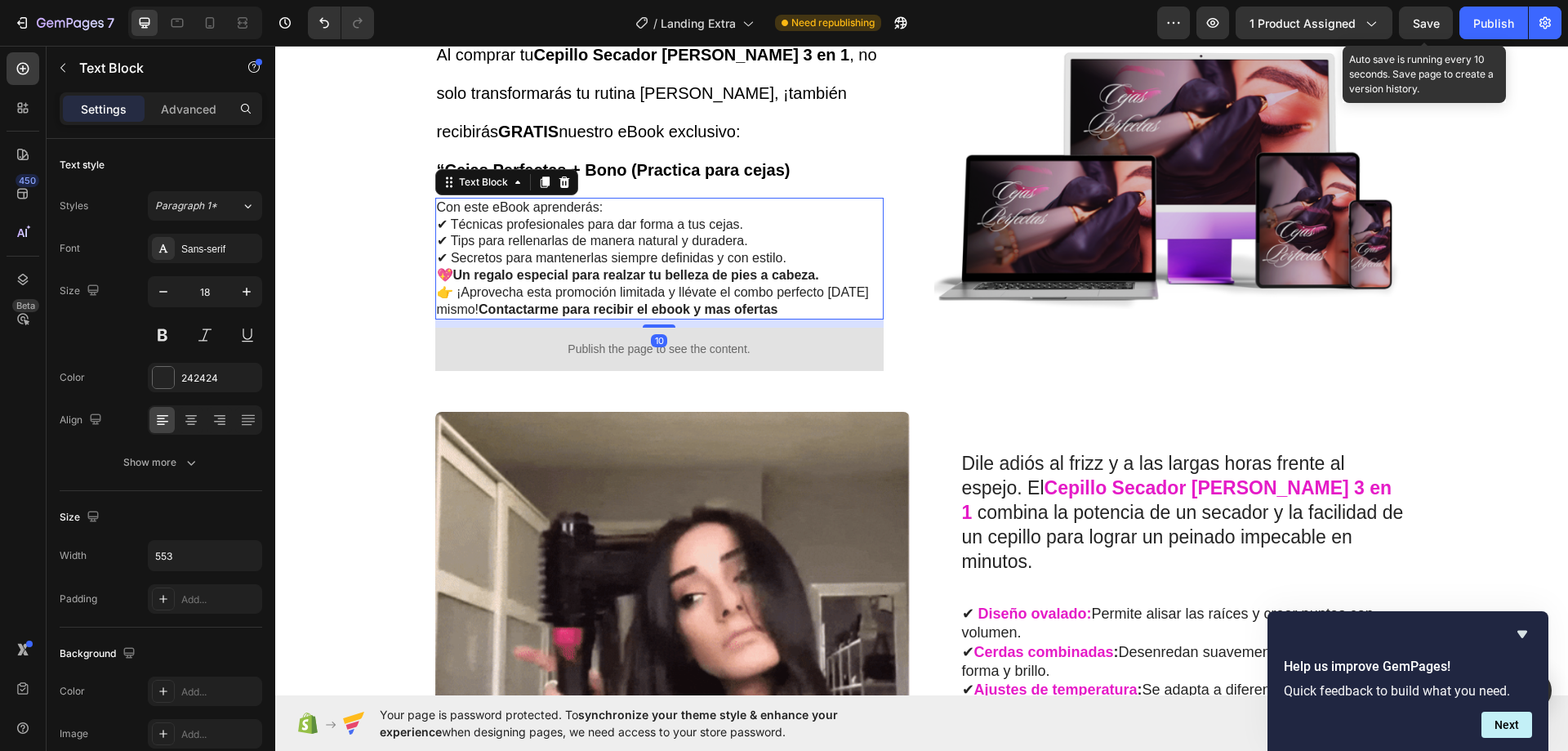
click at [556, 267] on p "💖 Un regalo especial para realzar tu belleza de pies a cabeza. 👉 ¡Aprovecha est…" at bounding box center [659, 293] width 445 height 51
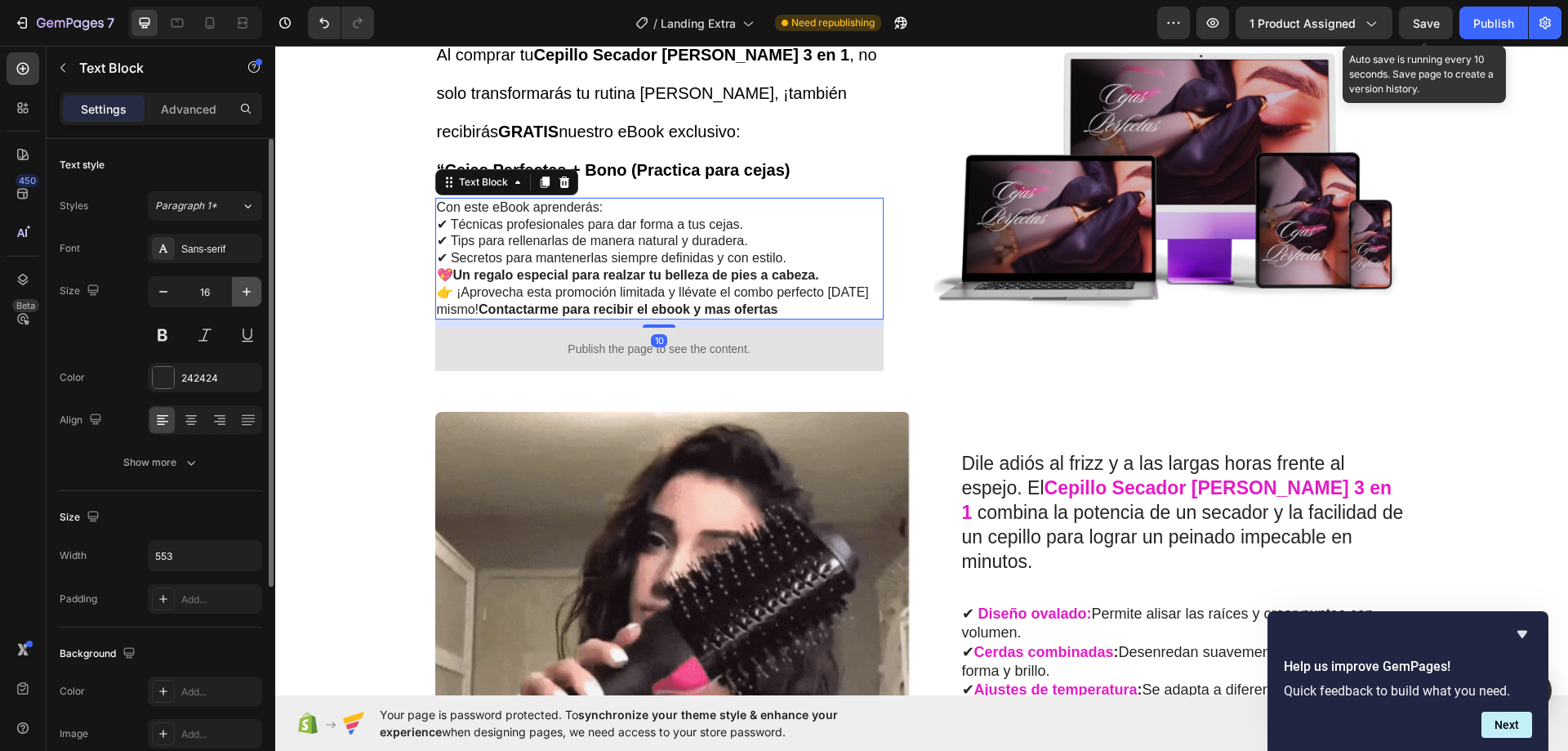
click at [247, 286] on icon "button" at bounding box center [247, 292] width 16 height 16
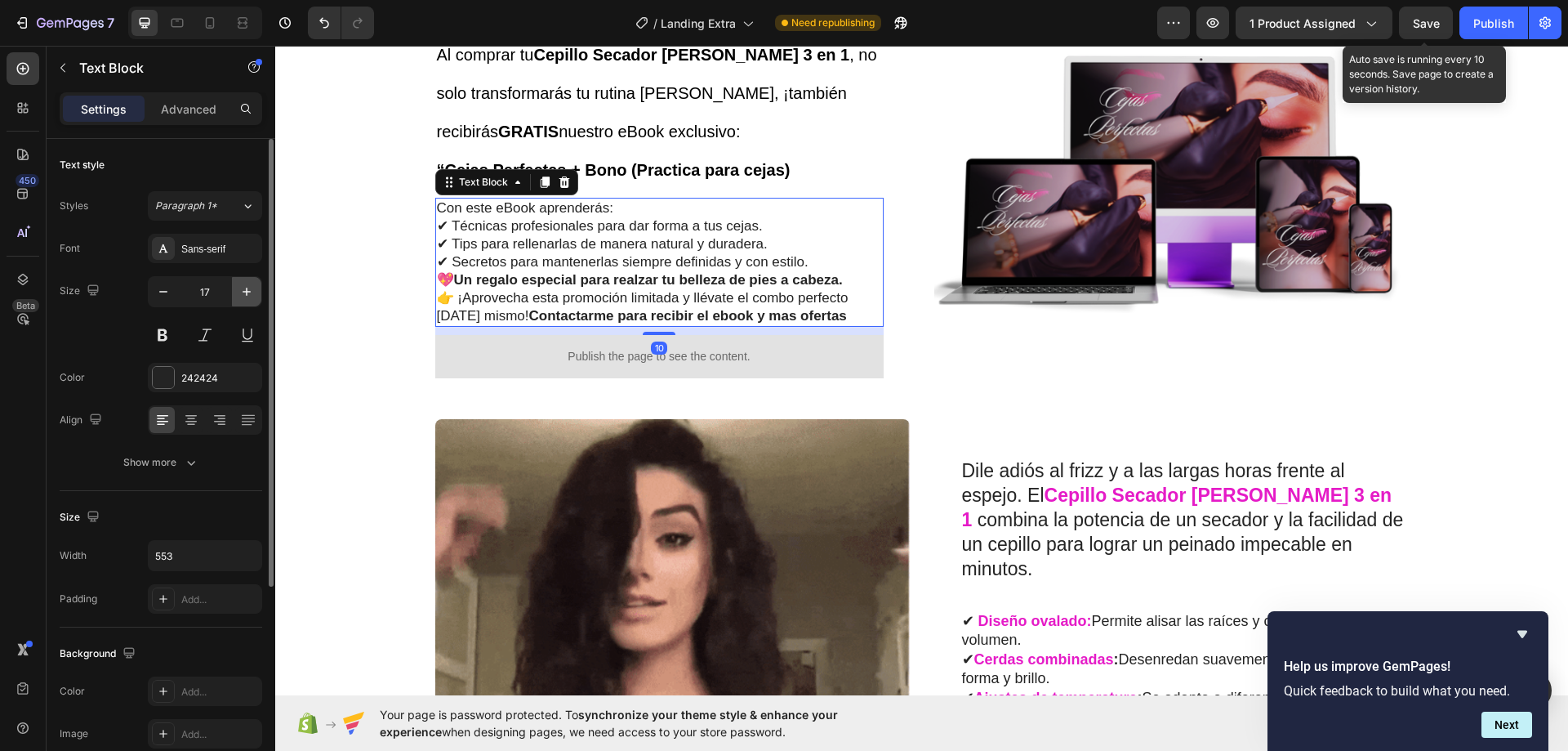
click at [247, 286] on icon "button" at bounding box center [247, 292] width 16 height 16
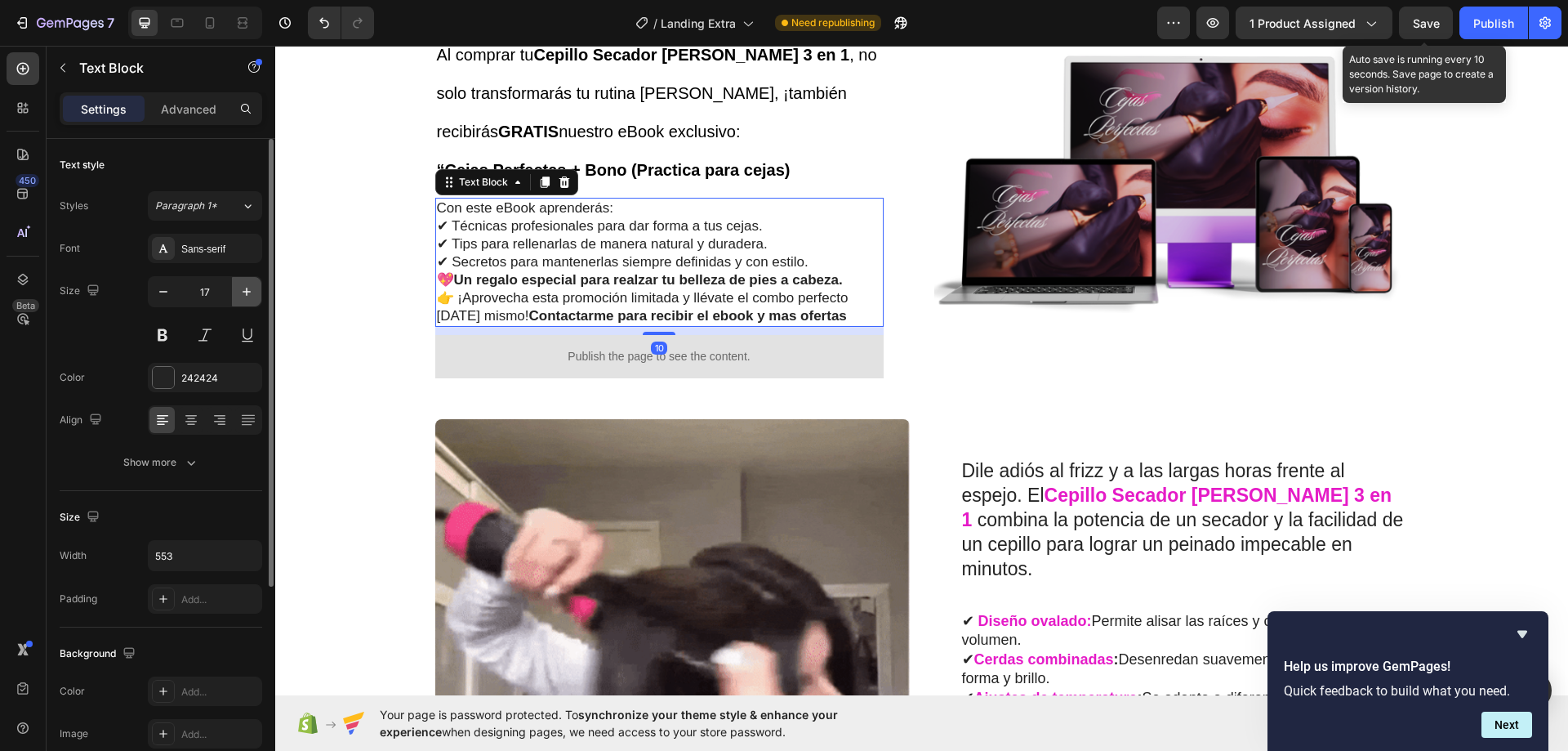
type input "18"
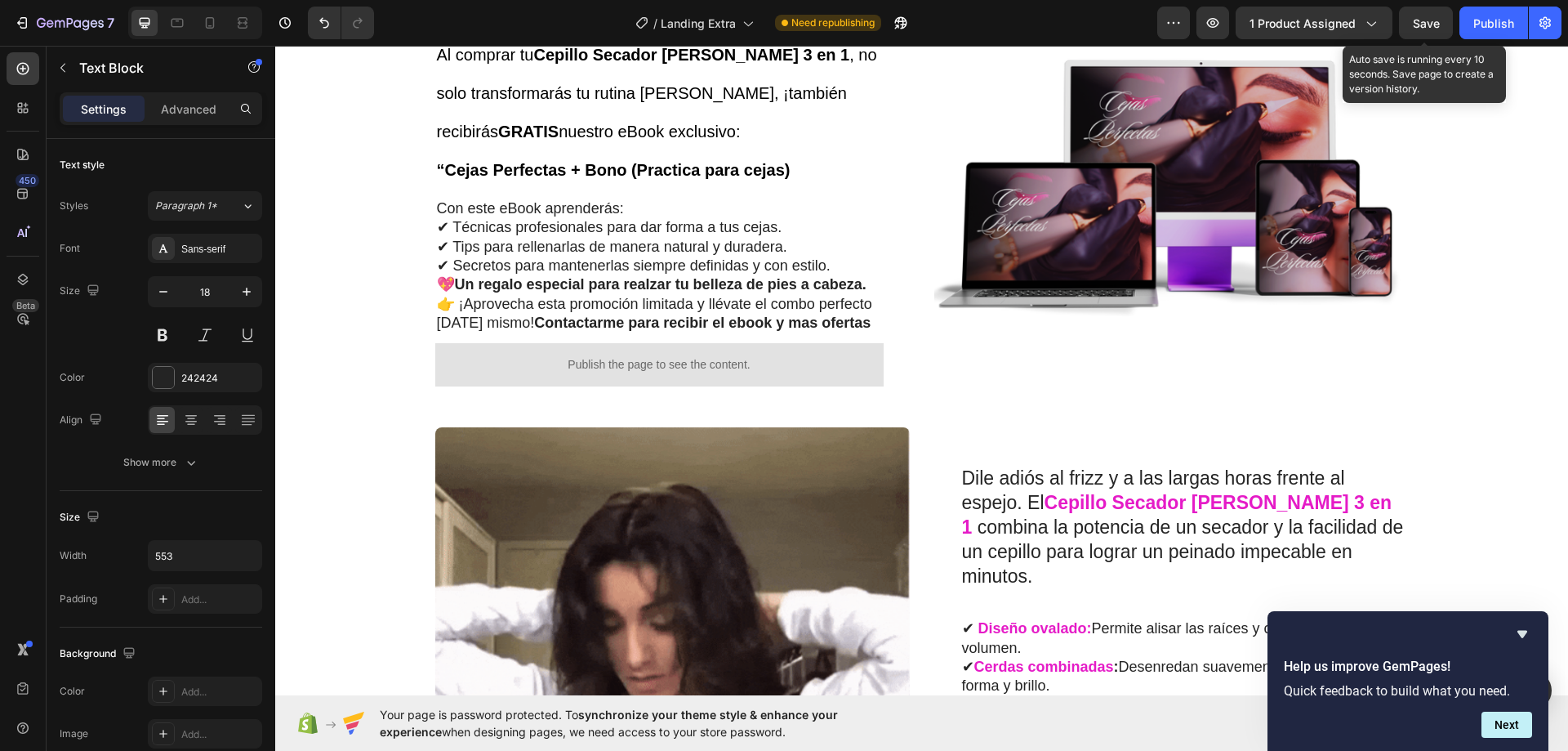
click at [379, 268] on div "🎁 Oferta Exclusiva – ¡Incluye eBook [PERSON_NAME] GRATIS! Al comprar tu Cepillo…" at bounding box center [921, 746] width 1293 height 2911
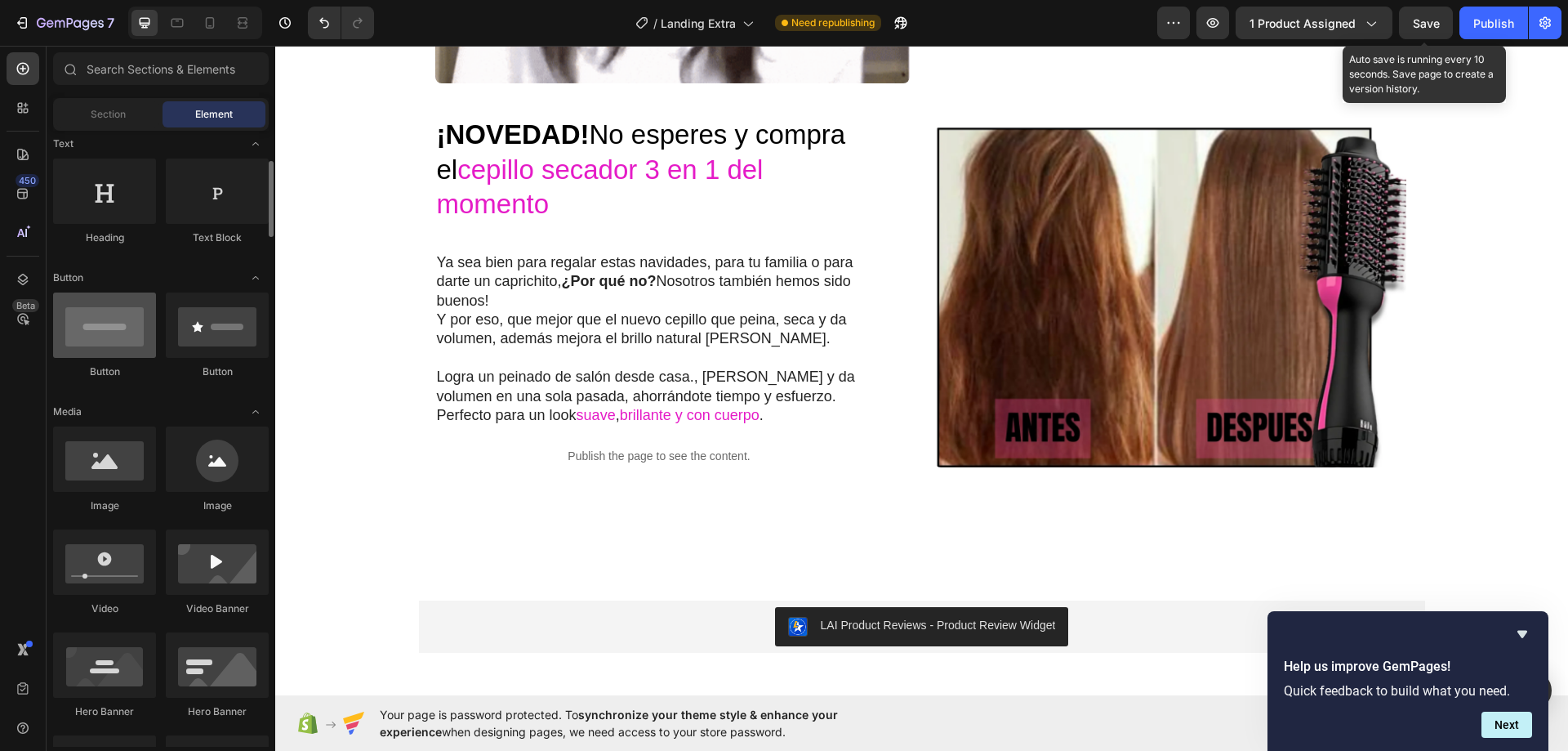
scroll to position [490, 0]
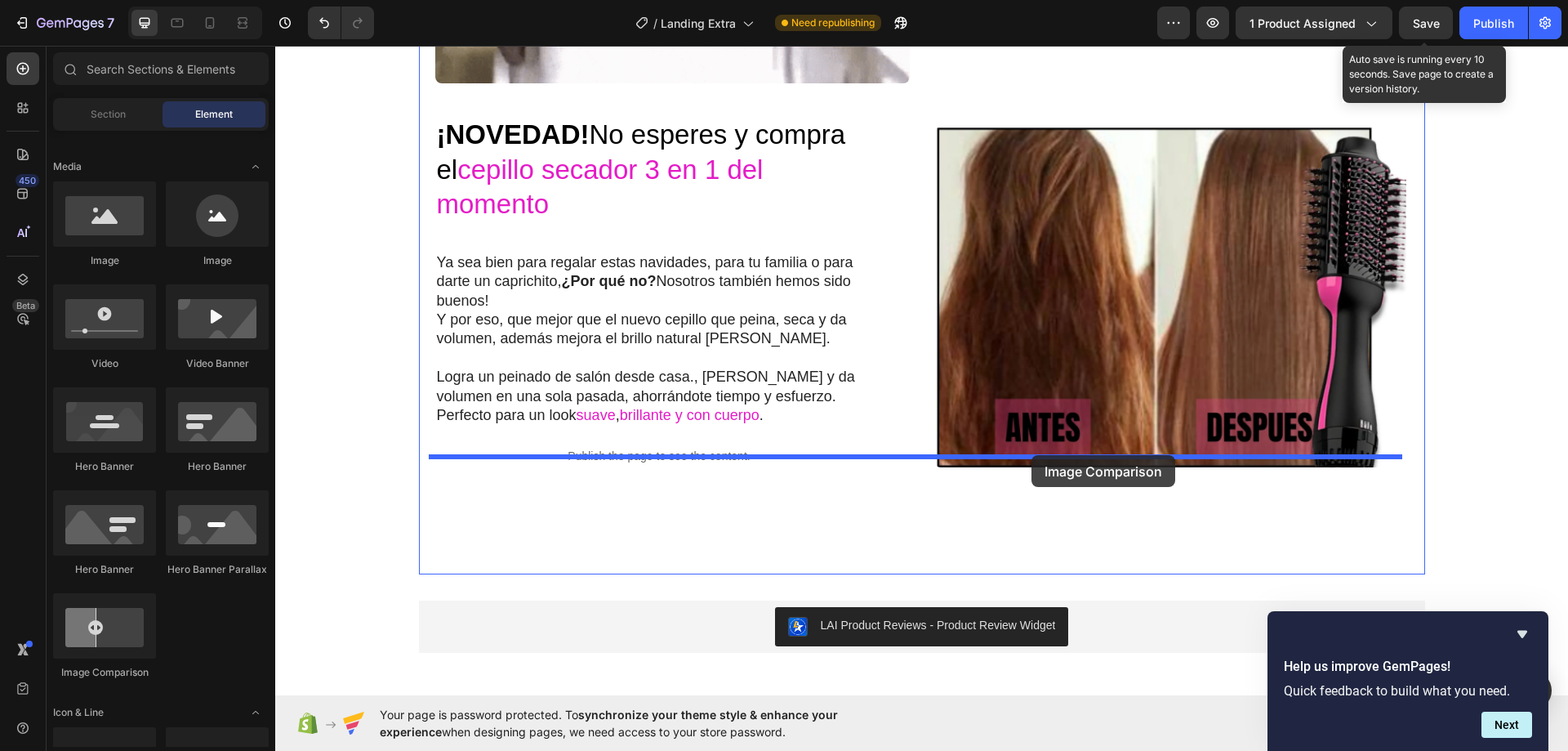
drag, startPoint x: 371, startPoint y: 672, endPoint x: 1032, endPoint y: 455, distance: 695.7
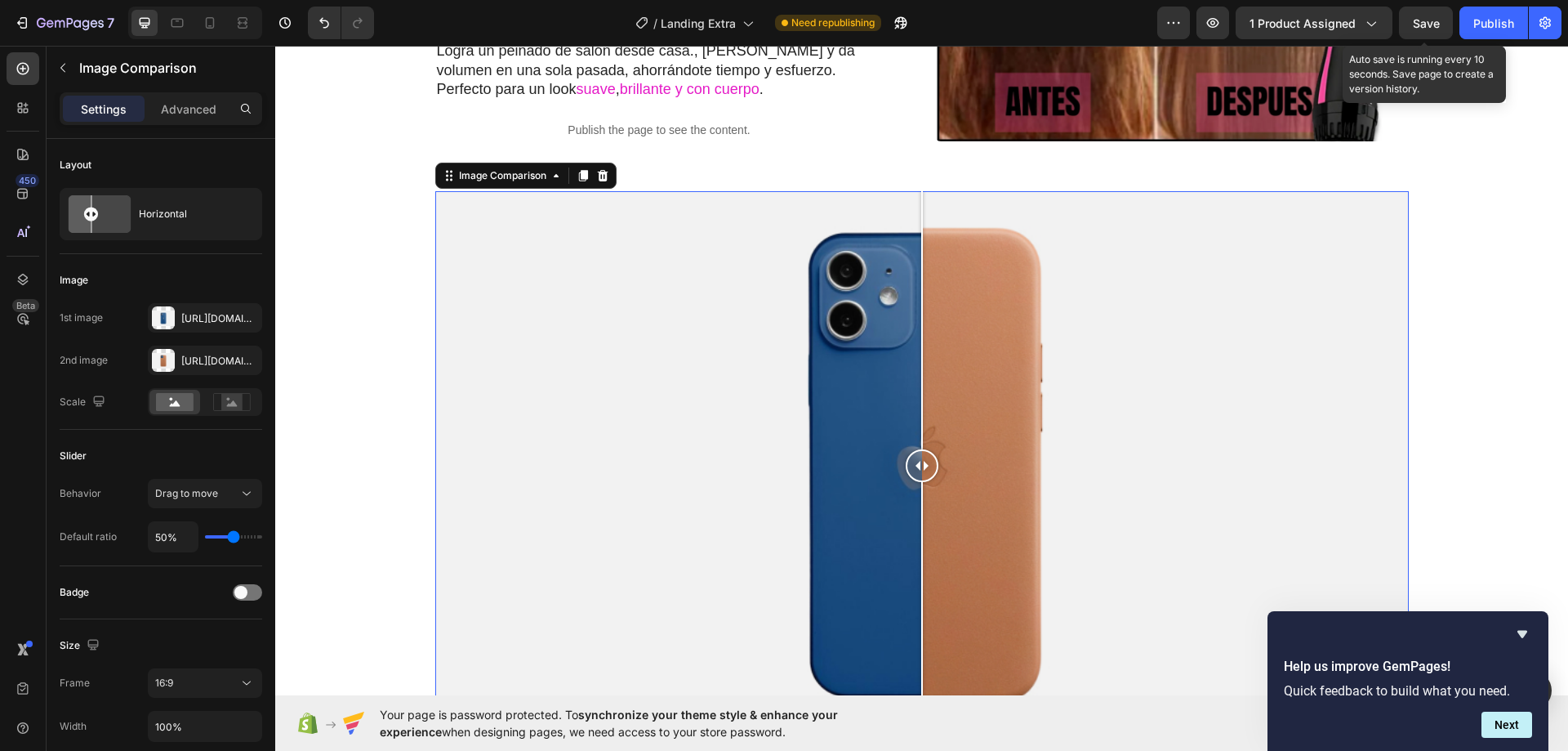
scroll to position [1934, 0]
drag, startPoint x: 905, startPoint y: 409, endPoint x: 916, endPoint y: 414, distance: 12.1
click at [916, 448] on div at bounding box center [928, 465] width 33 height 33
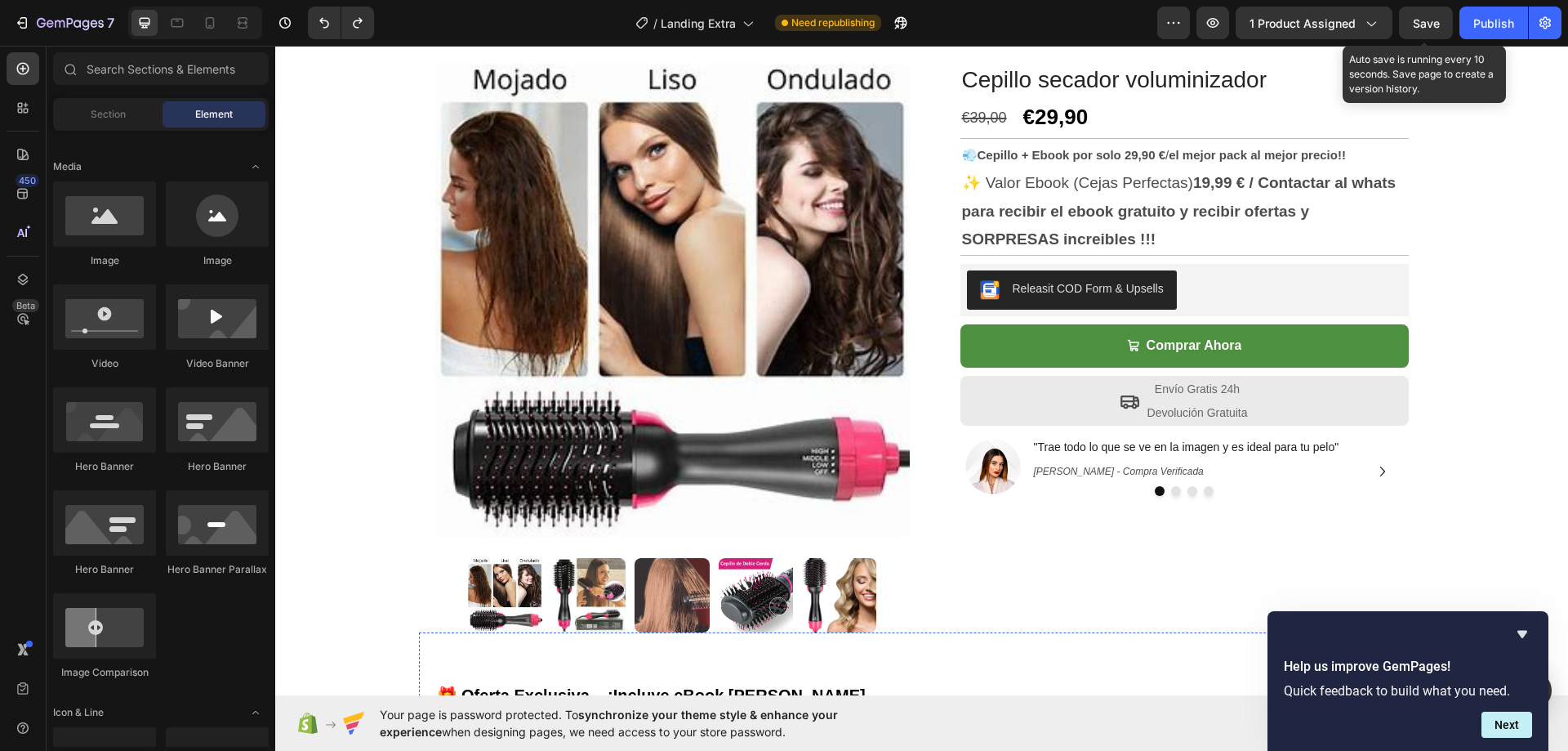
scroll to position [55, 0]
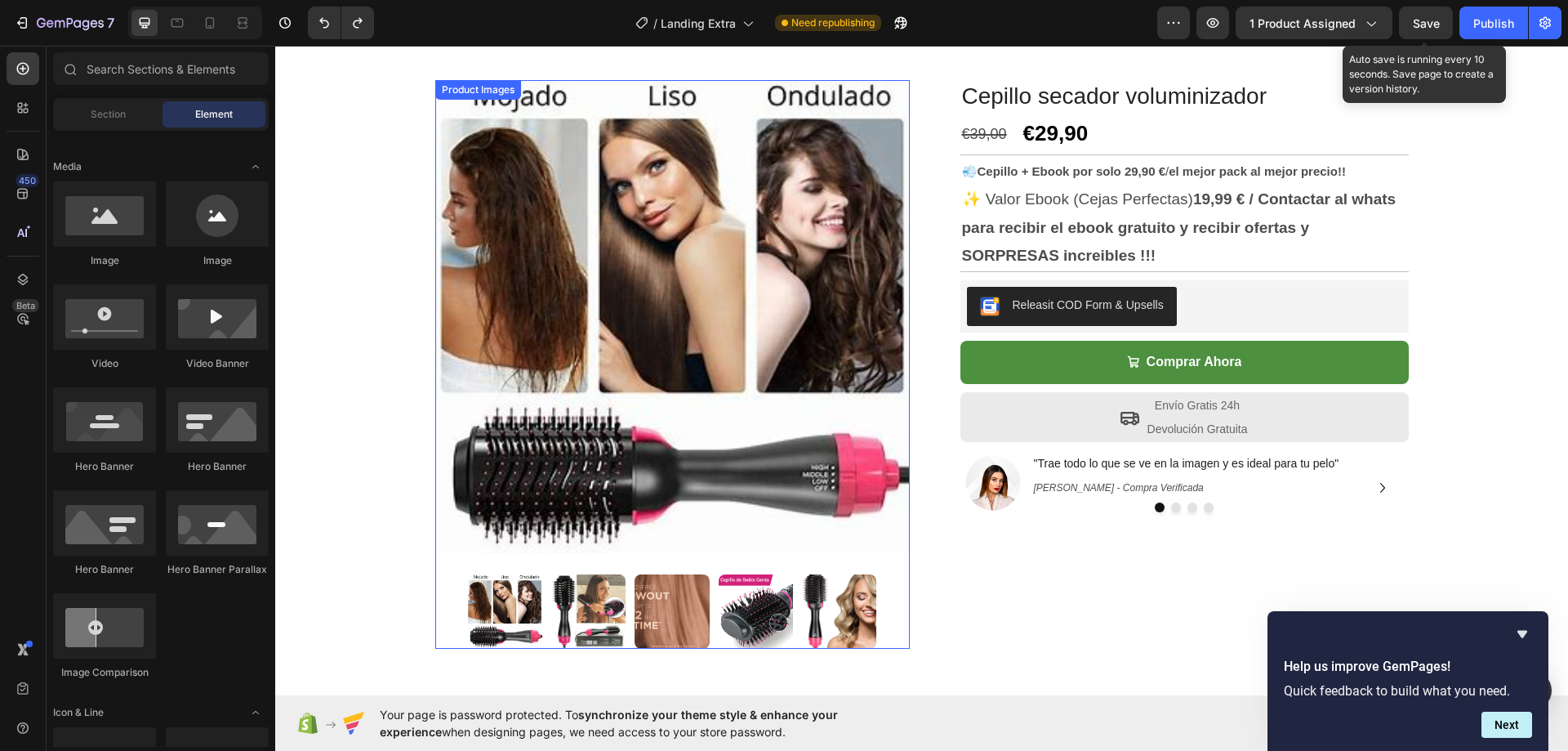
click at [494, 608] on img at bounding box center [505, 612] width 75 height 75
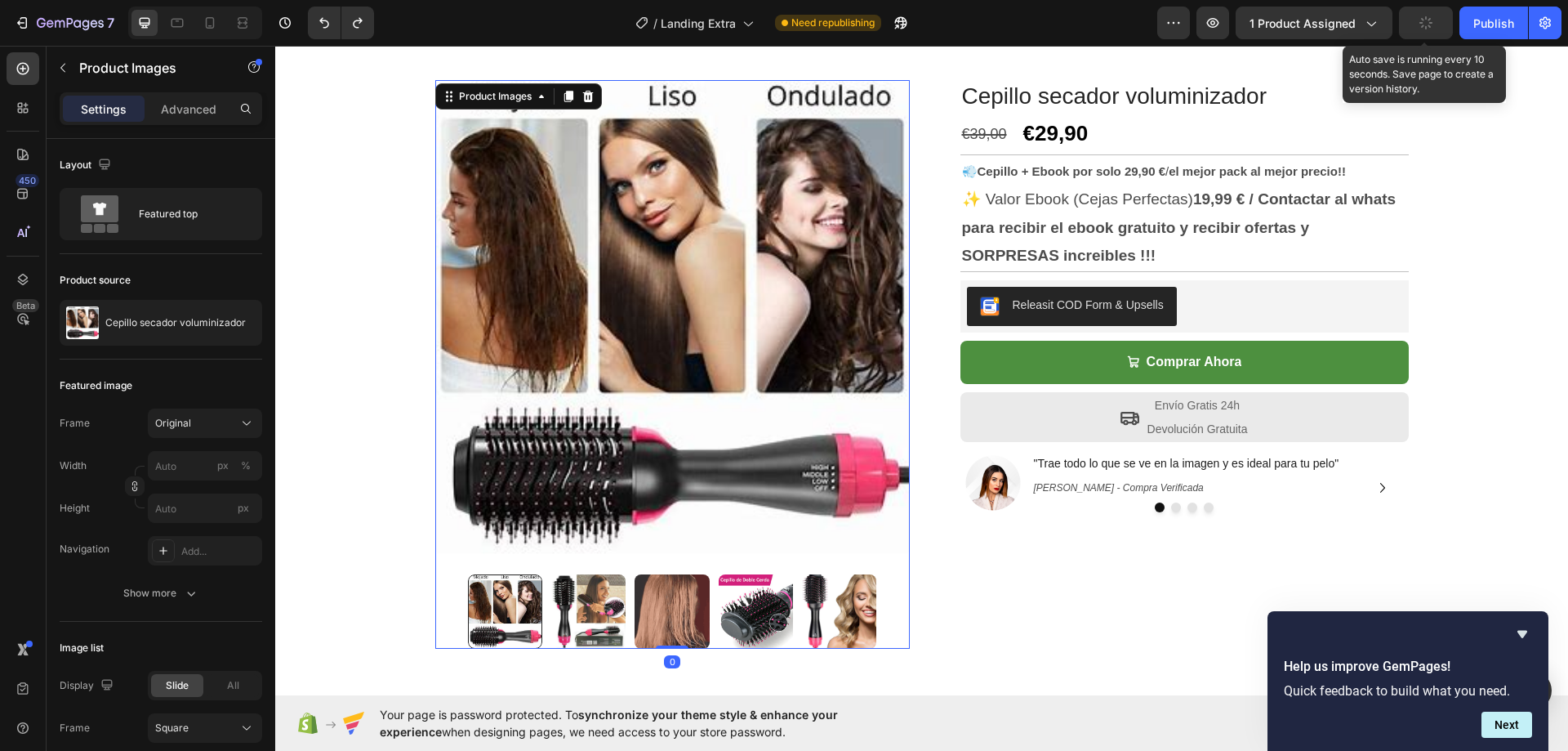
click at [588, 608] on img at bounding box center [589, 612] width 75 height 75
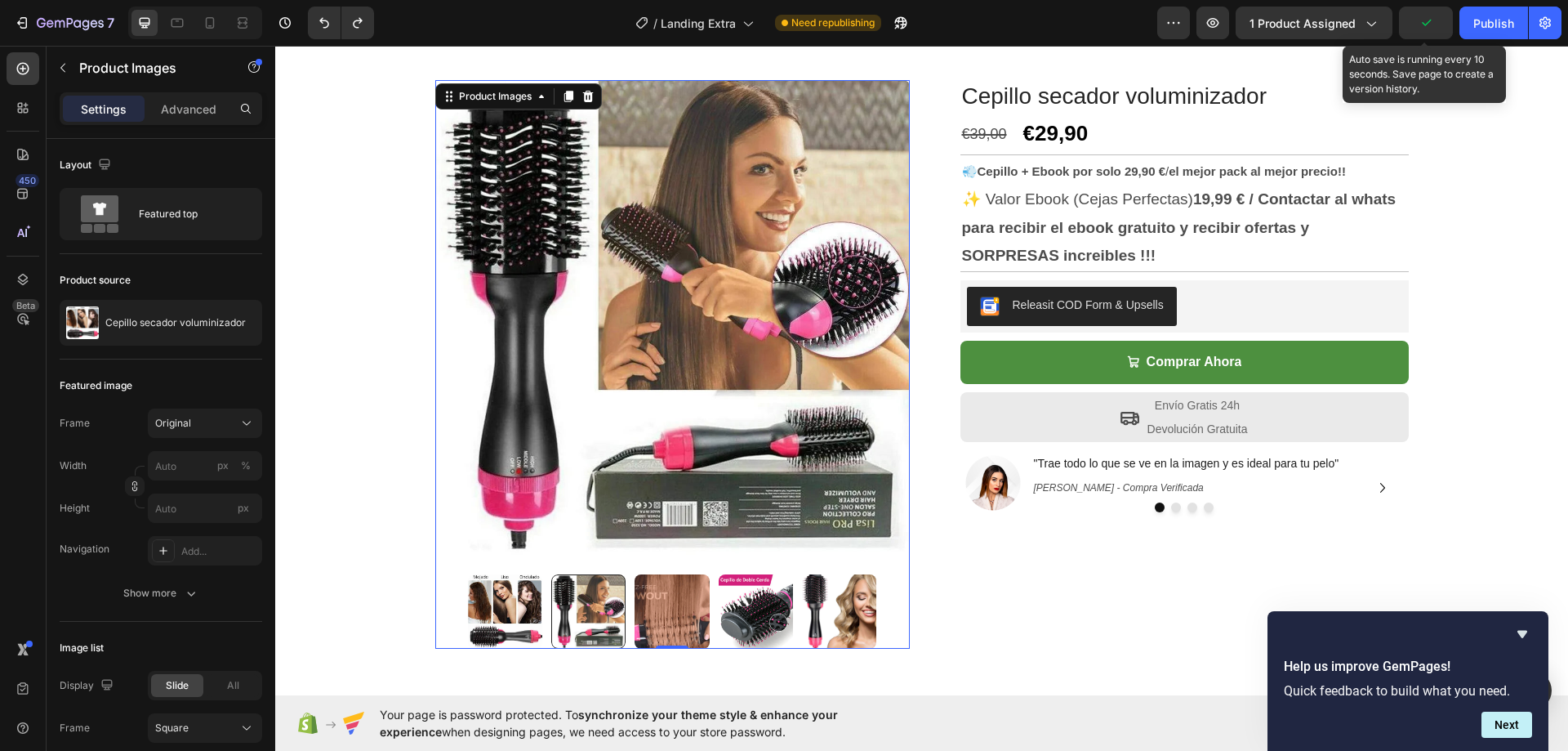
drag, startPoint x: 672, startPoint y: 606, endPoint x: 697, endPoint y: 603, distance: 25.2
click at [674, 606] on img at bounding box center [671, 612] width 75 height 75
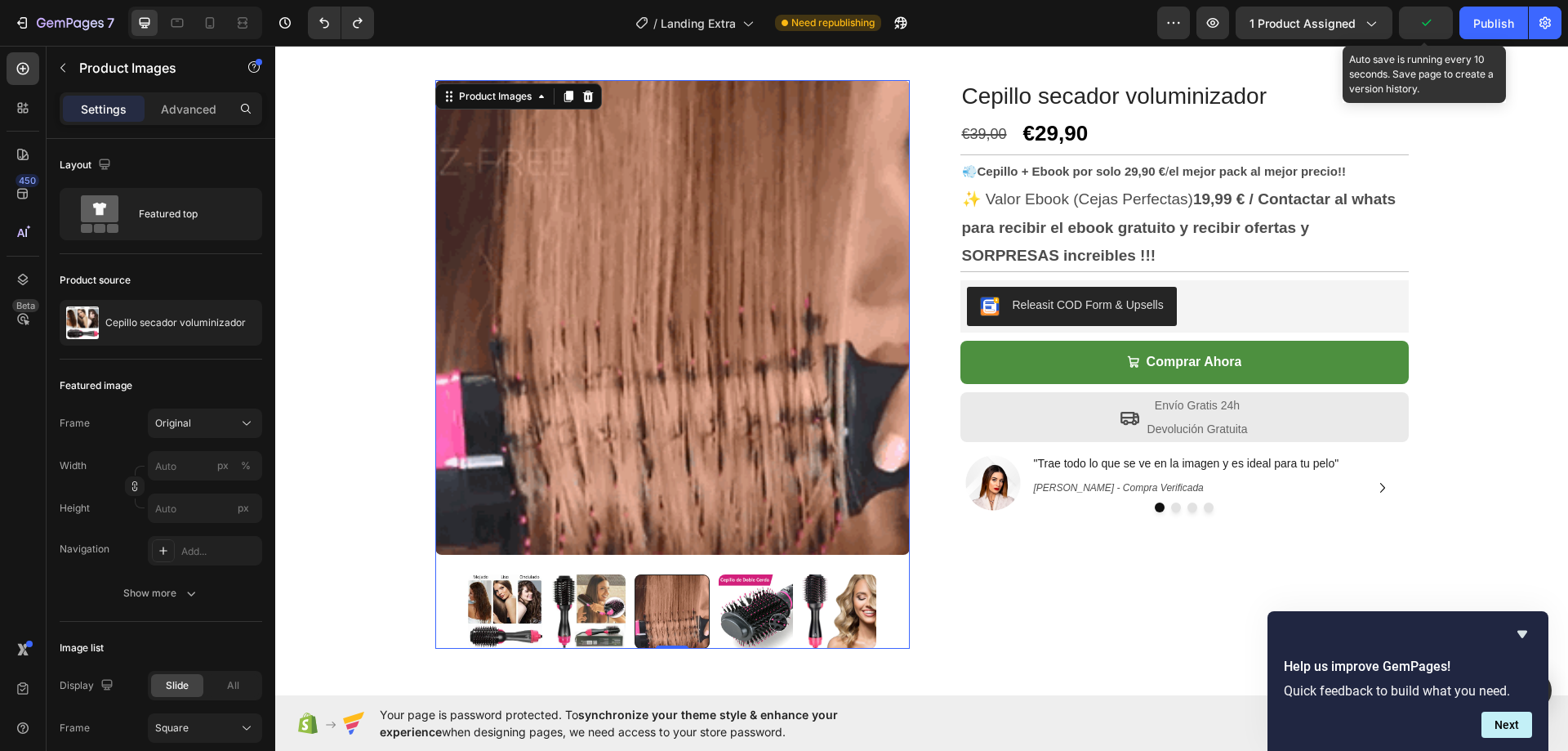
click at [735, 603] on img at bounding box center [756, 612] width 75 height 75
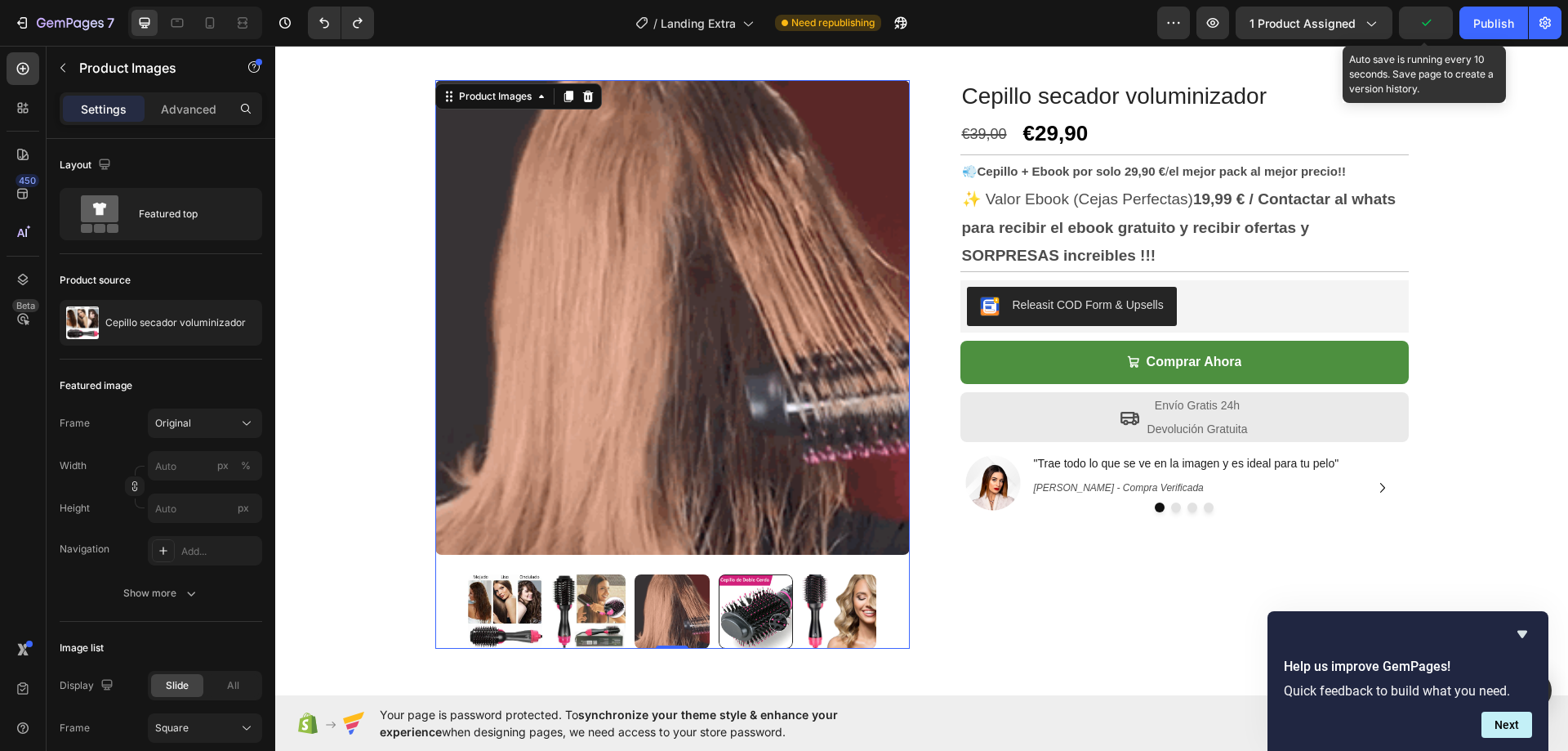
click at [805, 605] on img at bounding box center [839, 612] width 75 height 75
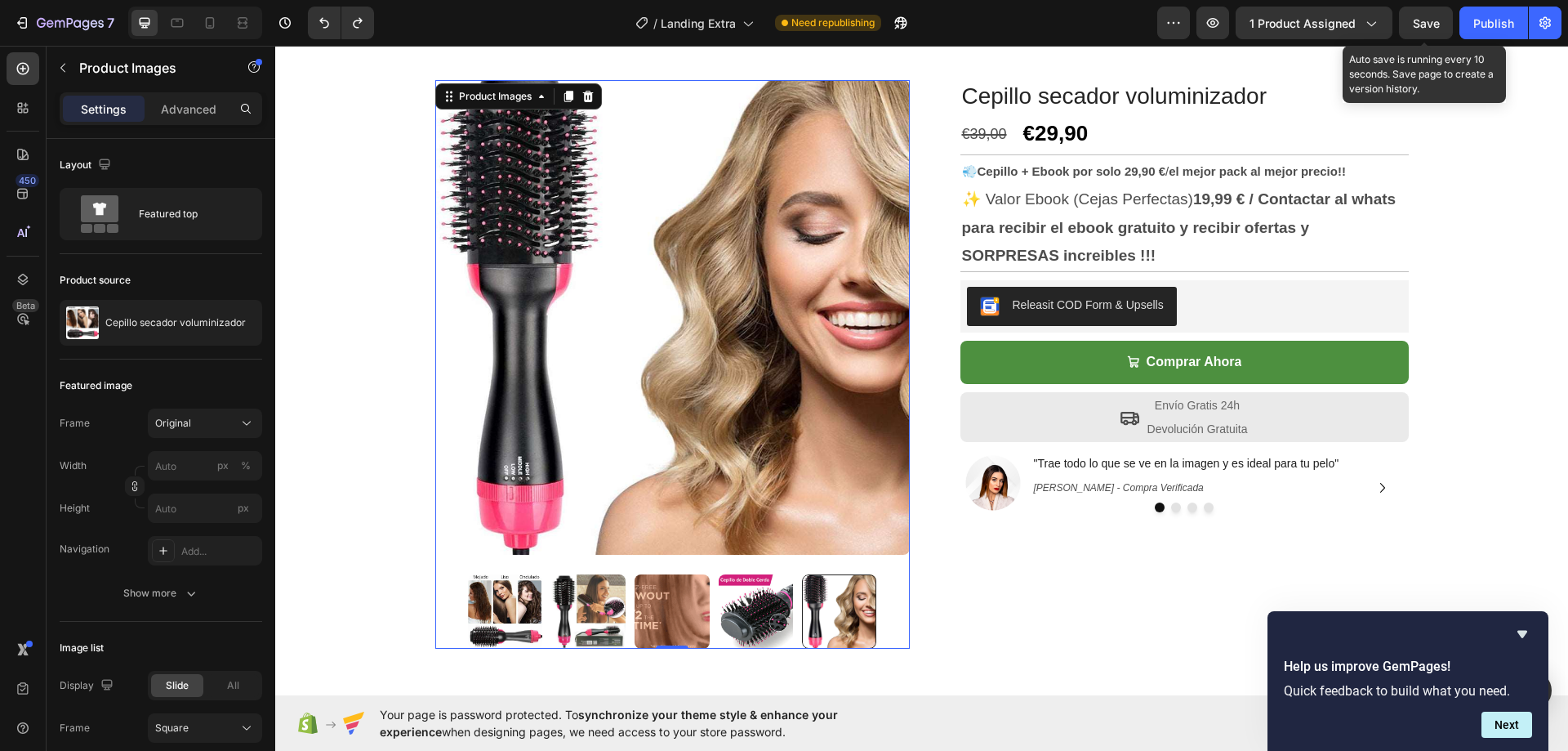
click at [735, 608] on img at bounding box center [756, 612] width 75 height 75
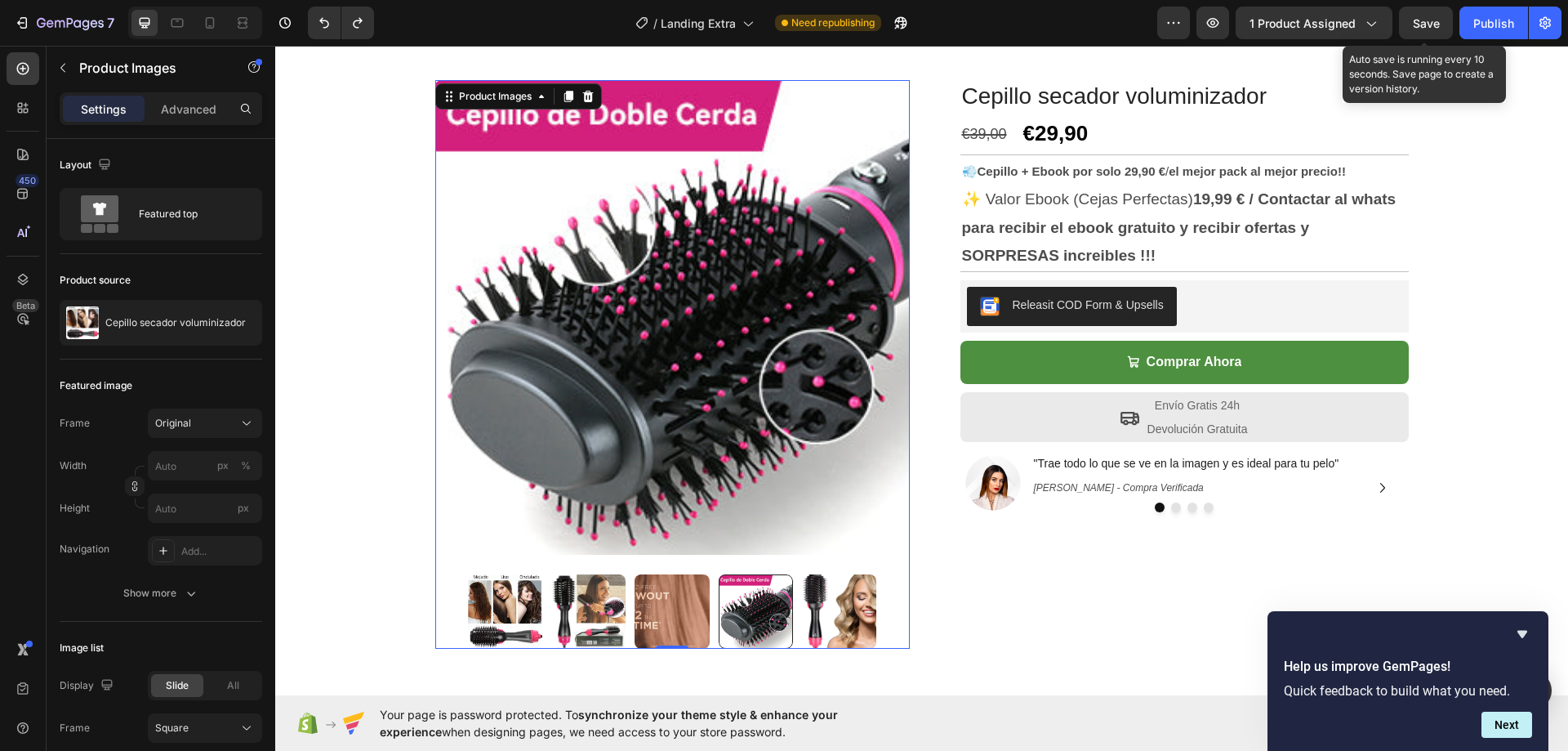
click at [657, 616] on img at bounding box center [671, 612] width 75 height 75
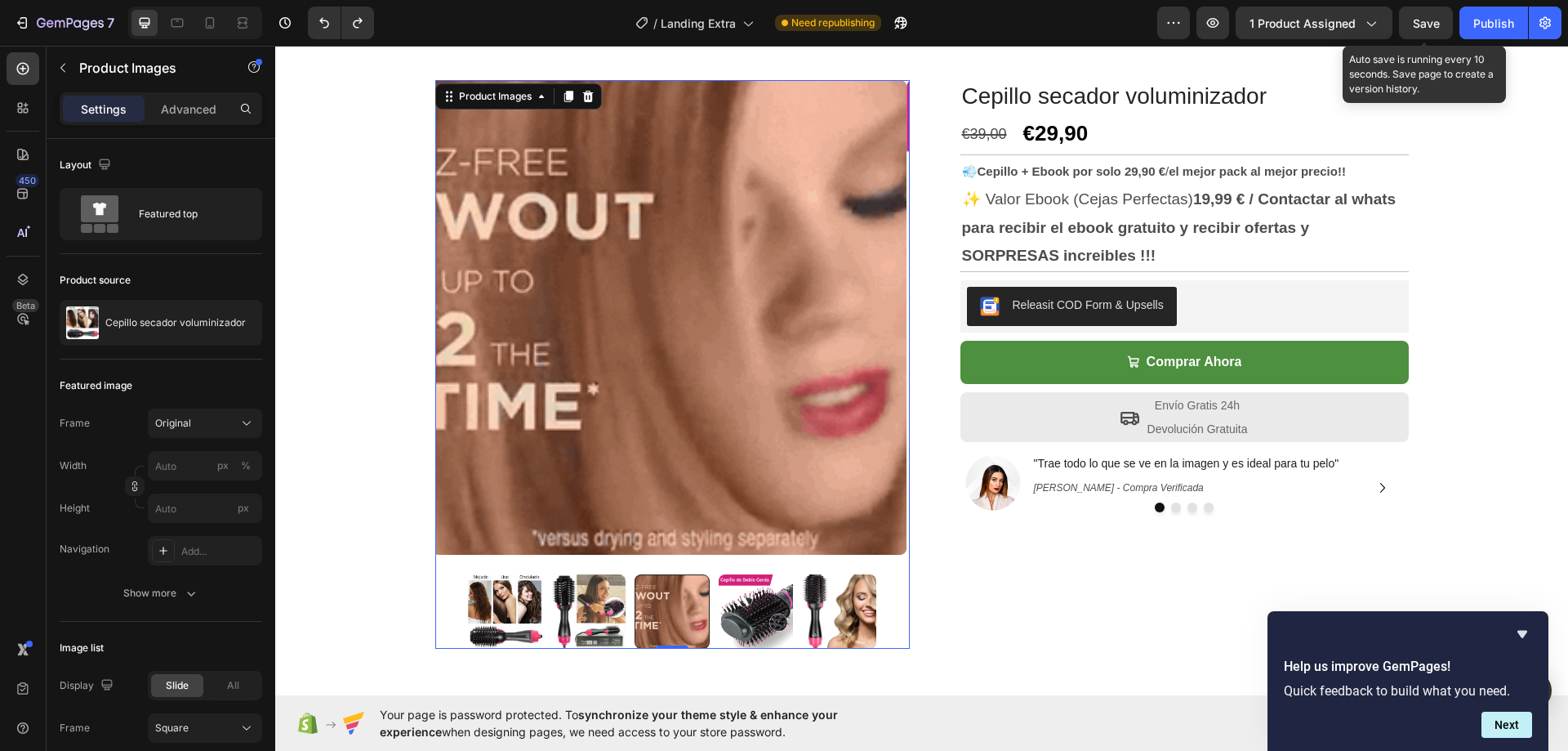
click at [570, 618] on img at bounding box center [589, 612] width 75 height 75
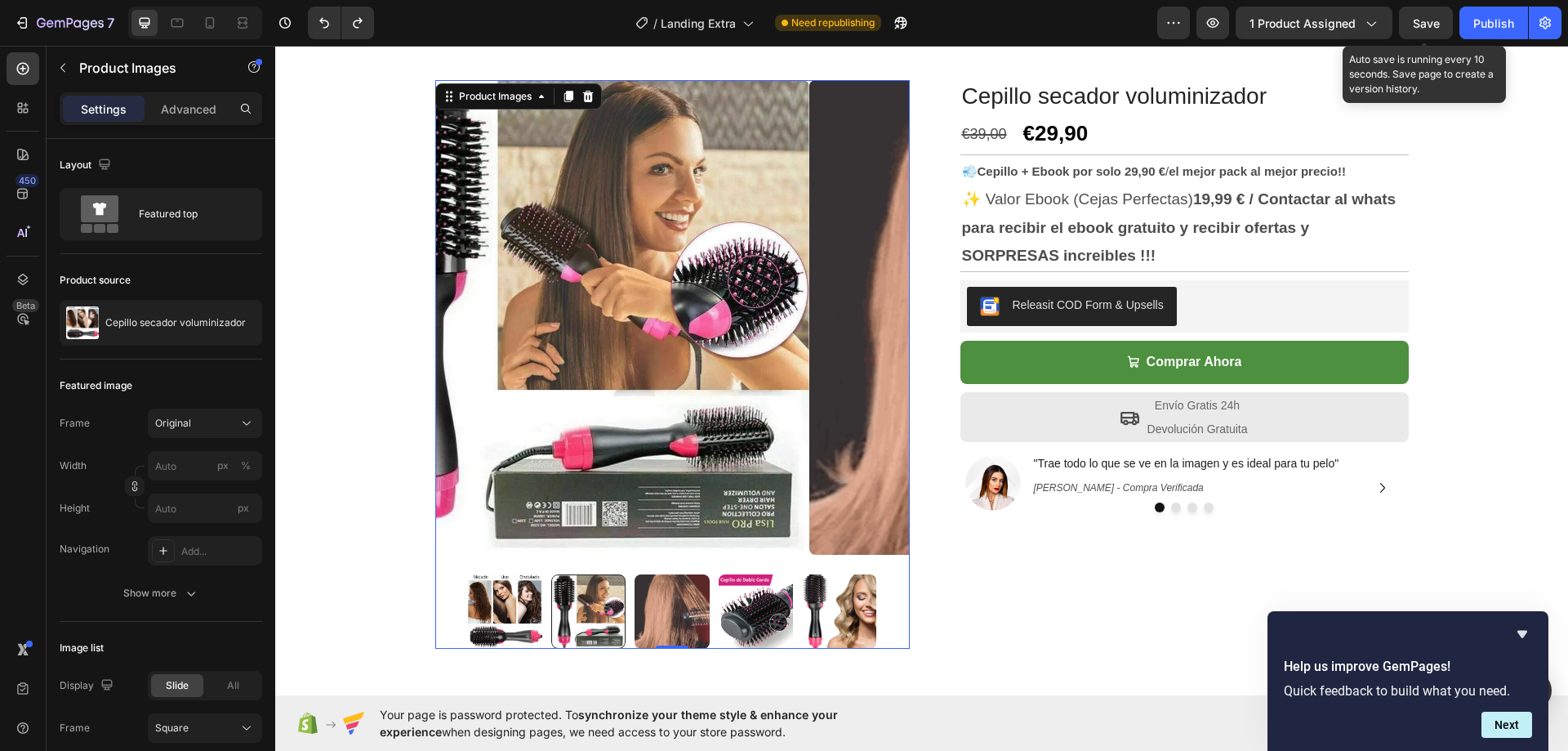
click at [490, 610] on img at bounding box center [505, 612] width 75 height 75
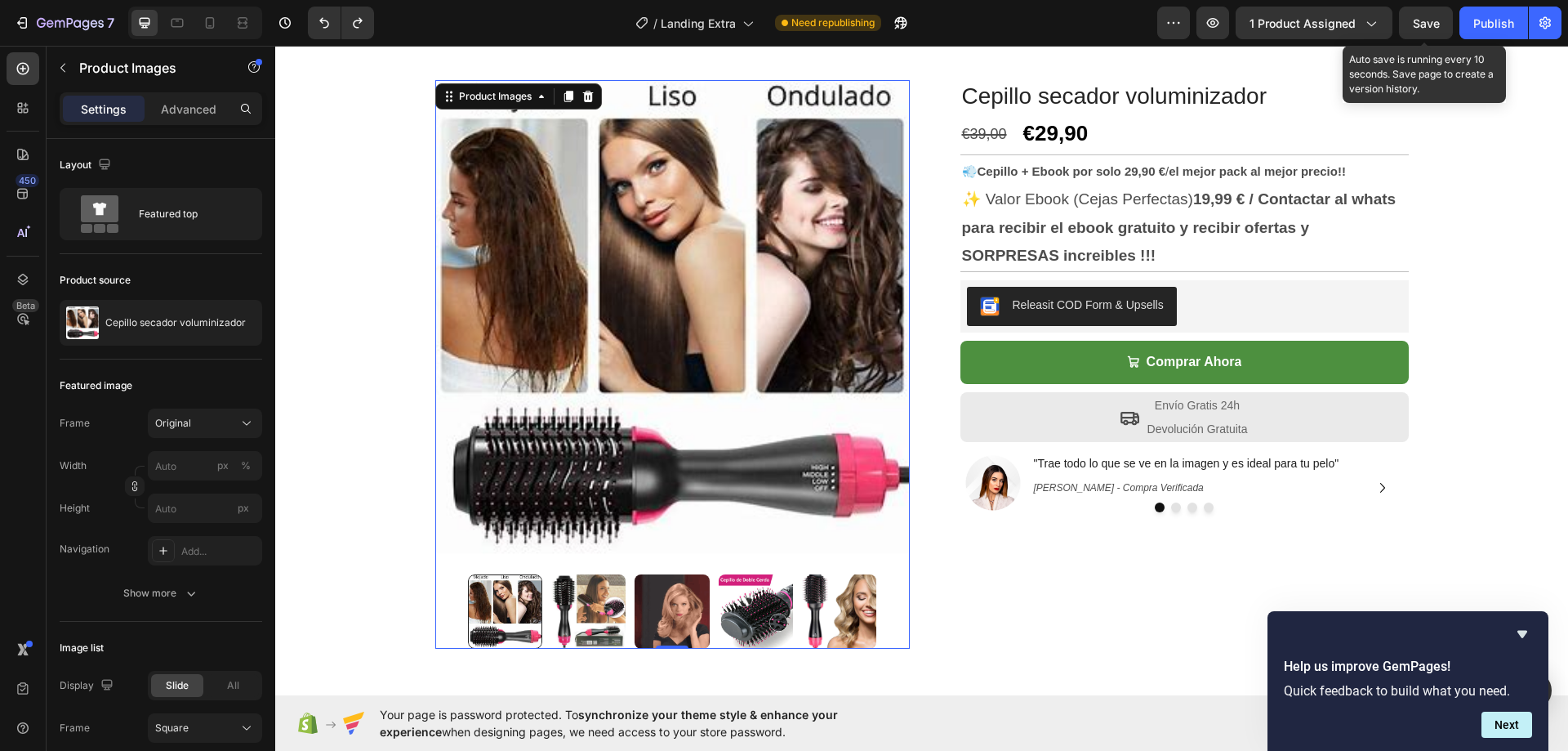
click at [607, 616] on img at bounding box center [589, 612] width 75 height 75
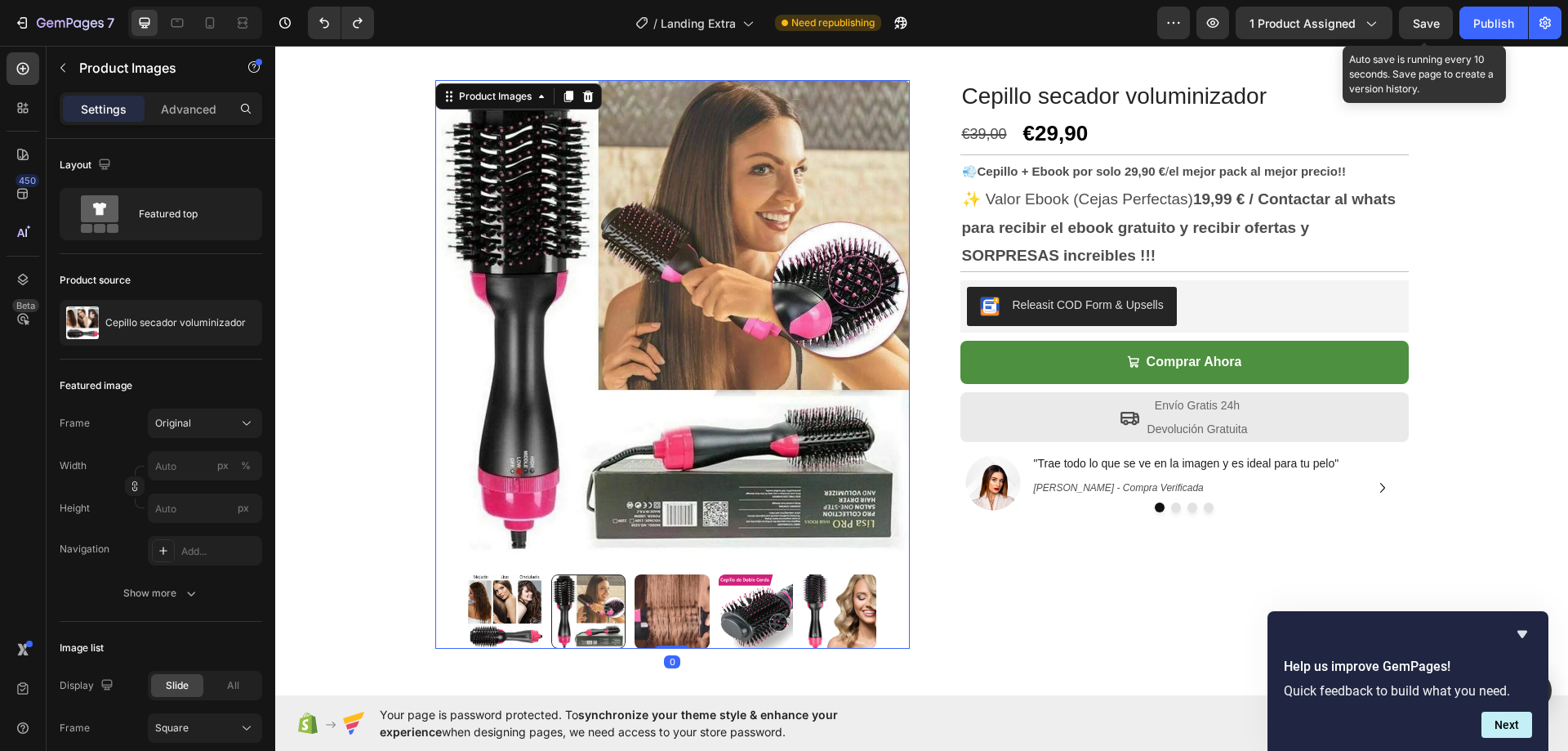
click at [515, 611] on img at bounding box center [505, 612] width 75 height 75
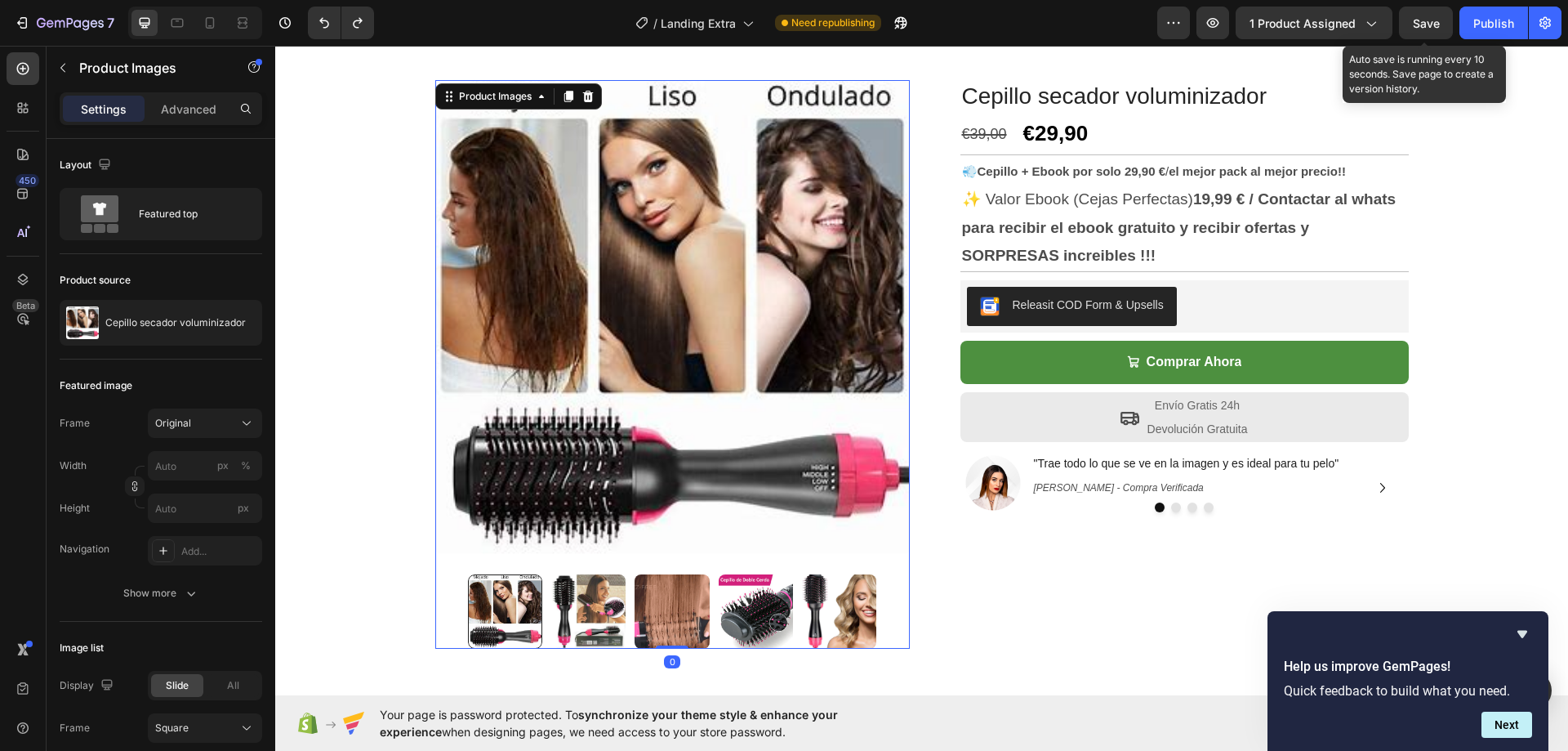
click at [589, 610] on img at bounding box center [589, 612] width 75 height 75
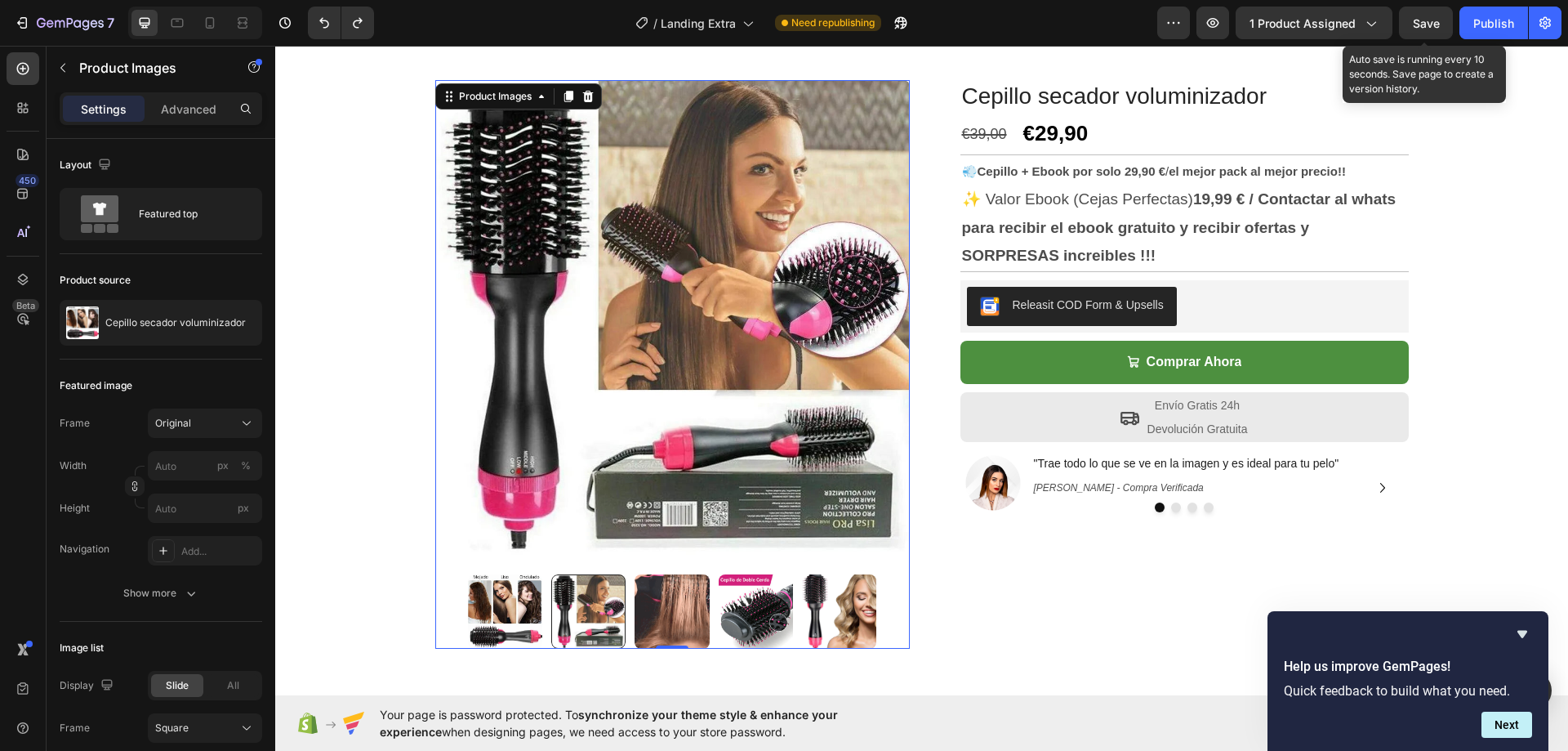
click at [655, 609] on img at bounding box center [671, 612] width 75 height 75
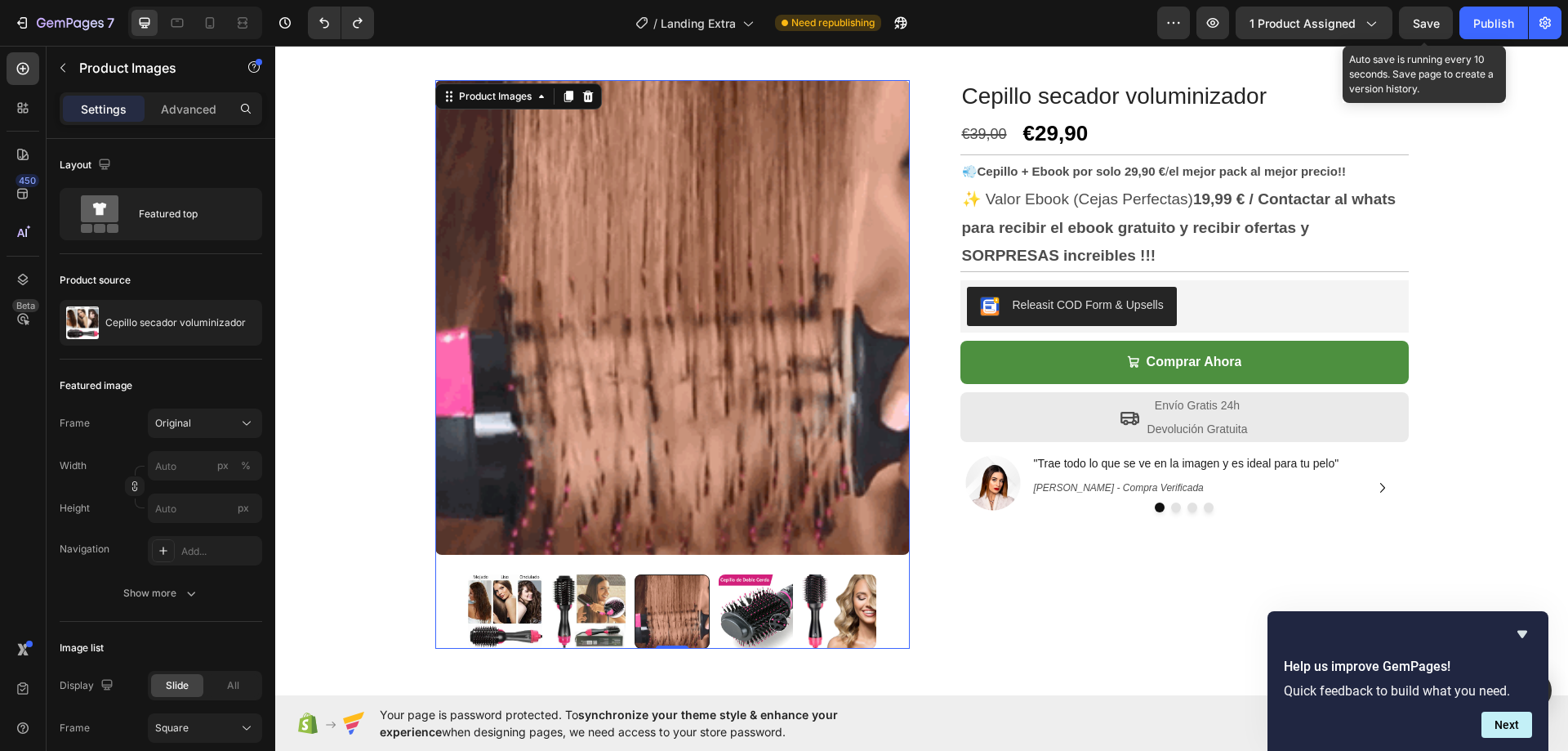
click at [734, 603] on img at bounding box center [756, 612] width 75 height 75
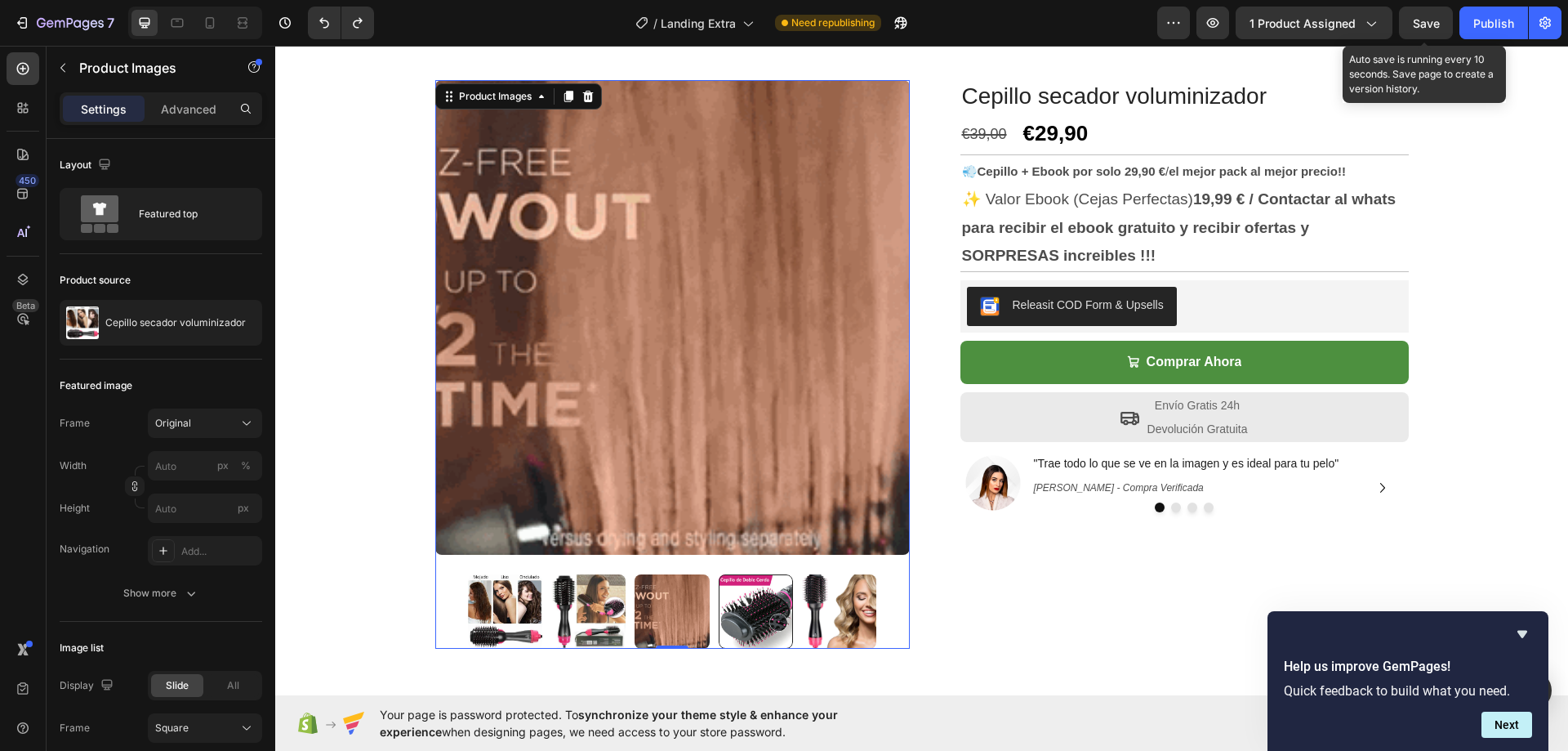
click at [802, 603] on img at bounding box center [839, 612] width 75 height 75
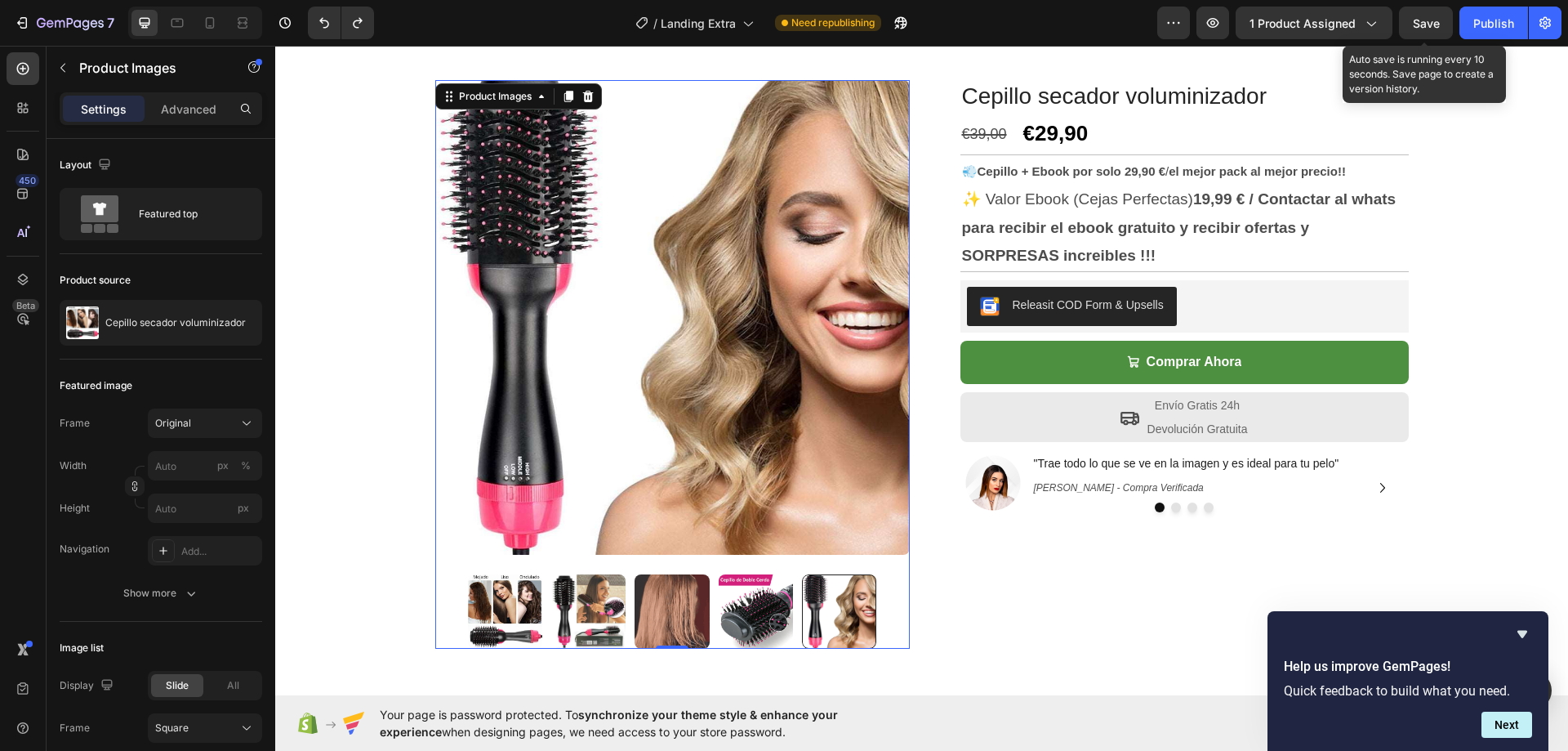
click at [765, 610] on img at bounding box center [756, 612] width 75 height 75
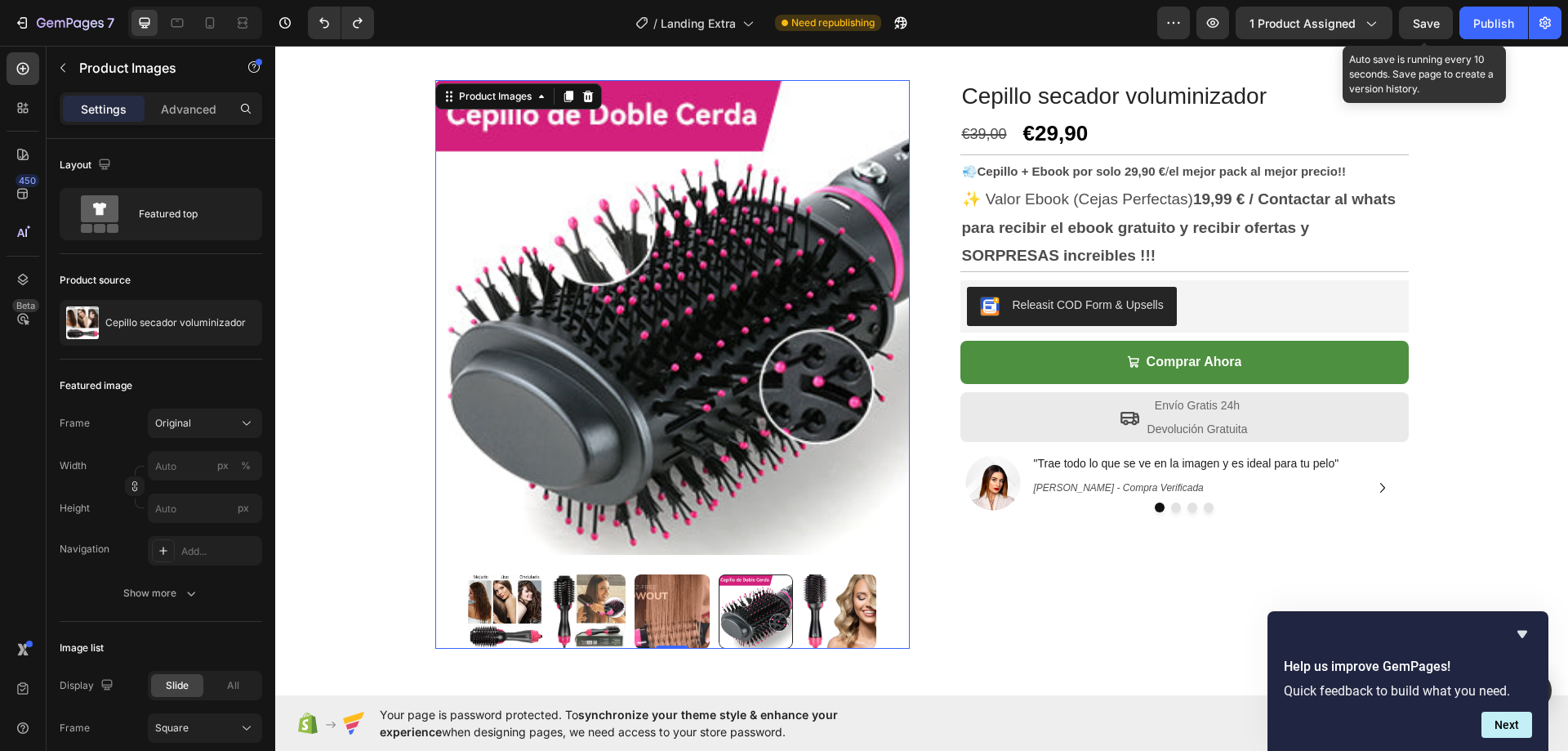
click at [679, 615] on img at bounding box center [671, 612] width 75 height 75
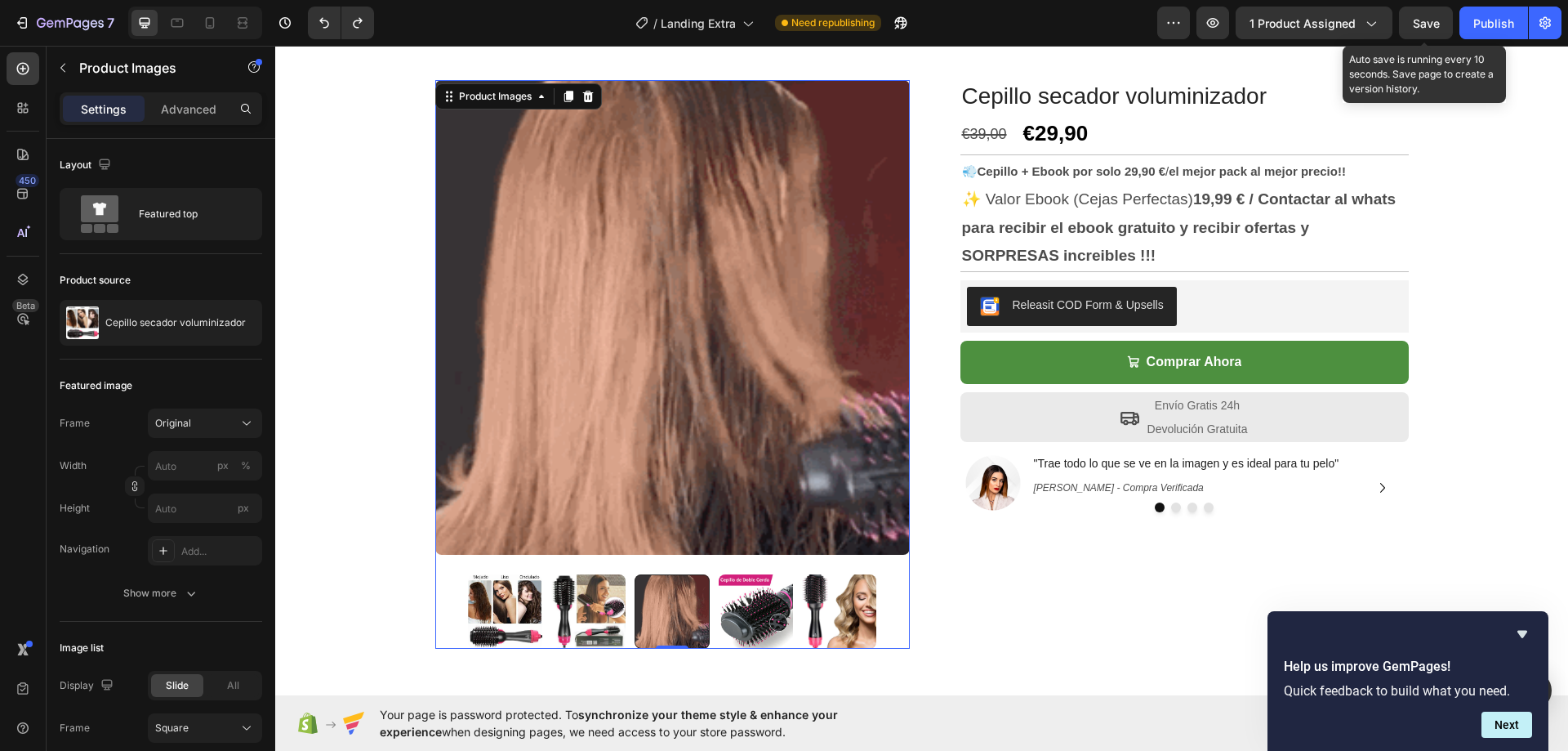
click at [555, 612] on img at bounding box center [589, 612] width 75 height 75
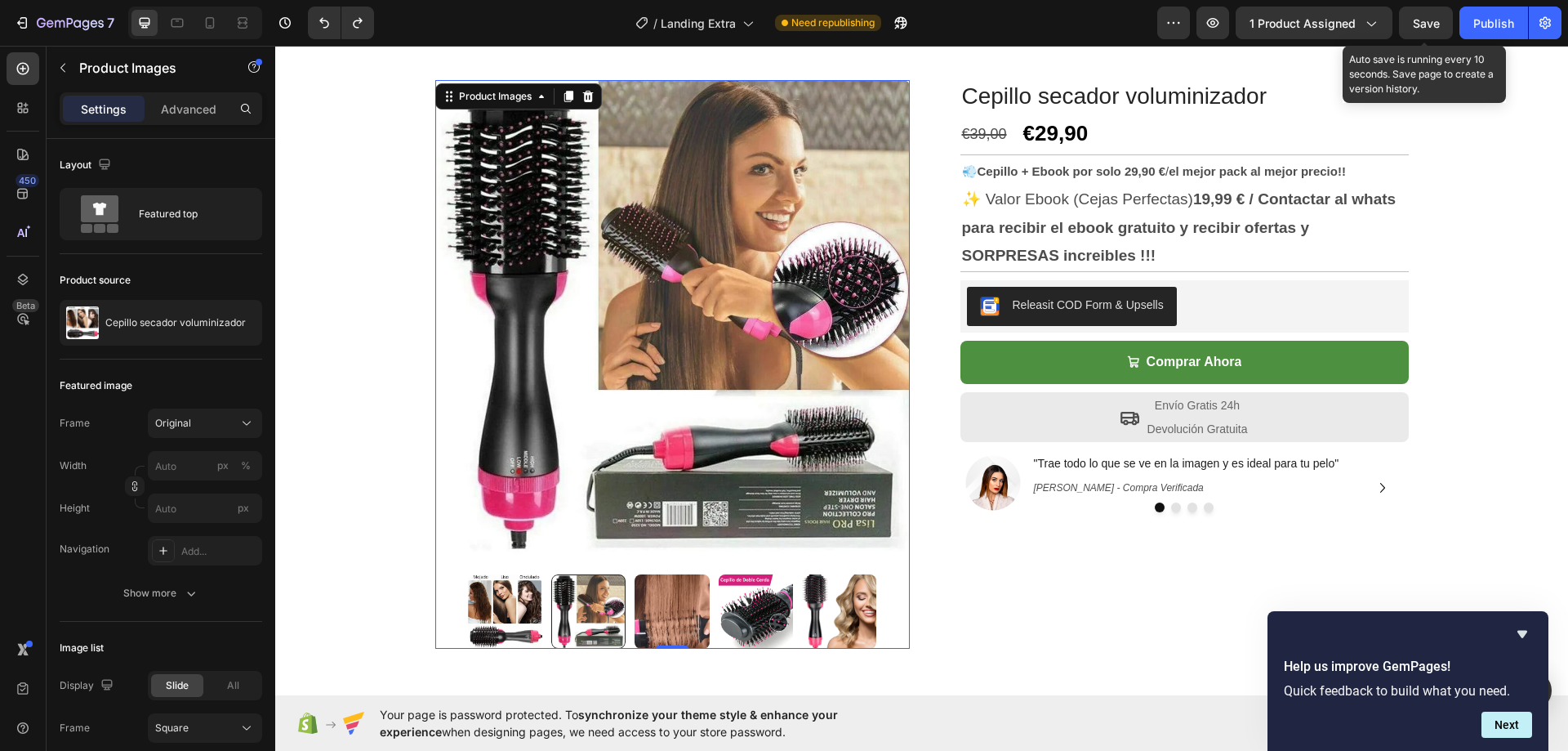
click at [468, 597] on img at bounding box center [505, 612] width 75 height 75
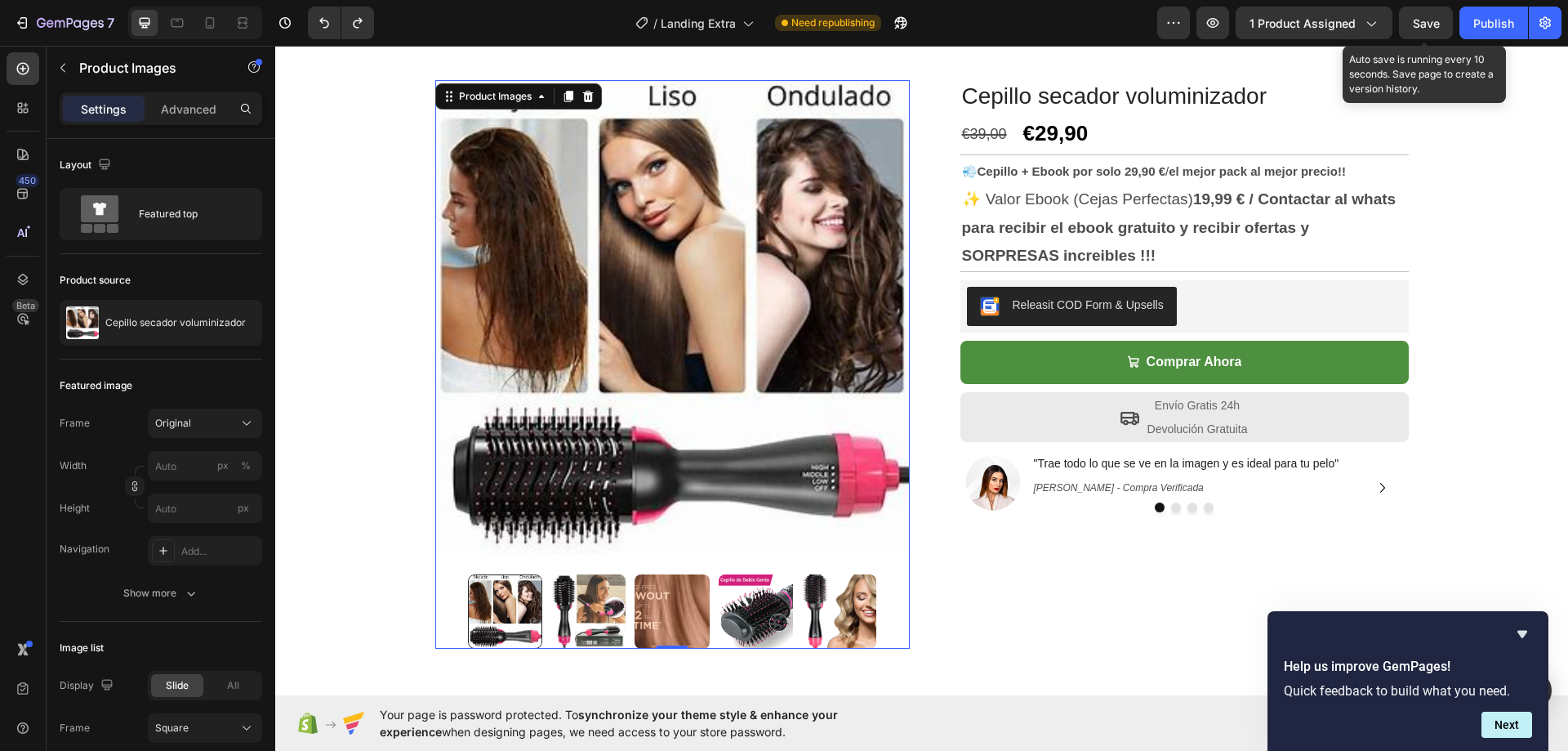
click at [577, 605] on img at bounding box center [589, 612] width 75 height 75
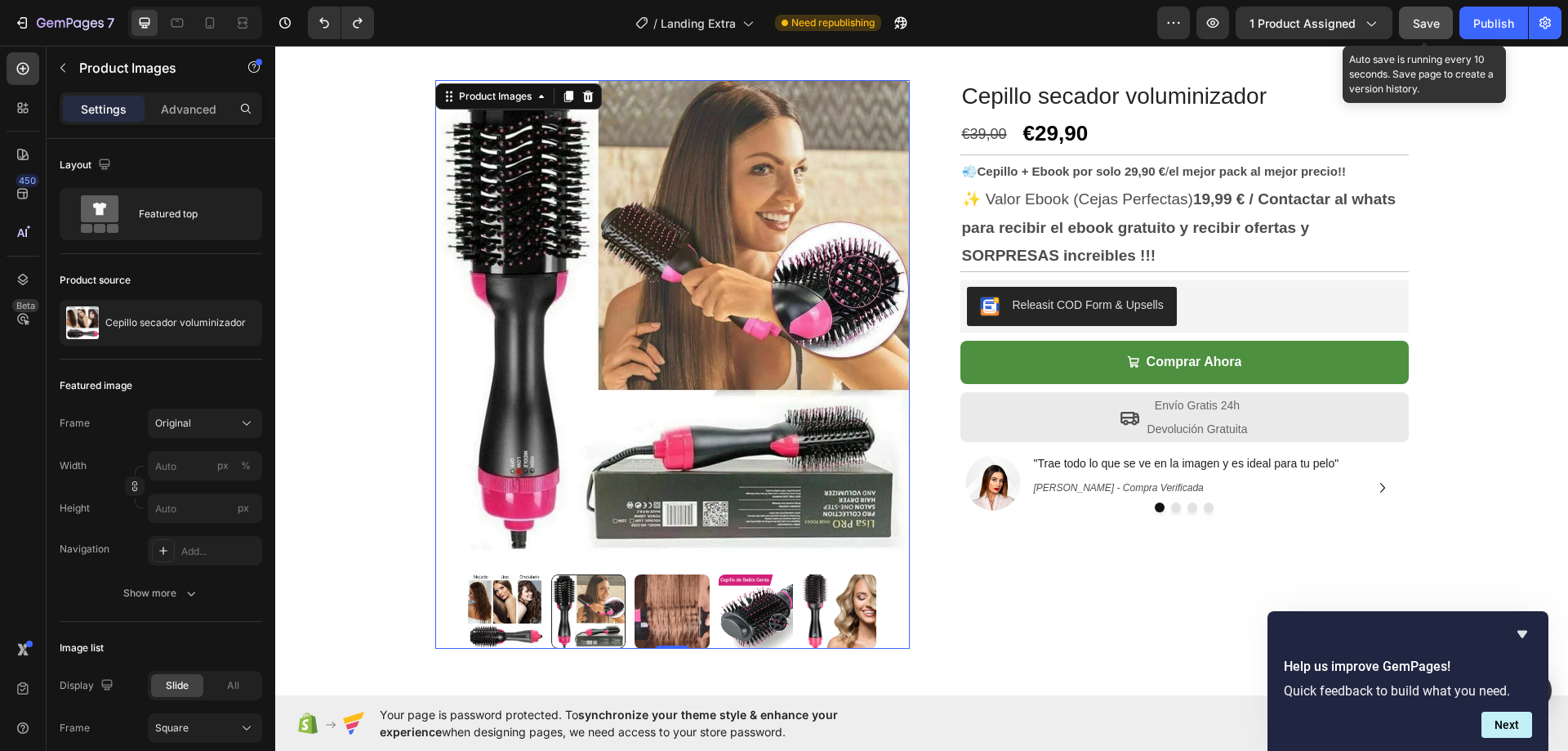
click at [1420, 22] on span "Save" at bounding box center [1426, 23] width 27 height 14
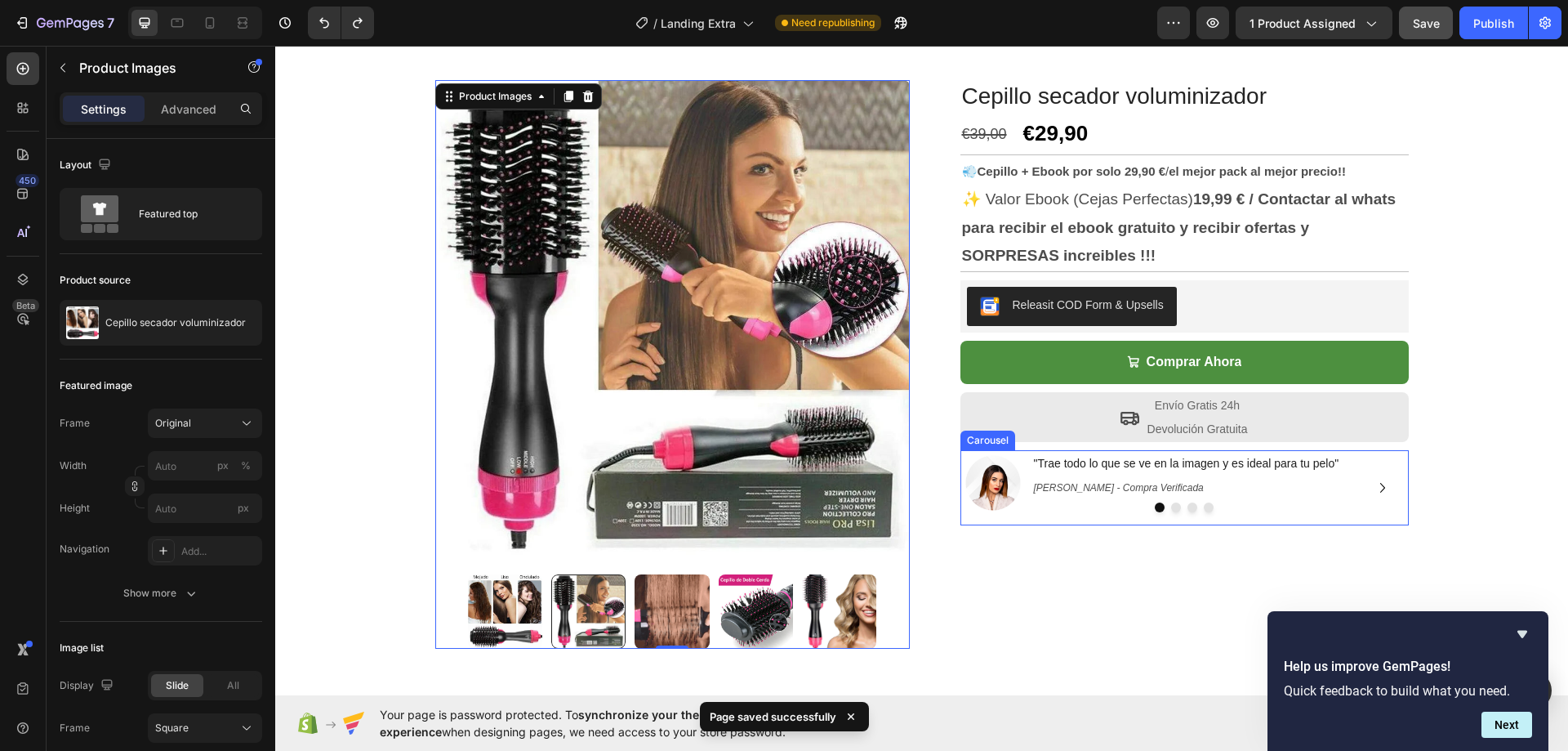
click at [1379, 487] on icon "Carousel Next Arrow" at bounding box center [1383, 488] width 20 height 20
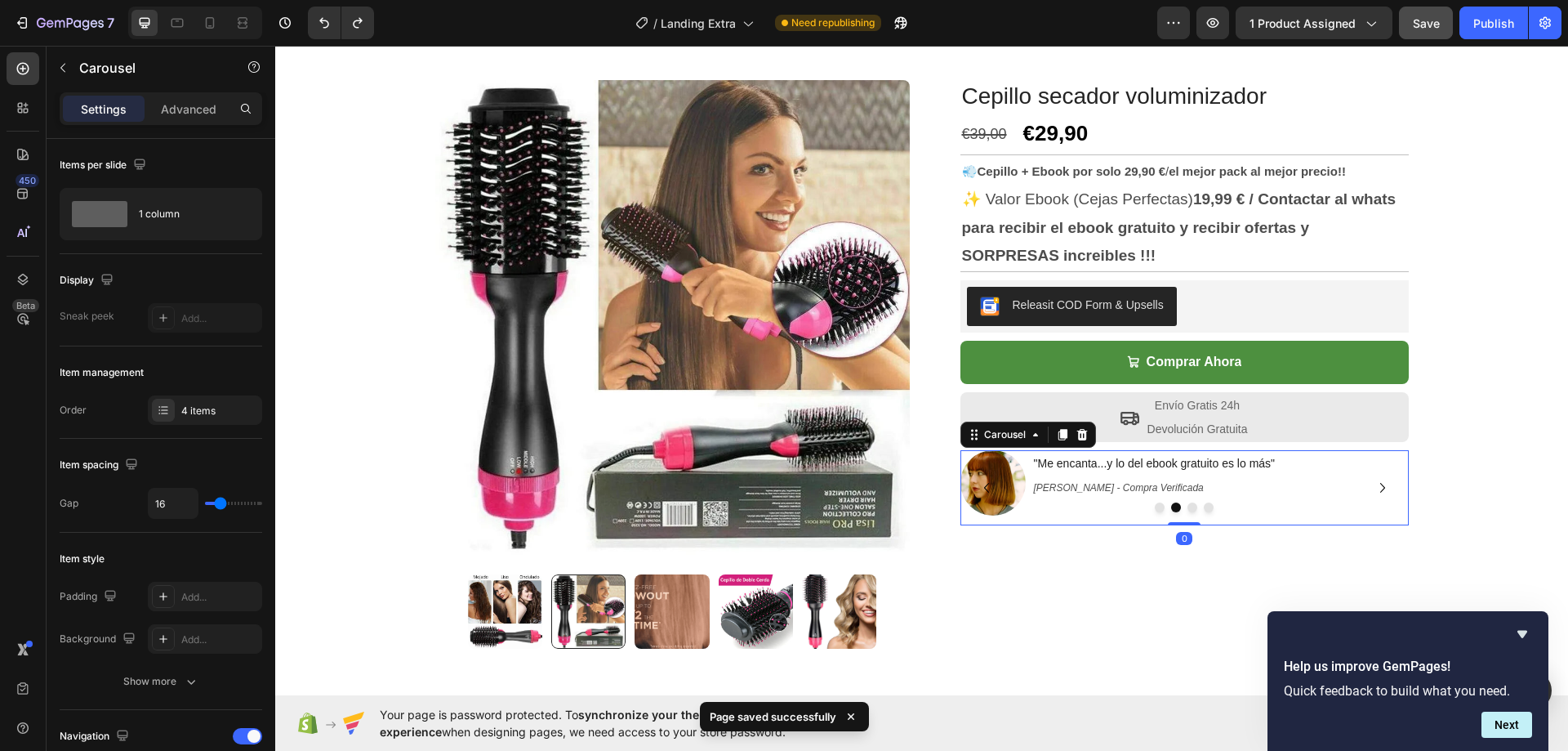
click at [1379, 486] on icon "Carousel Next Arrow" at bounding box center [1383, 488] width 20 height 20
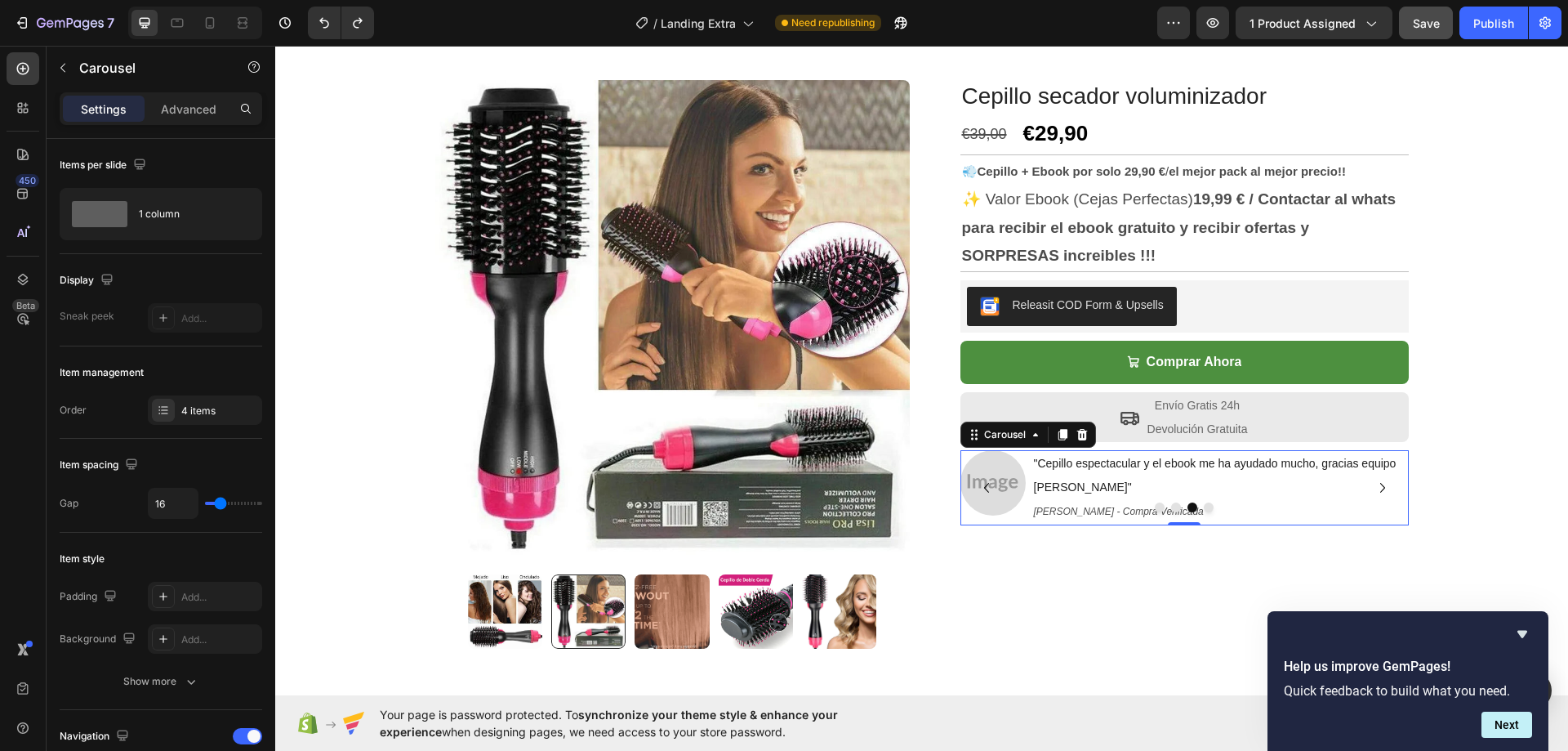
click at [1379, 486] on icon "Carousel Next Arrow" at bounding box center [1383, 488] width 20 height 20
drag, startPoint x: 975, startPoint y: 485, endPoint x: 990, endPoint y: 508, distance: 27.5
click at [977, 486] on icon "Carousel Back Arrow" at bounding box center [987, 488] width 20 height 20
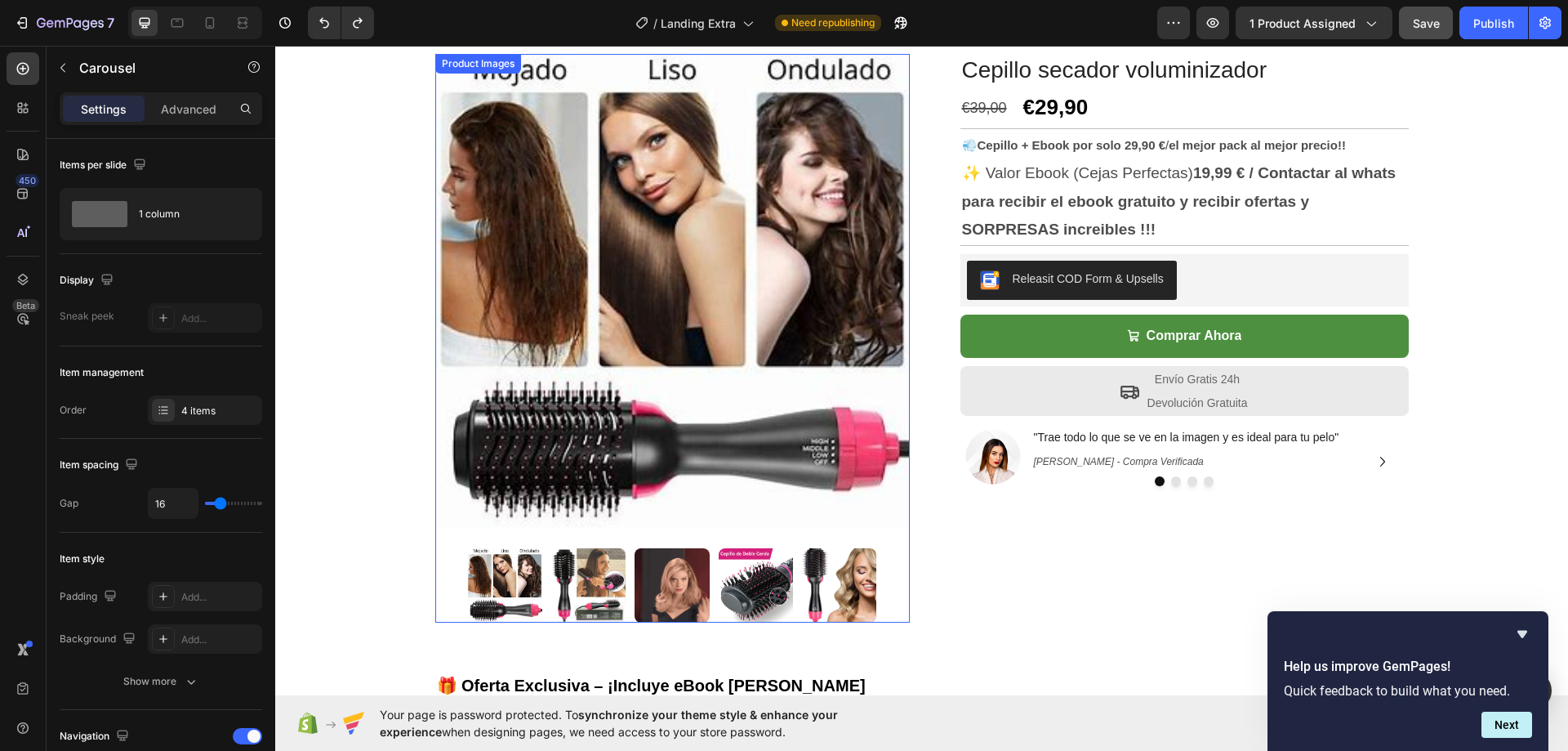
scroll to position [0, 0]
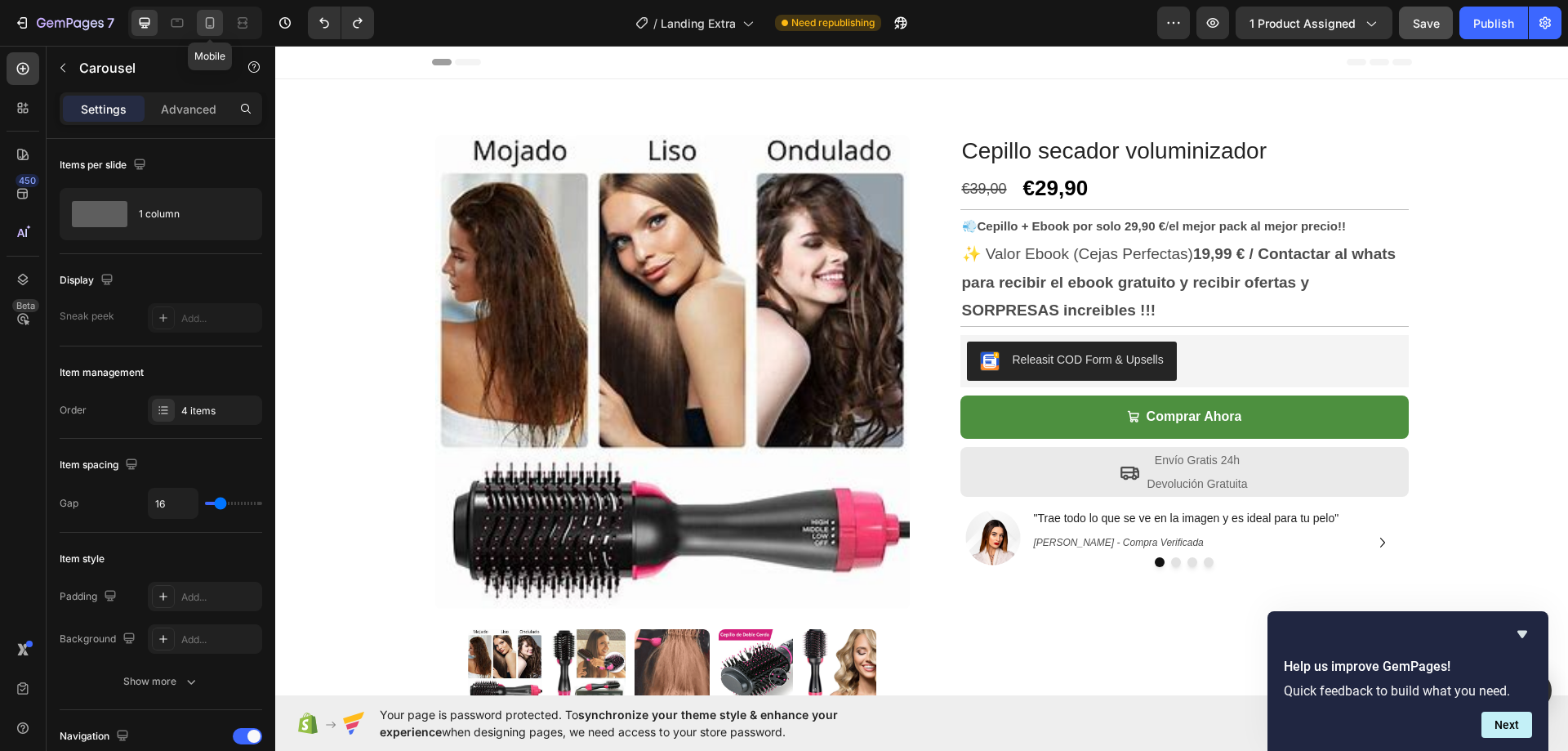
click at [207, 34] on div at bounding box center [210, 23] width 26 height 26
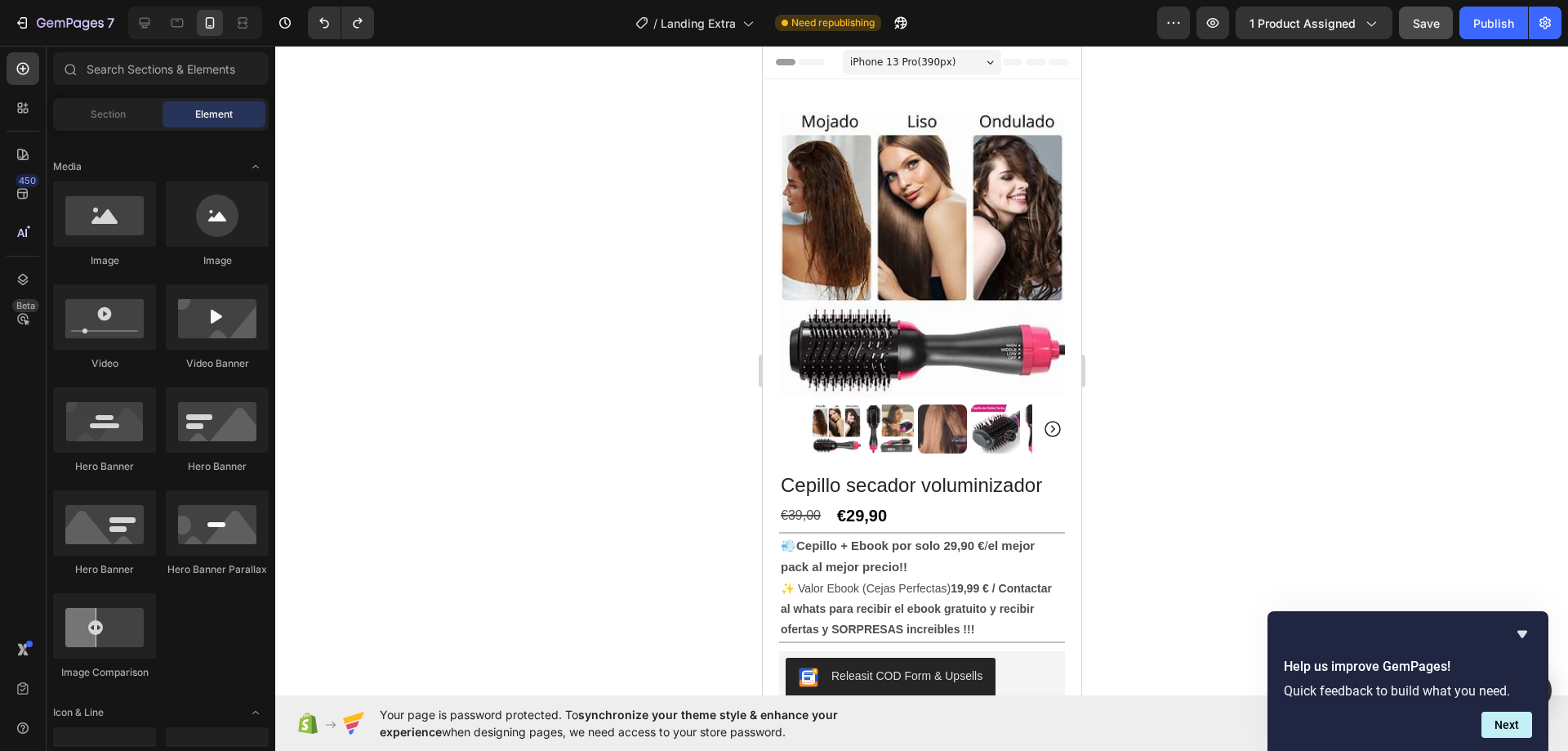
drag, startPoint x: 1070, startPoint y: 255, endPoint x: 1873, endPoint y: 89, distance: 820.0
click at [140, 20] on icon at bounding box center [144, 23] width 11 height 11
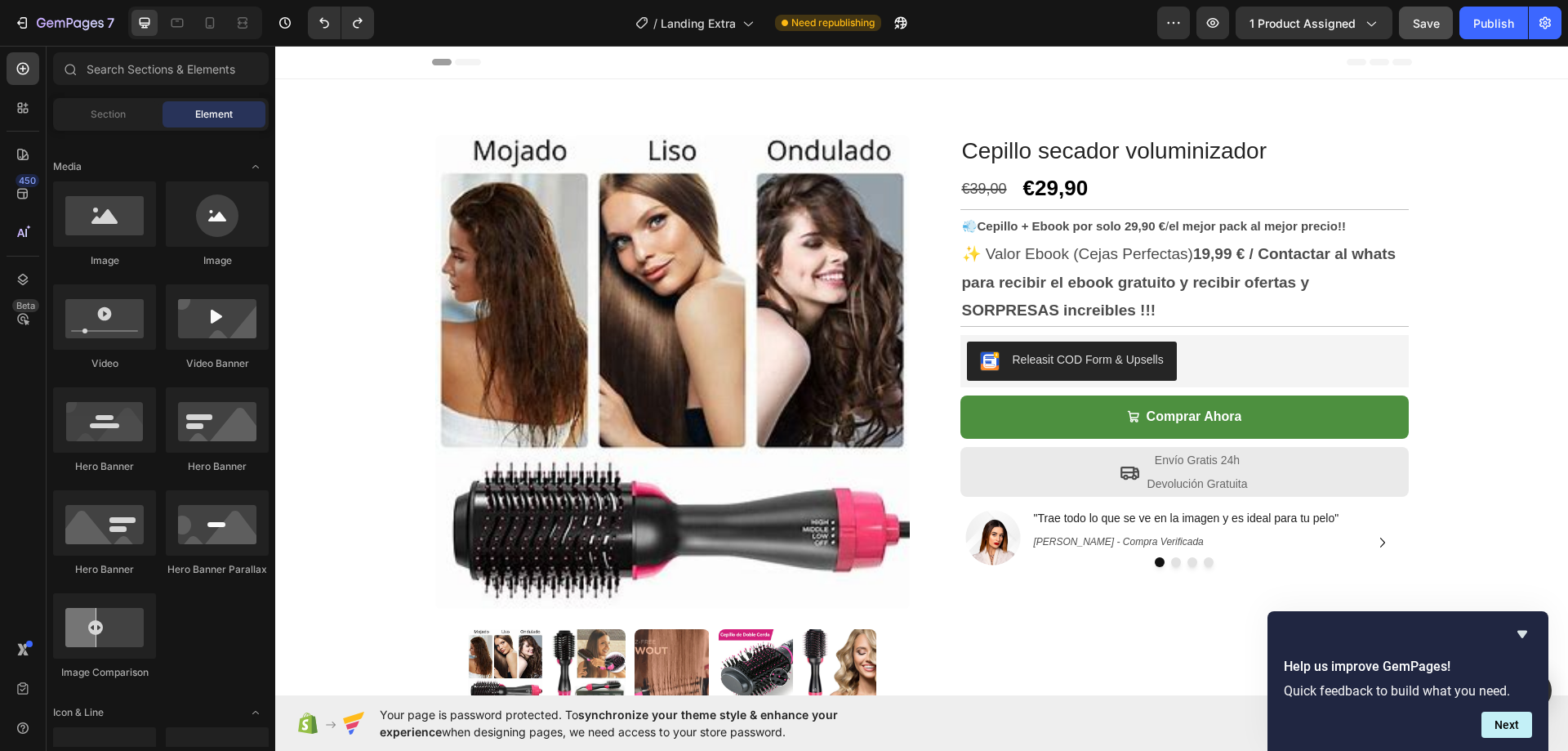
click at [987, 140] on h1 "Cepillo secador voluminizador" at bounding box center [1184, 151] width 448 height 33
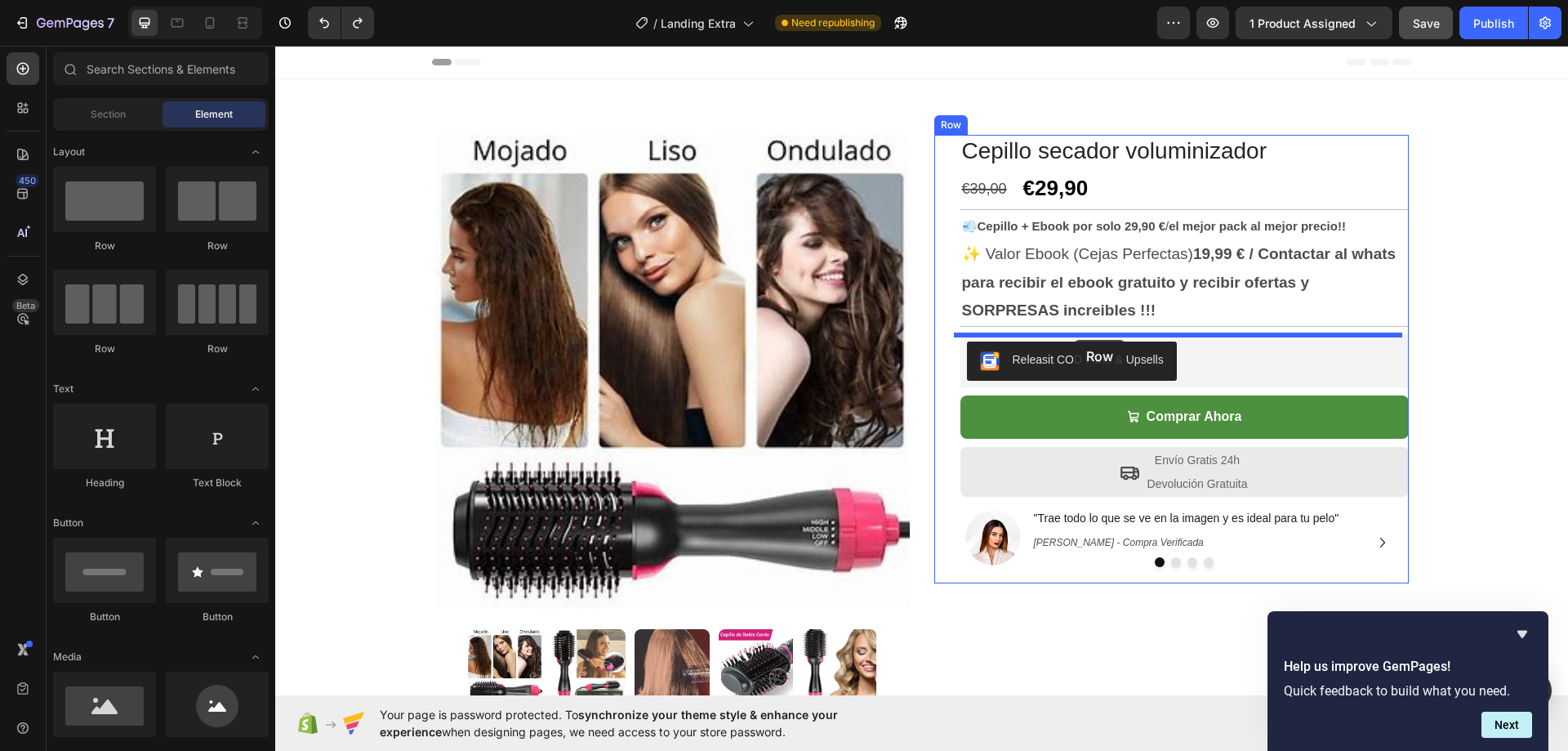
drag, startPoint x: 380, startPoint y: 244, endPoint x: 1073, endPoint y: 330, distance: 698.3
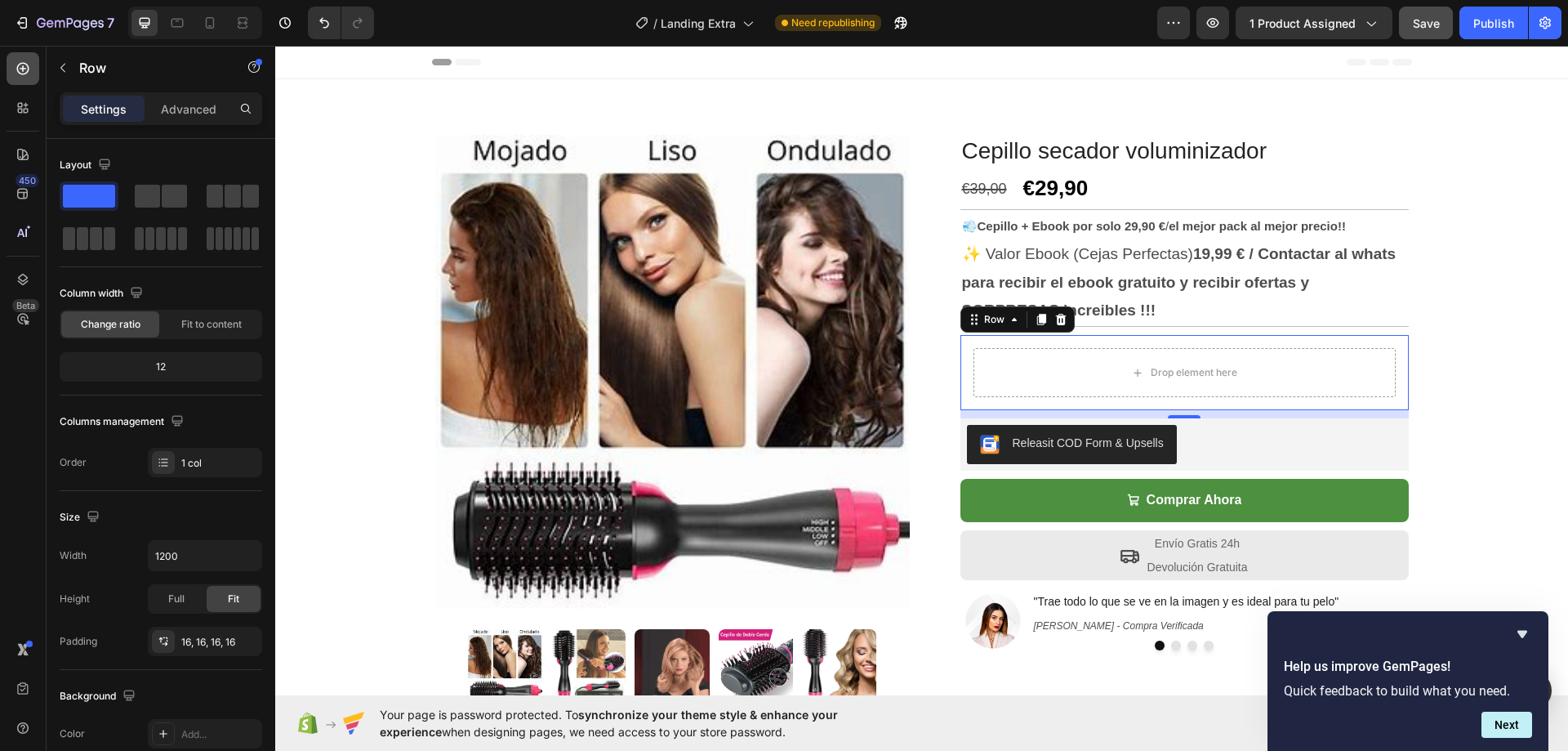
click at [22, 74] on icon at bounding box center [23, 69] width 12 height 12
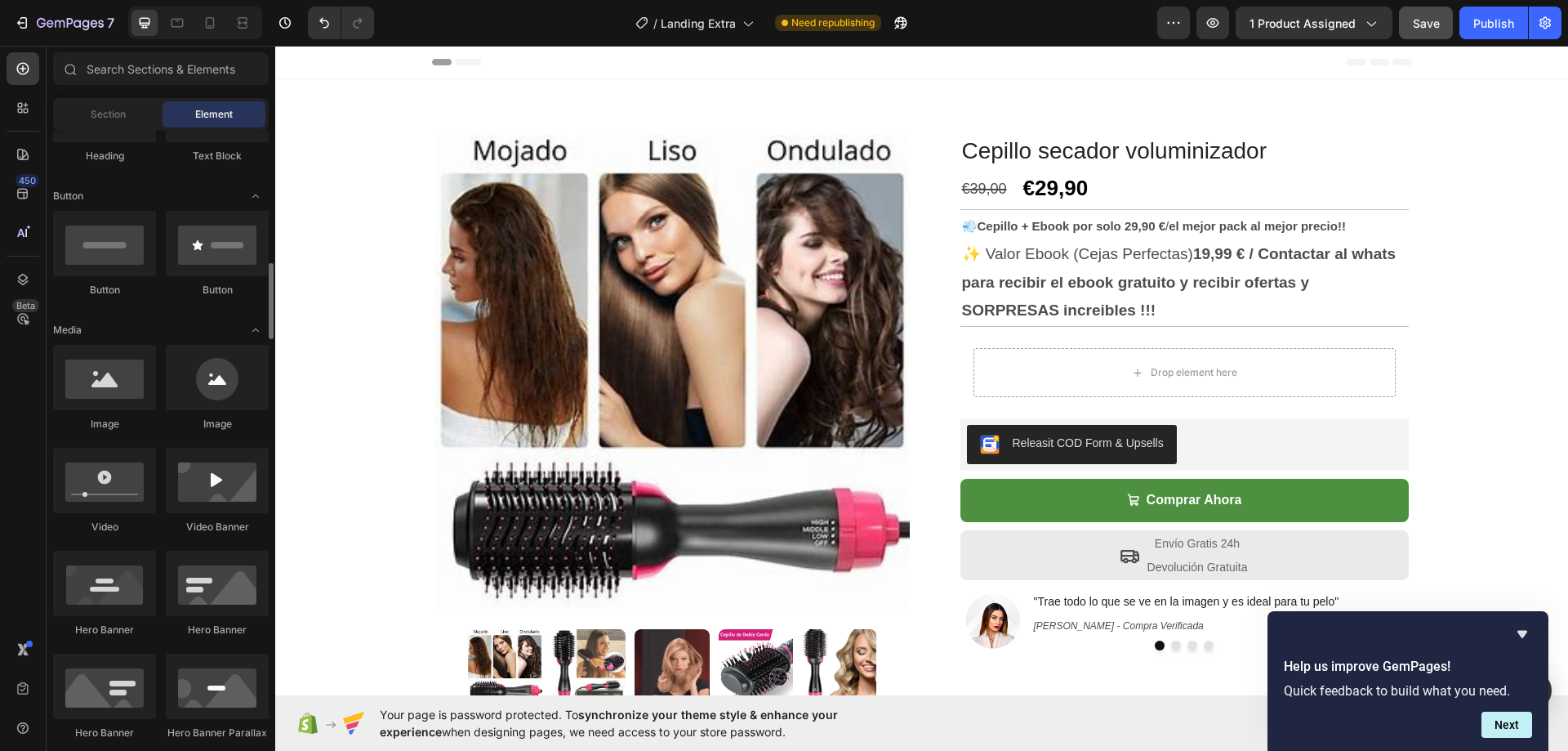
scroll to position [408, 0]
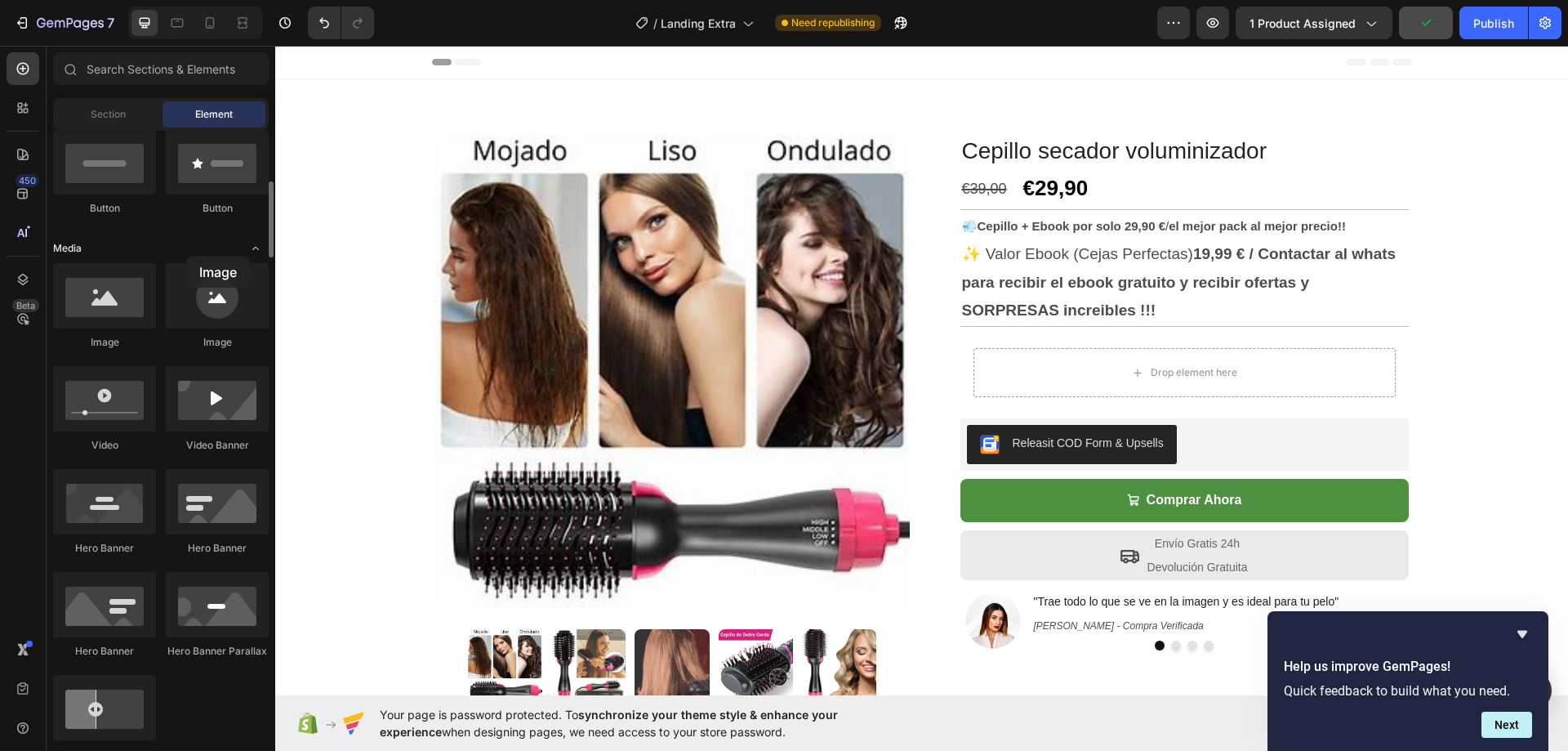
drag, startPoint x: 216, startPoint y: 312, endPoint x: 184, endPoint y: 246, distance: 73.3
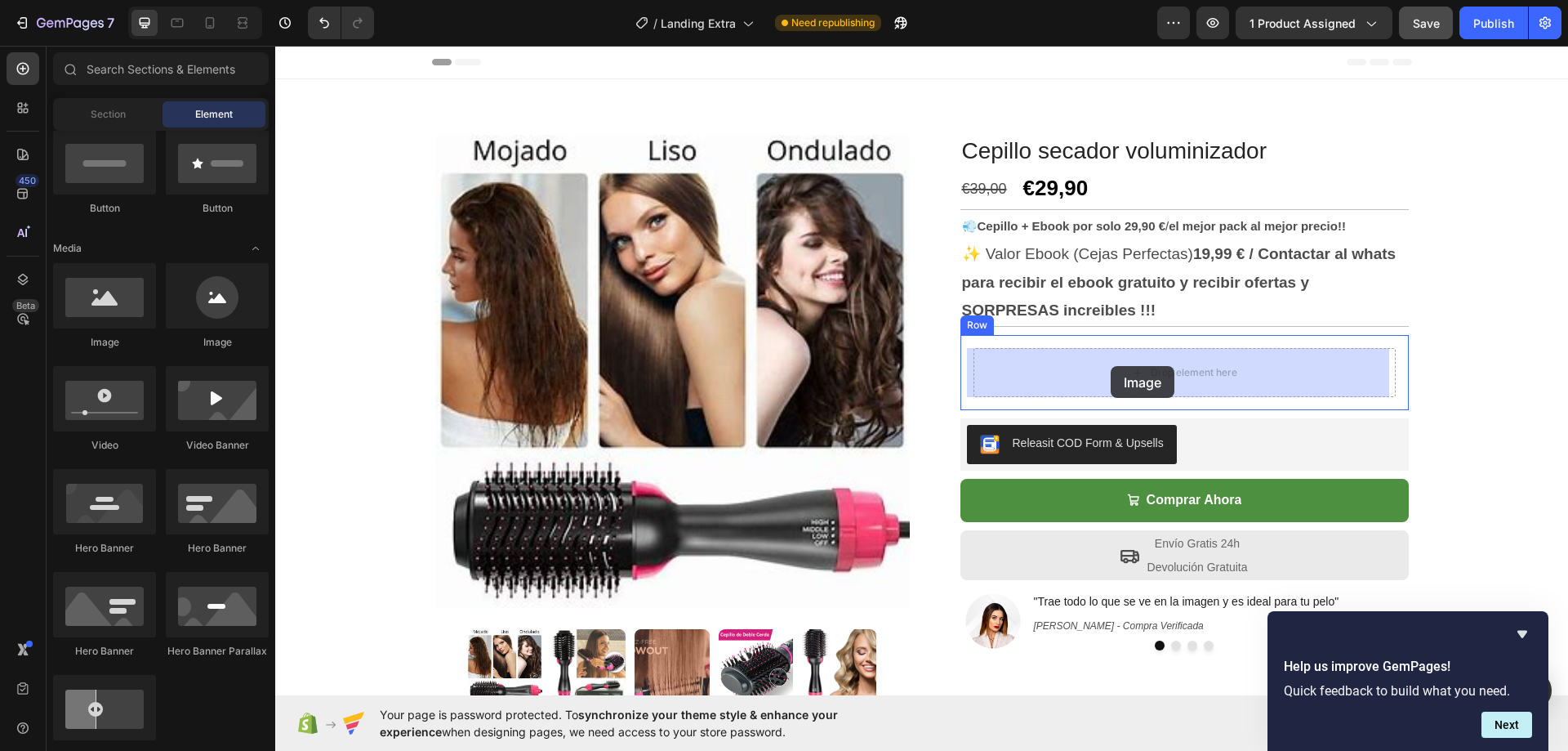
drag, startPoint x: 375, startPoint y: 344, endPoint x: 1121, endPoint y: 364, distance: 746.3
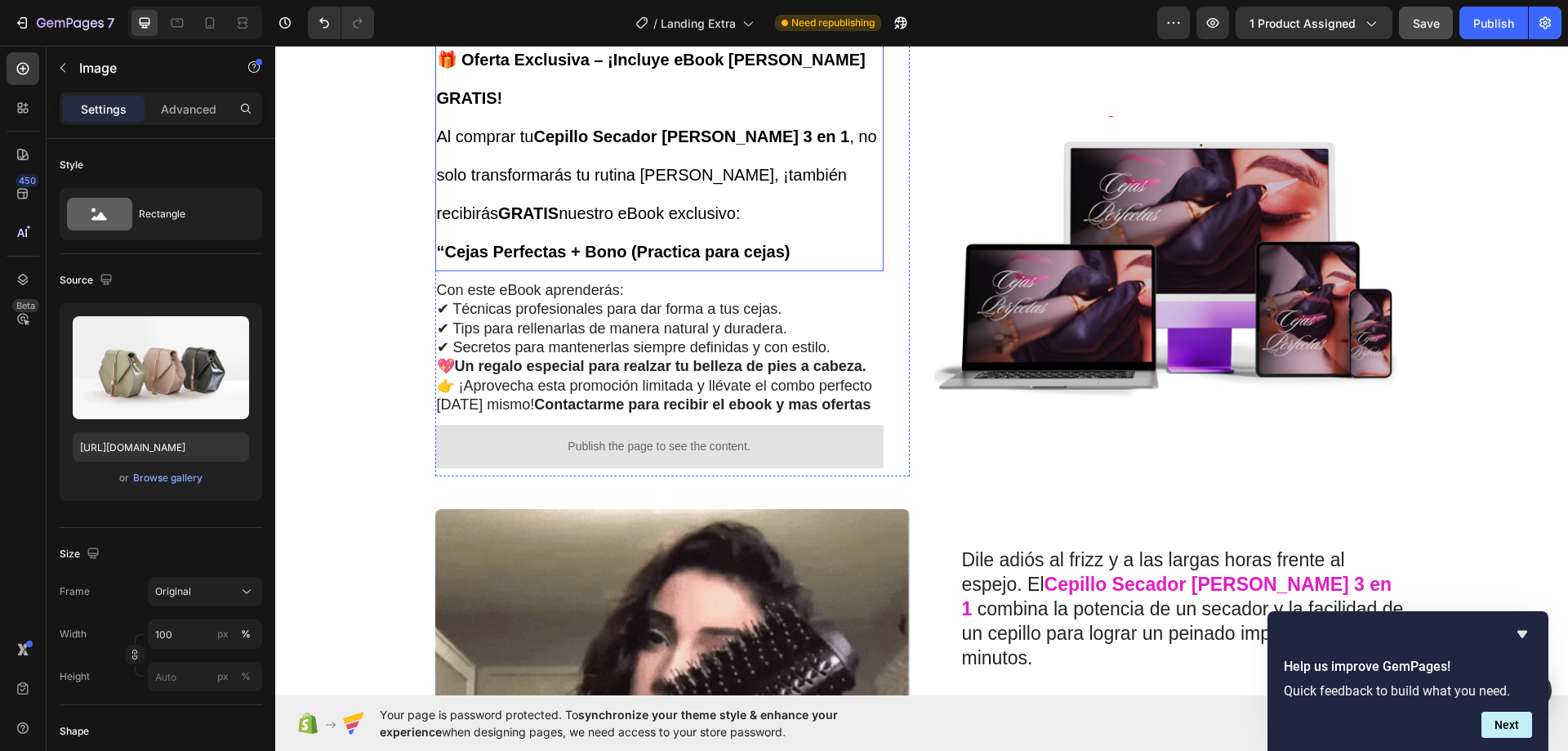
scroll to position [735, 0]
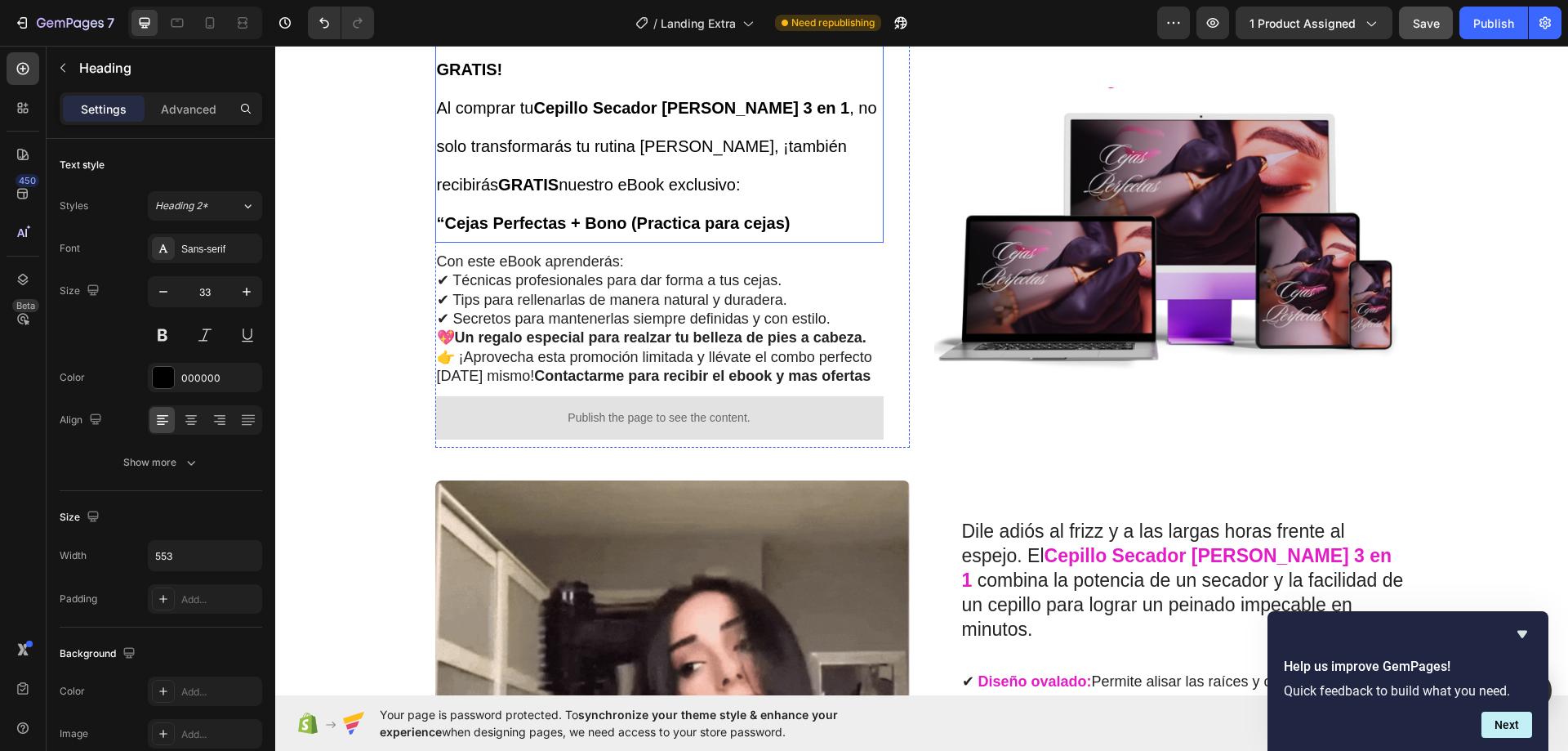
click at [625, 242] on h2 "🎁 Oferta Exclusiva – ¡Incluye eBook [PERSON_NAME] GRATIS! Al comprar tu Cepillo…" at bounding box center [659, 125] width 448 height 233
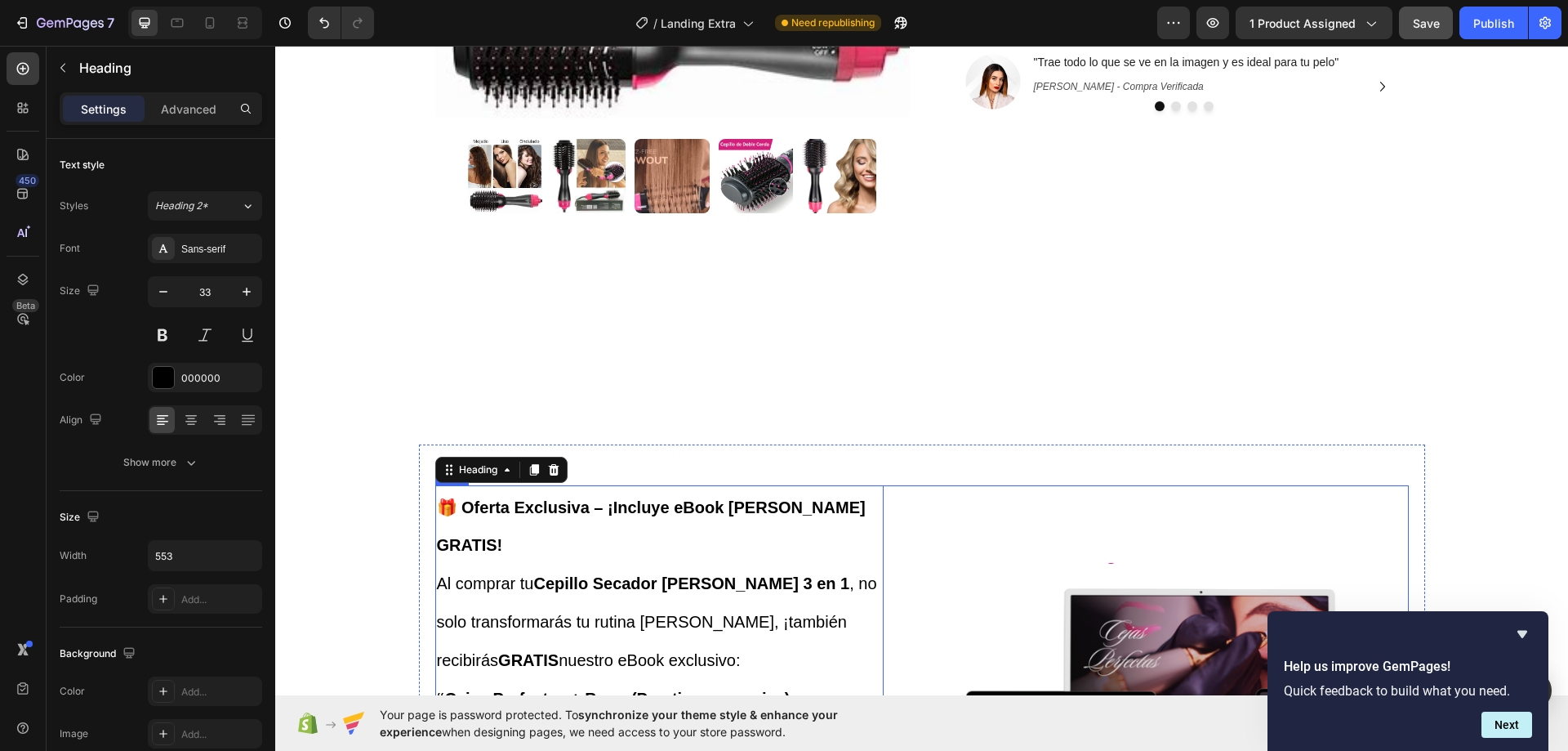
scroll to position [817, 0]
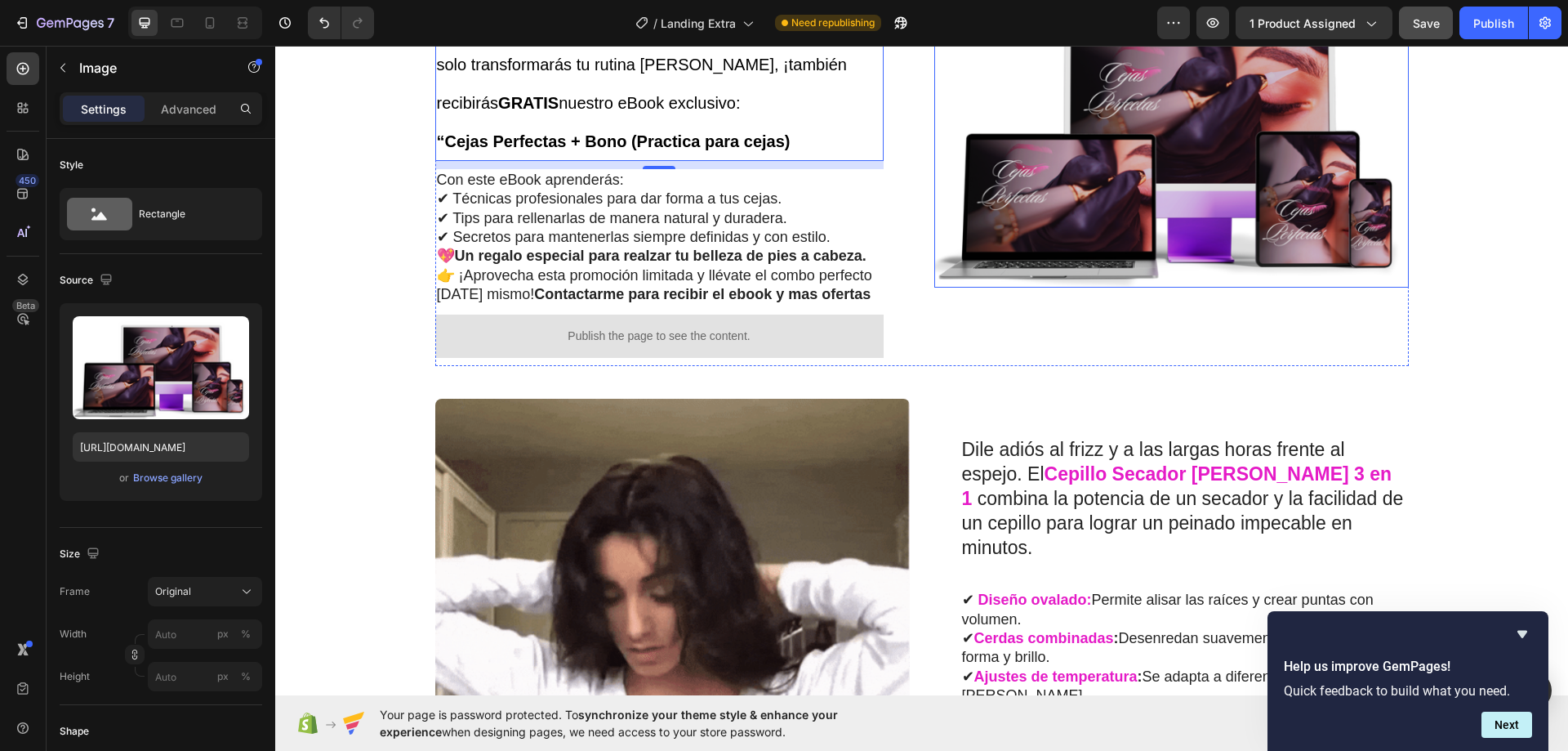
click at [1083, 288] on img at bounding box center [1171, 147] width 475 height 282
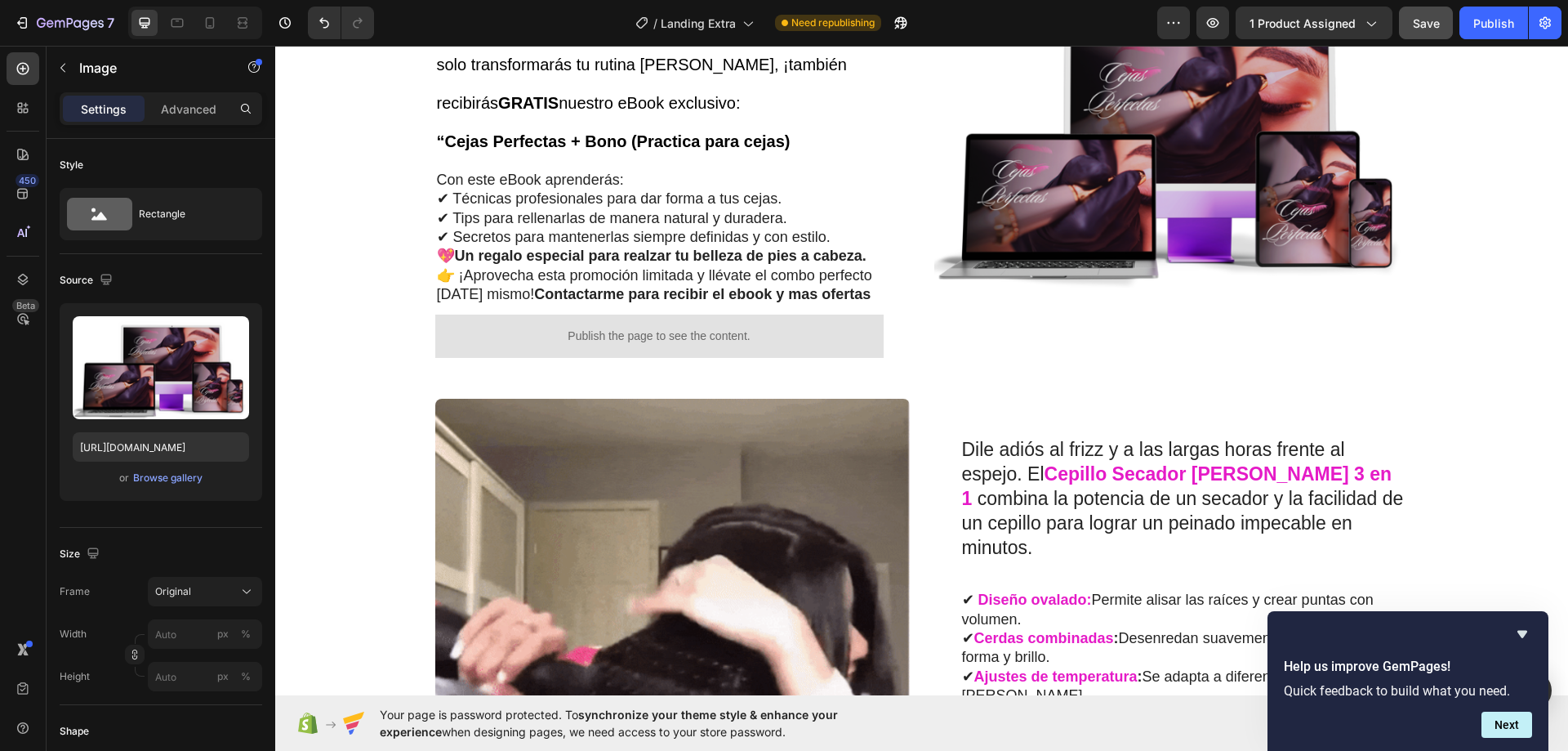
click at [1439, 361] on div "Heading Product Images Row Cepillo secador voluminizador Product Title €39,00 C…" at bounding box center [921, 717] width 1293 height 2911
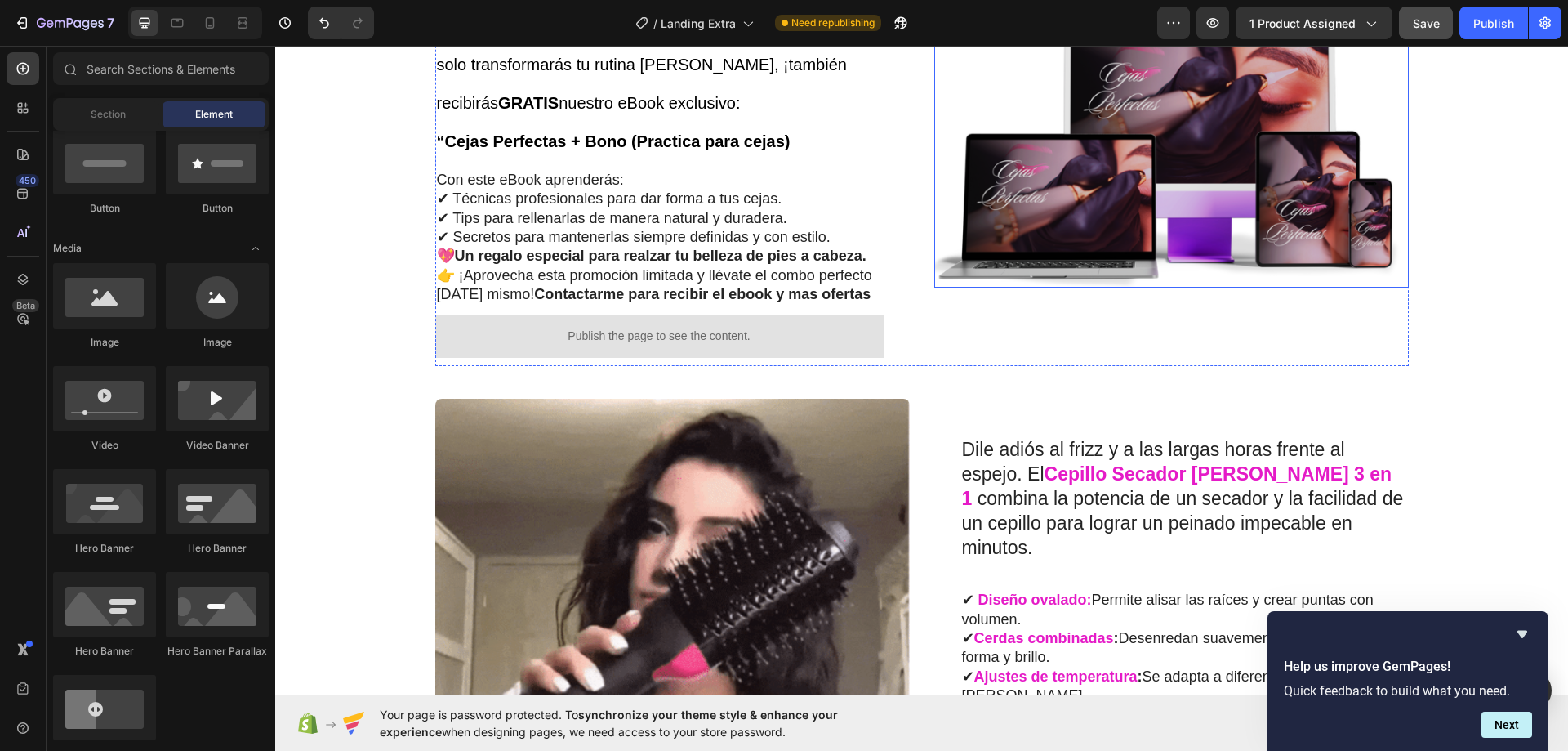
click at [1144, 288] on img at bounding box center [1171, 147] width 475 height 282
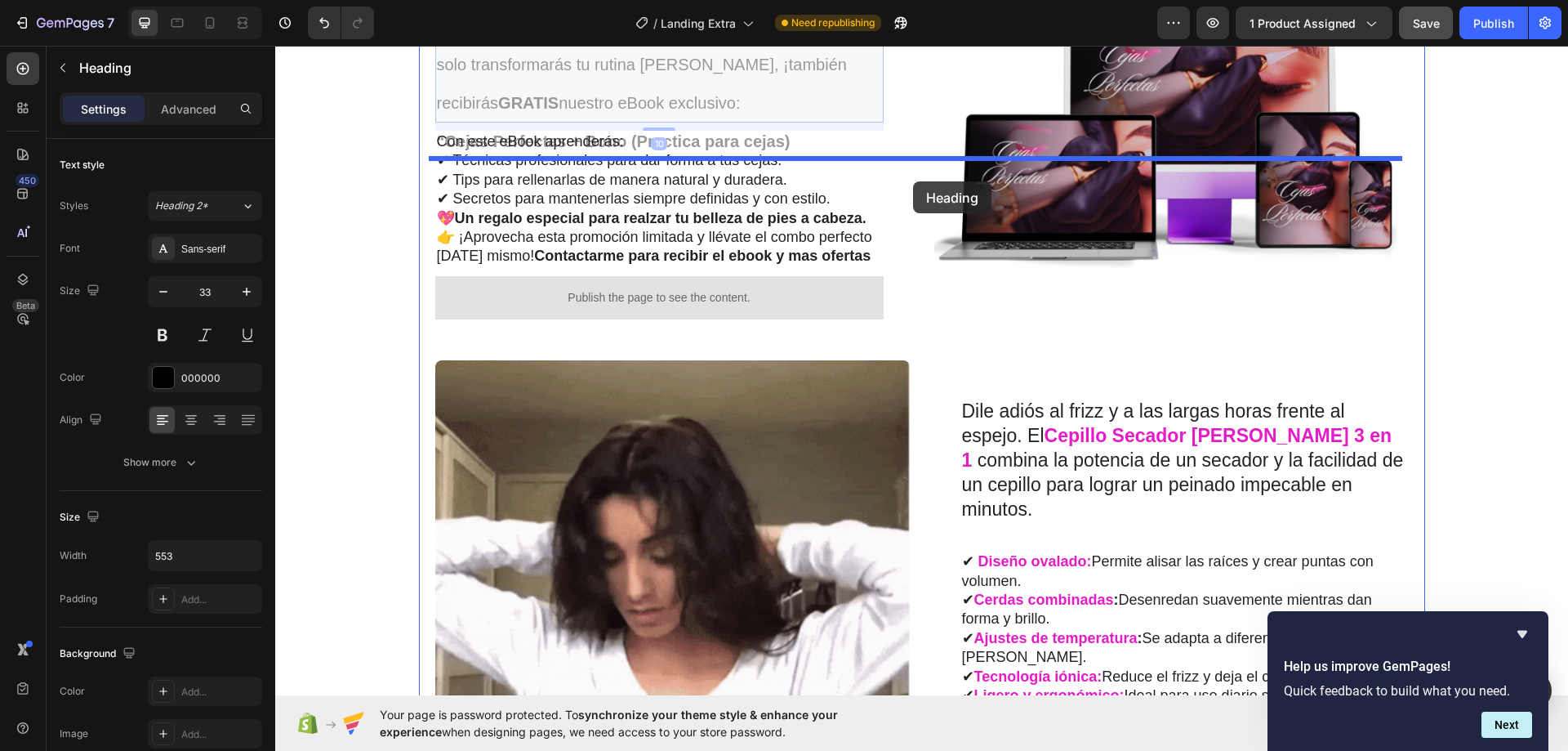
drag, startPoint x: 677, startPoint y: 250, endPoint x: 914, endPoint y: 180, distance: 247.1
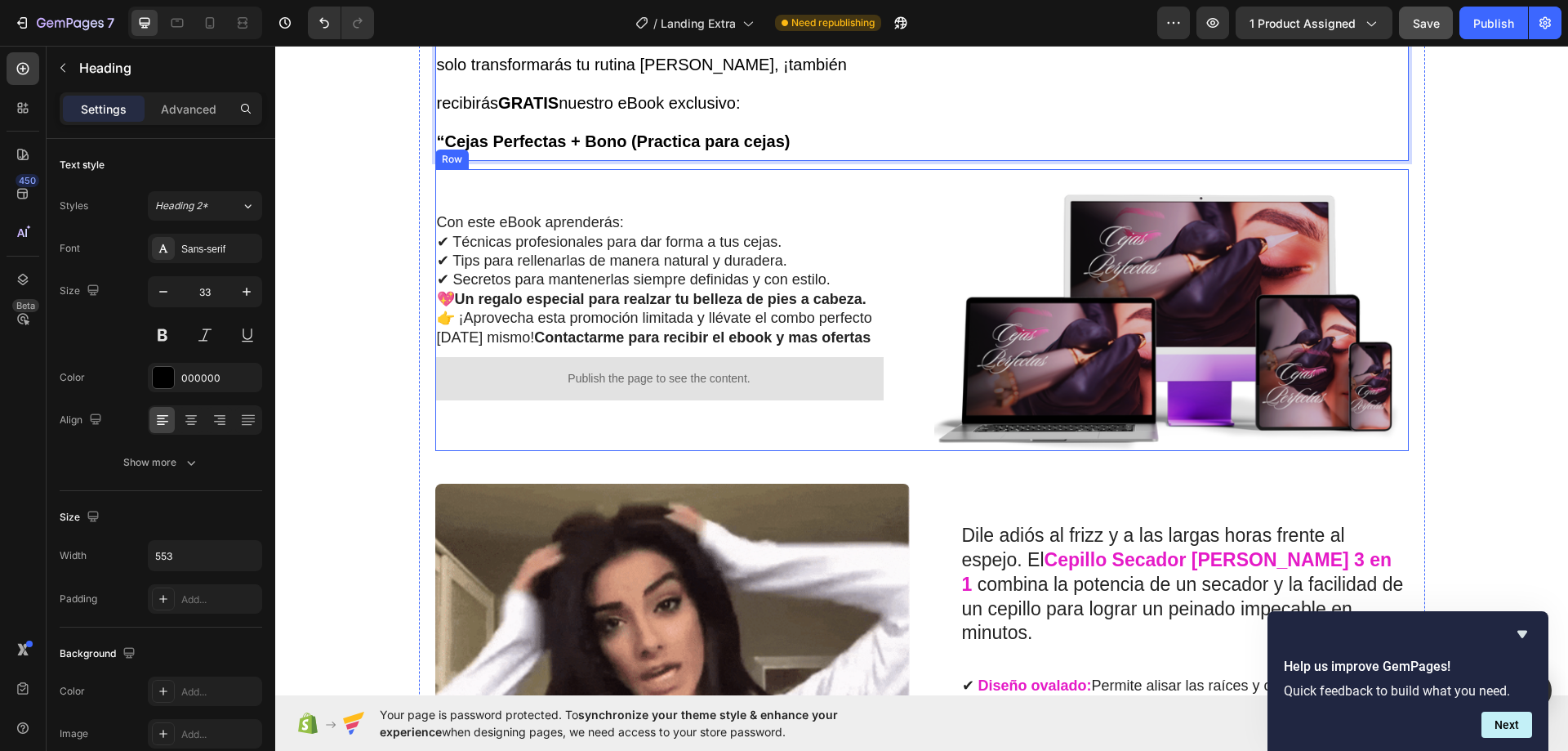
click at [878, 382] on div "Con este eBook aprenderás: ✔ Técnicas profesionales para dar forma a tus cejas.…" at bounding box center [672, 310] width 475 height 282
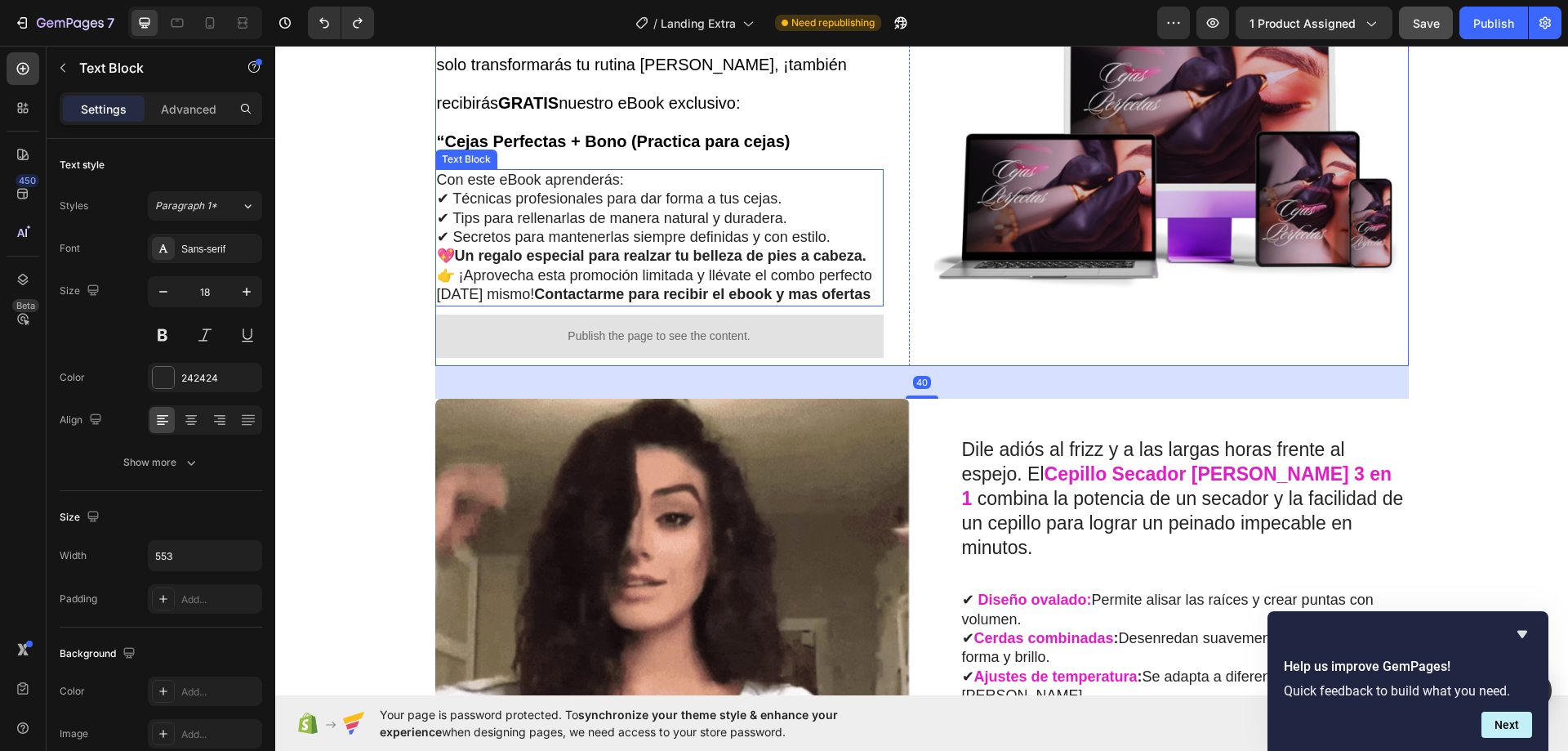
click at [809, 248] on p "Con este eBook aprenderás: ✔ Técnicas profesionales para dar forma a tus cejas.…" at bounding box center [659, 209] width 445 height 77
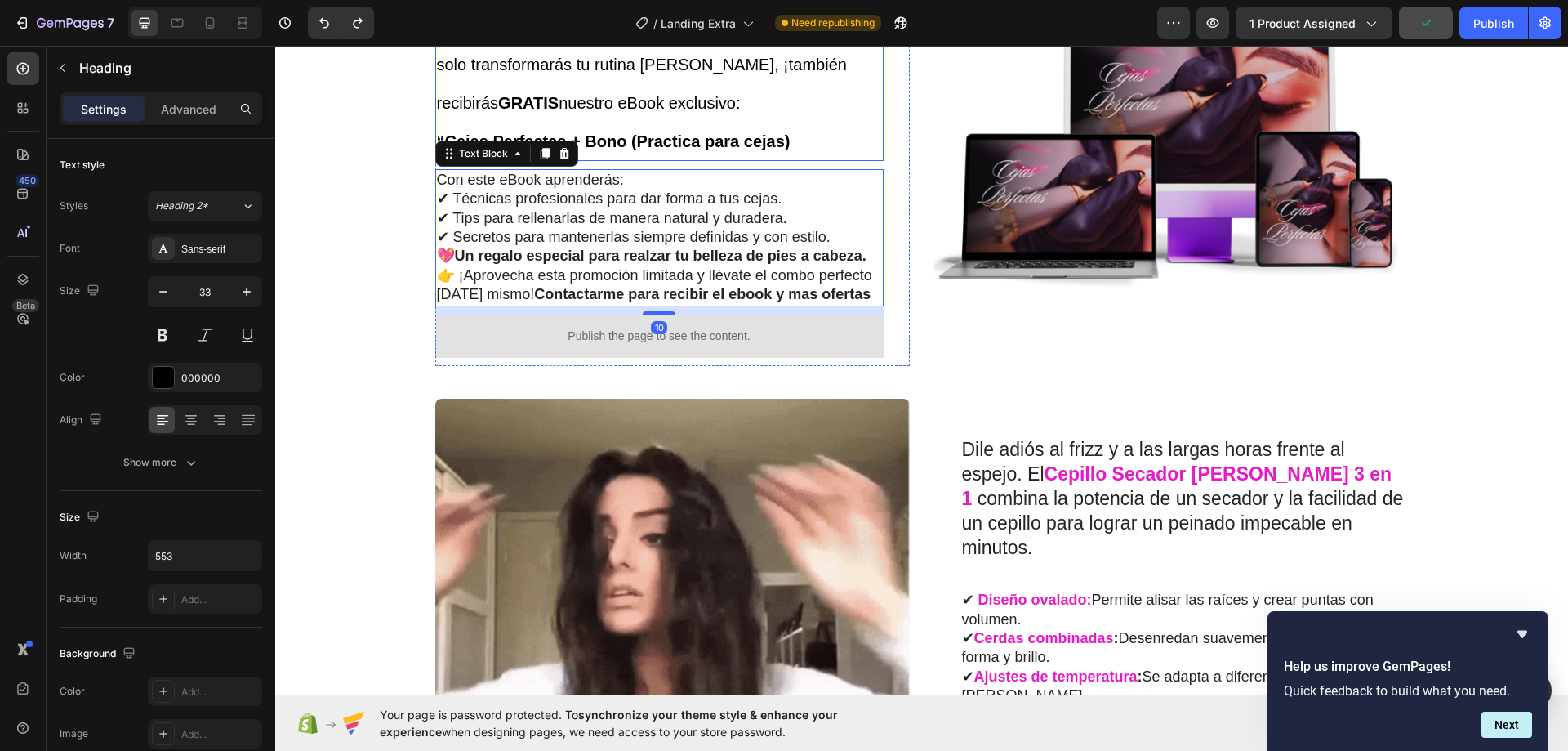
click at [672, 112] on span "Al comprar tu Cepillo Secador [PERSON_NAME] 3 en 1 , no solo transformarás tu r…" at bounding box center [657, 65] width 440 height 95
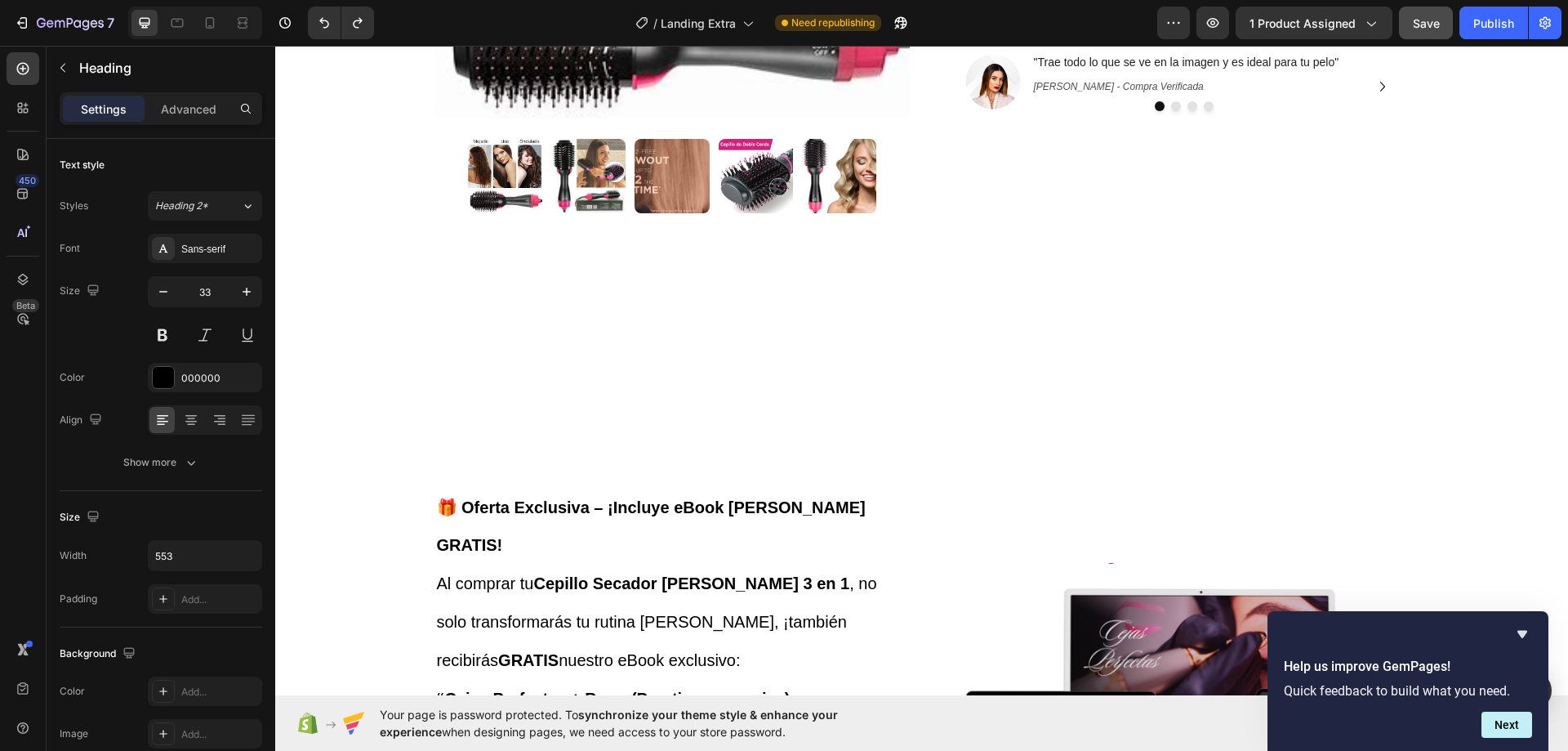
scroll to position [0, 0]
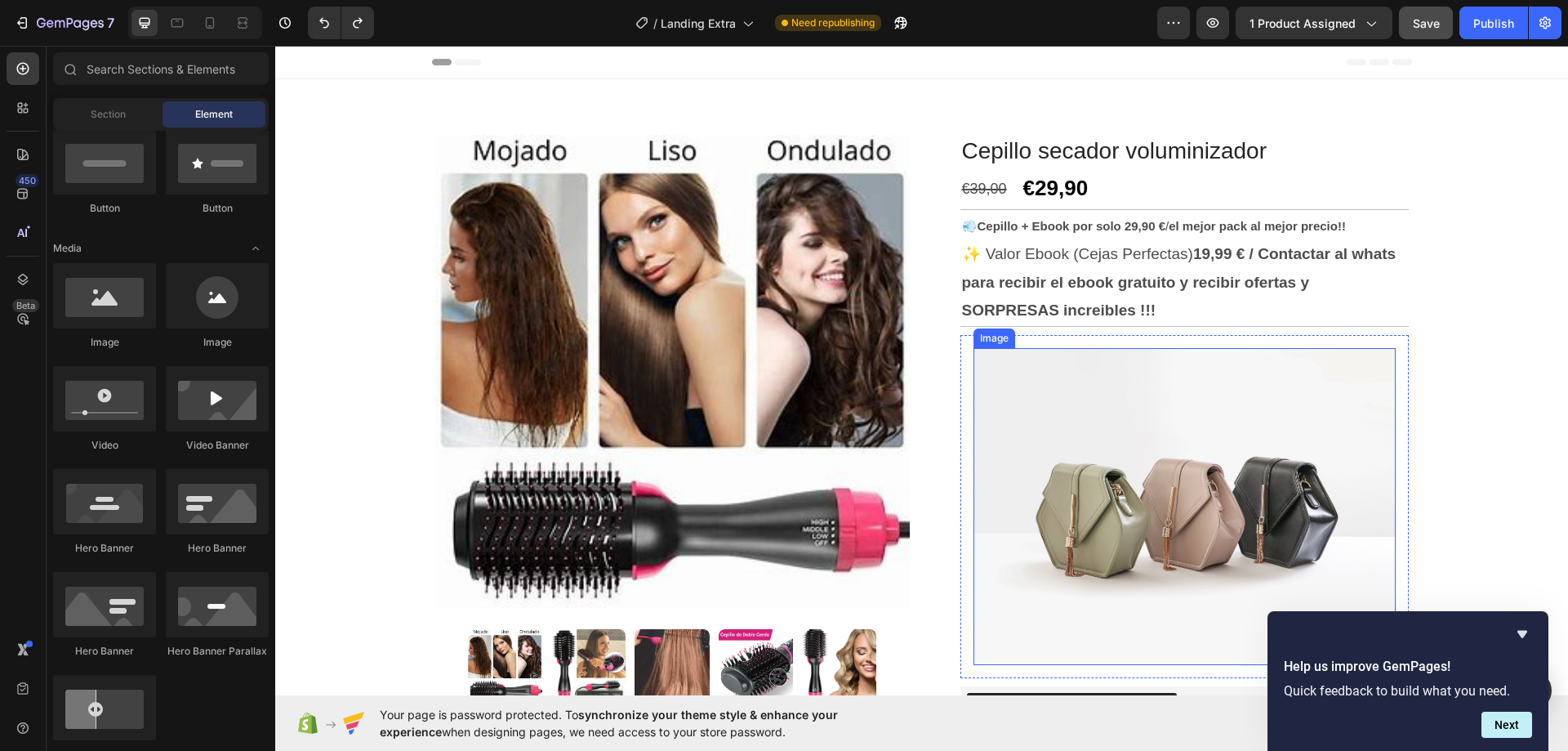
click at [1027, 360] on img at bounding box center [1184, 507] width 422 height 317
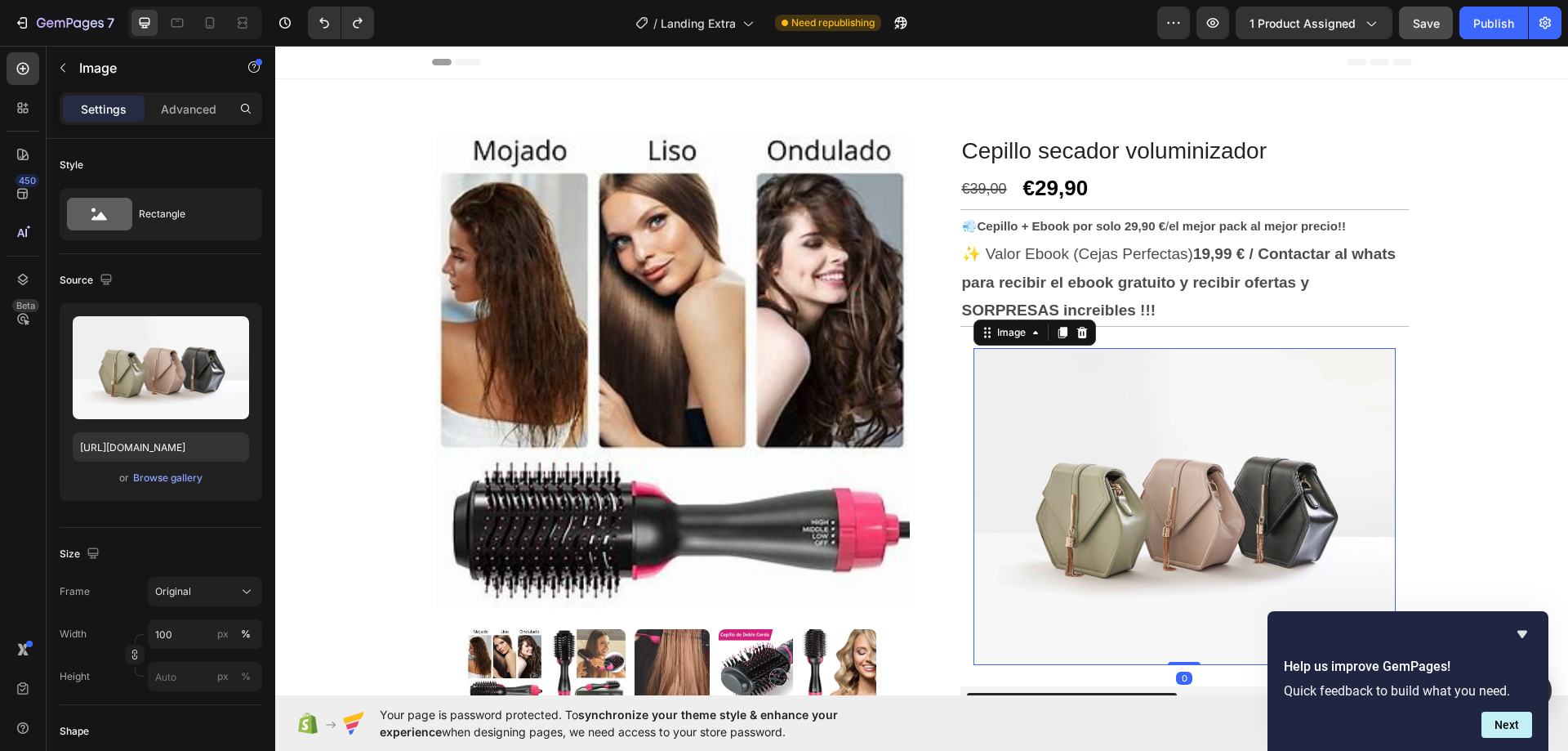
click at [1306, 428] on img at bounding box center [1184, 507] width 422 height 317
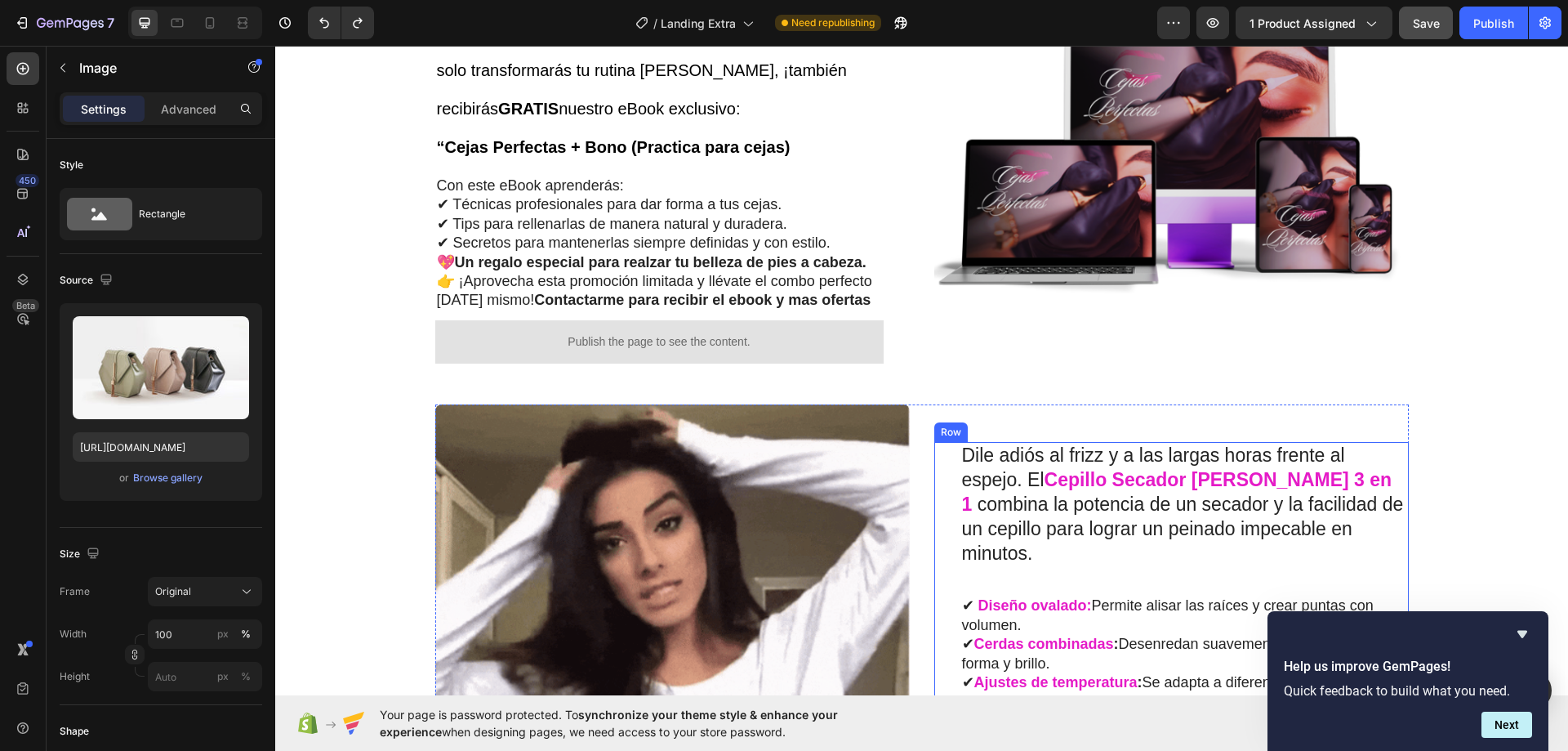
scroll to position [899, 0]
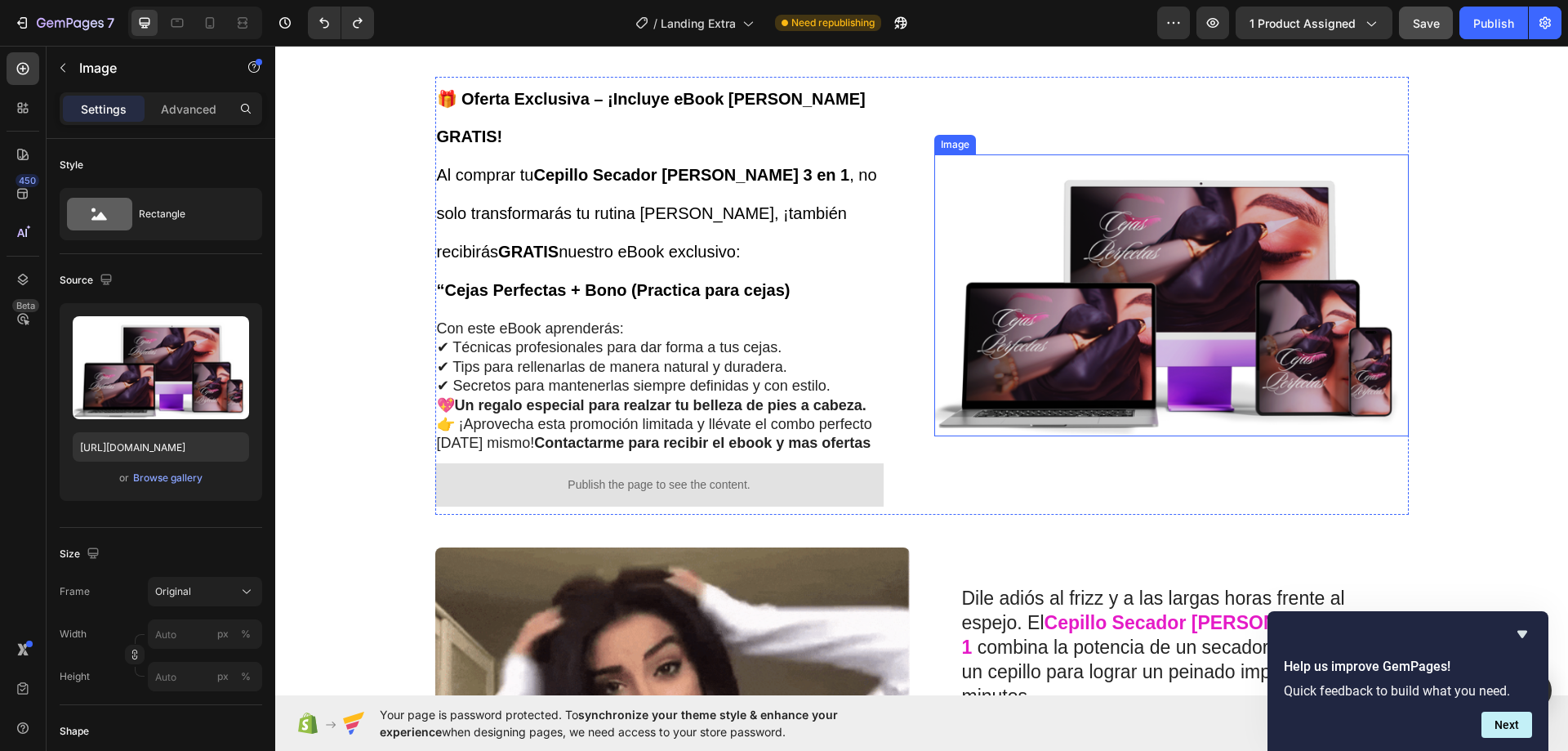
click at [1103, 260] on img at bounding box center [1171, 295] width 475 height 282
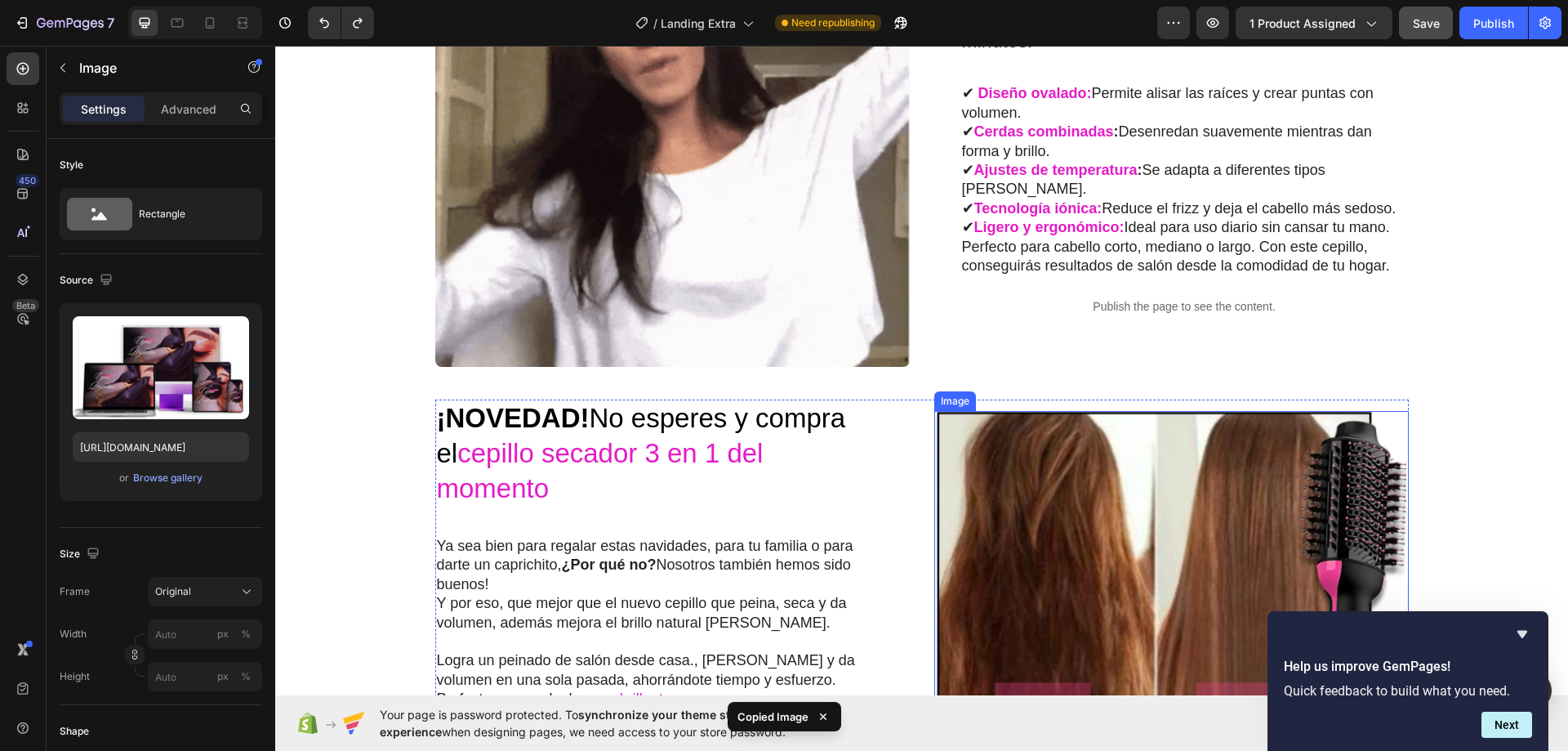
scroll to position [1716, 0]
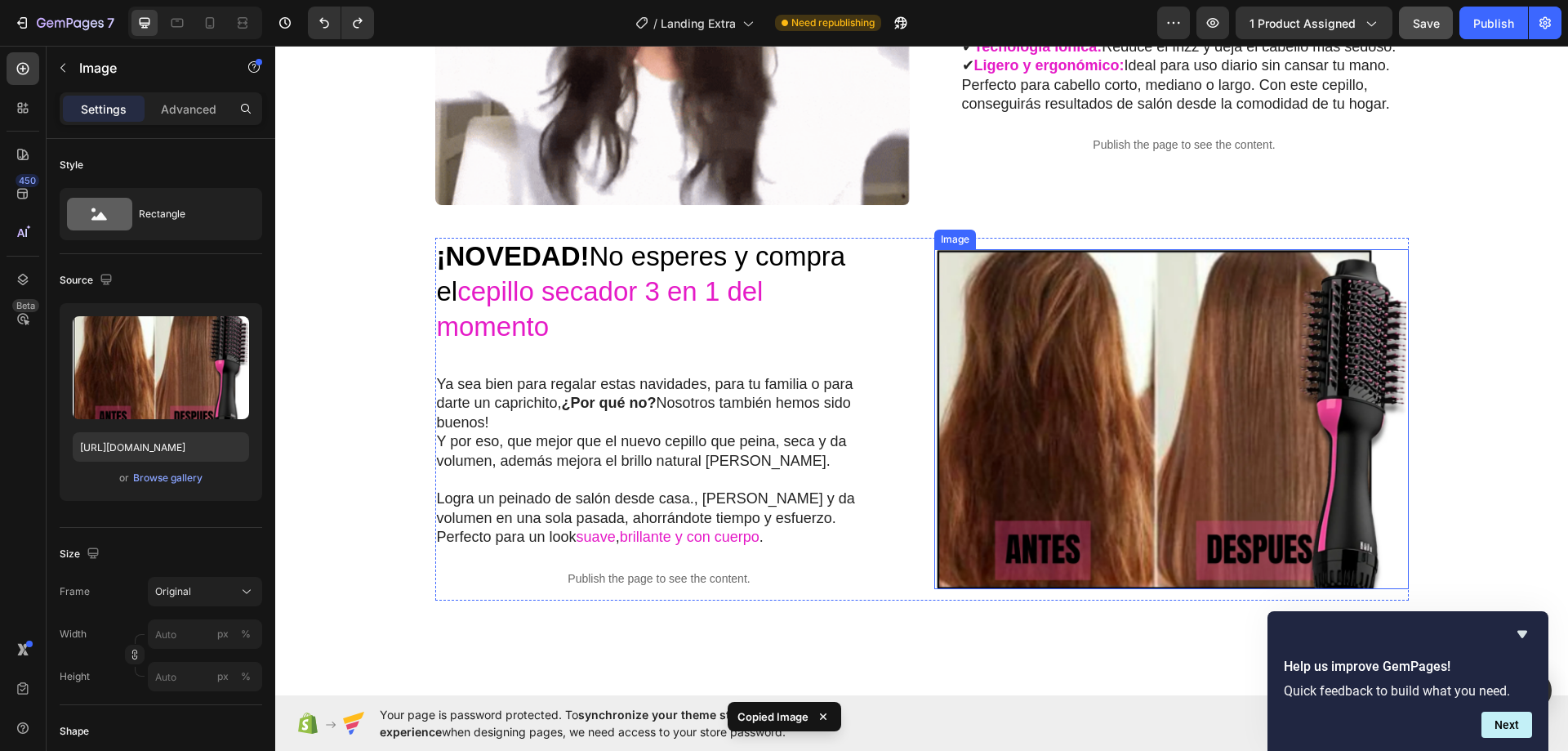
click at [1079, 396] on img at bounding box center [1171, 419] width 475 height 340
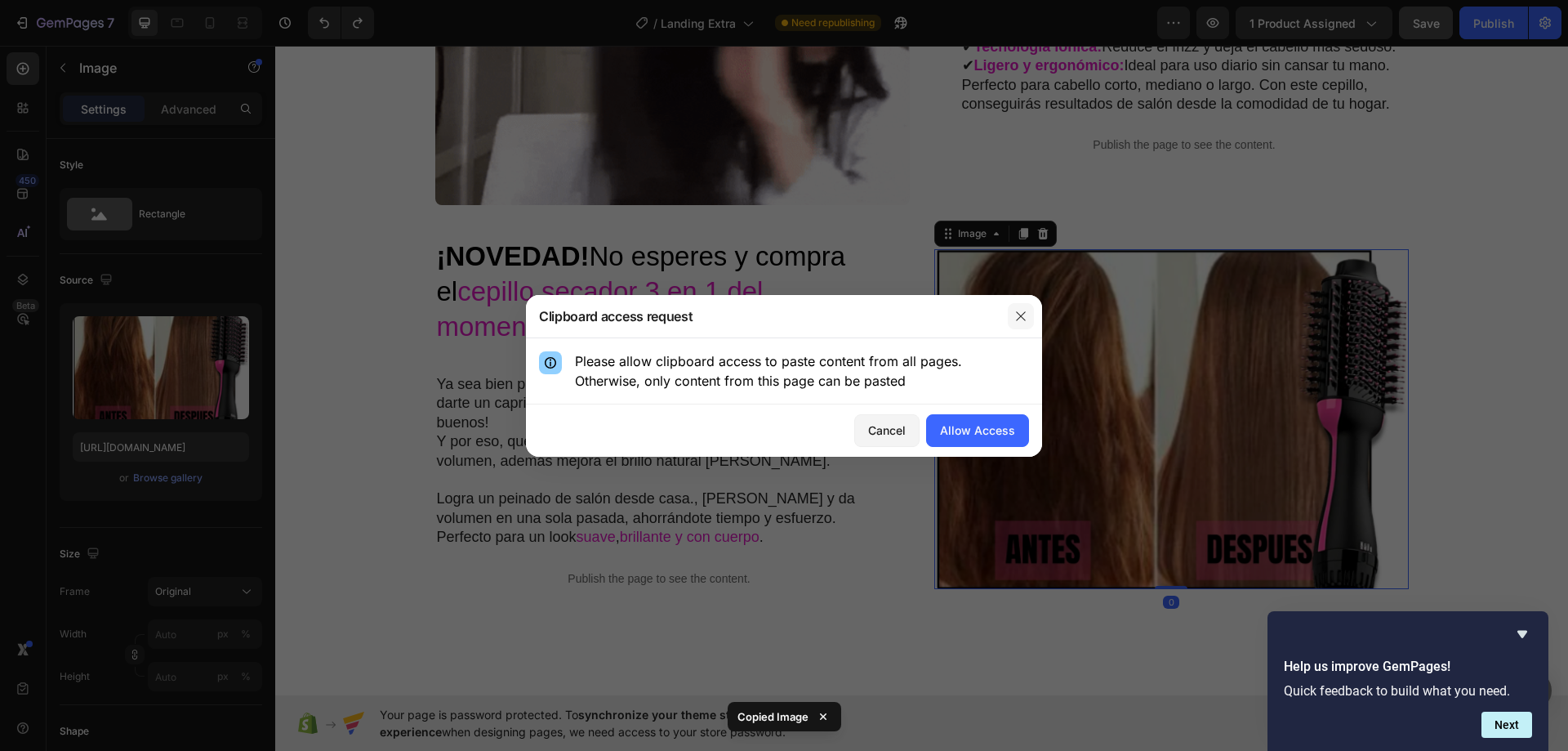
click at [1031, 310] on button "button" at bounding box center [1021, 316] width 26 height 26
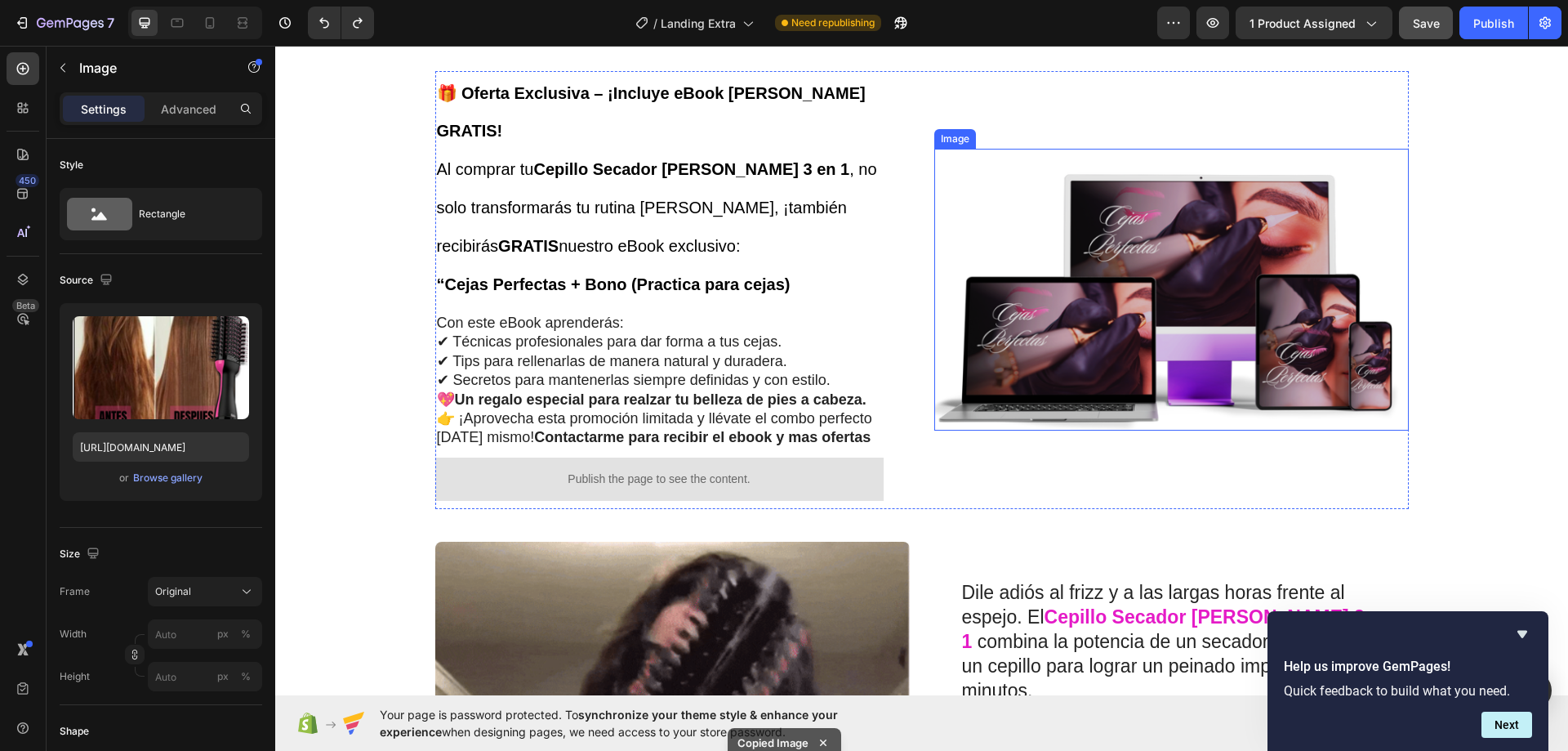
scroll to position [735, 0]
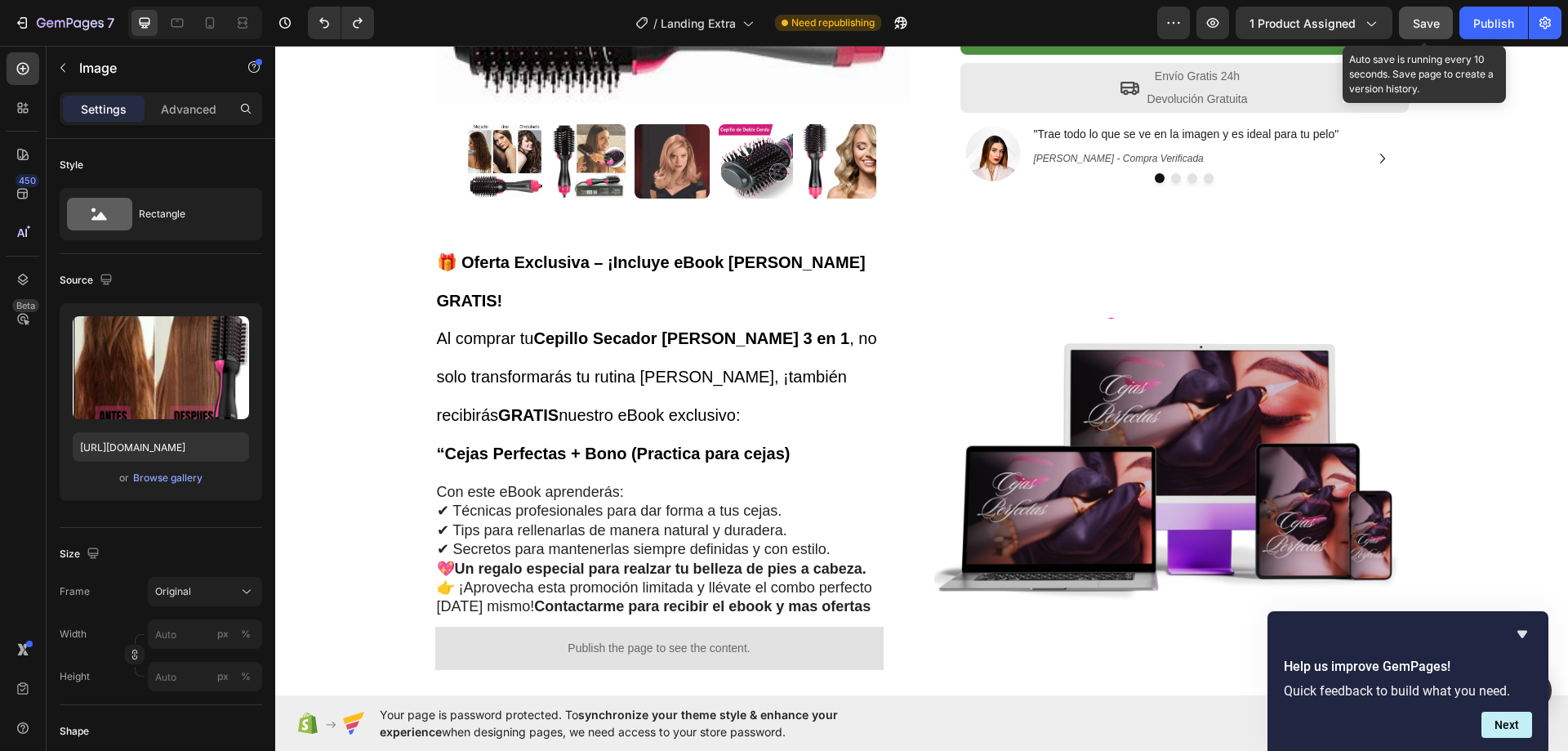
click at [1411, 20] on button "Save" at bounding box center [1426, 23] width 54 height 33
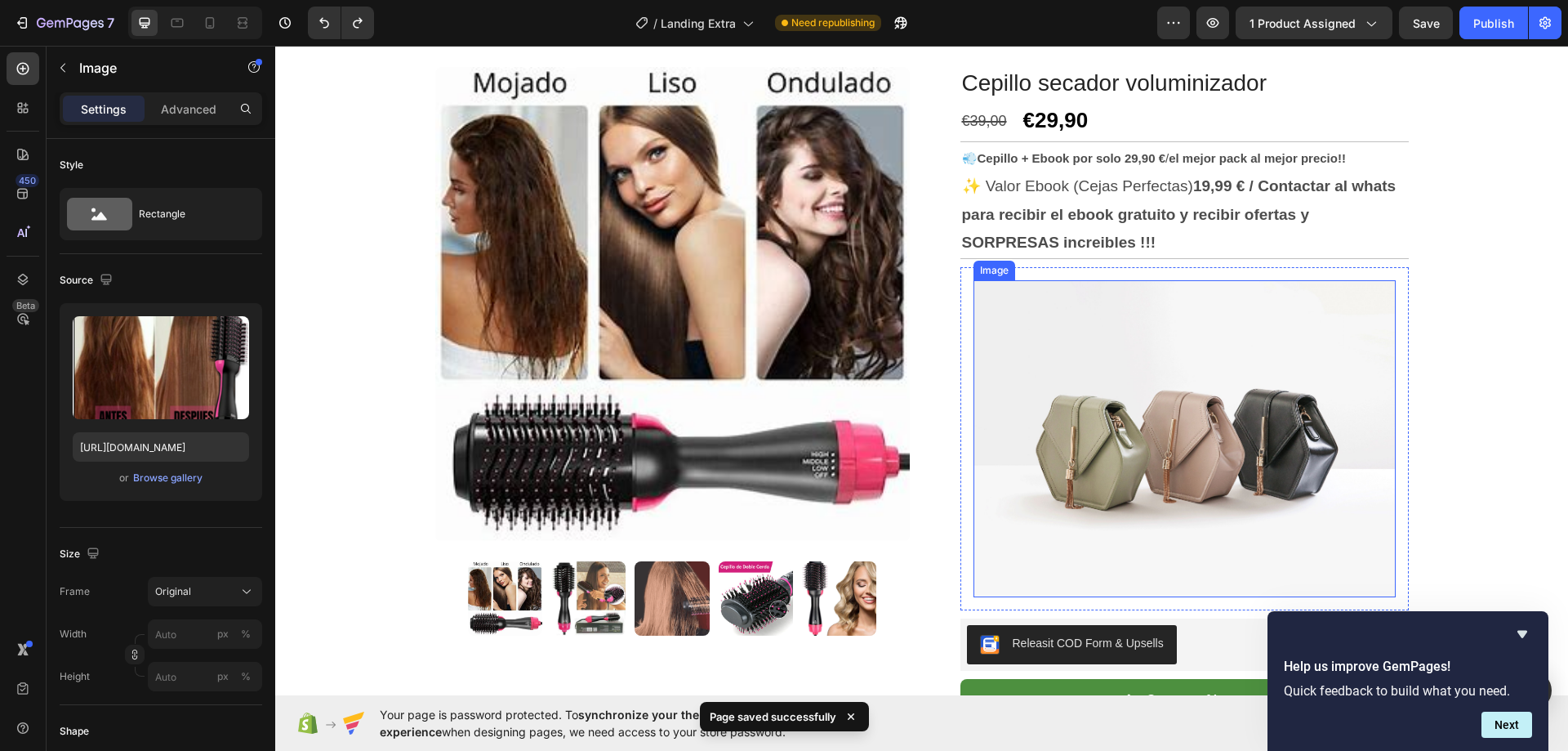
scroll to position [0, 0]
